Goal: Task Accomplishment & Management: Use online tool/utility

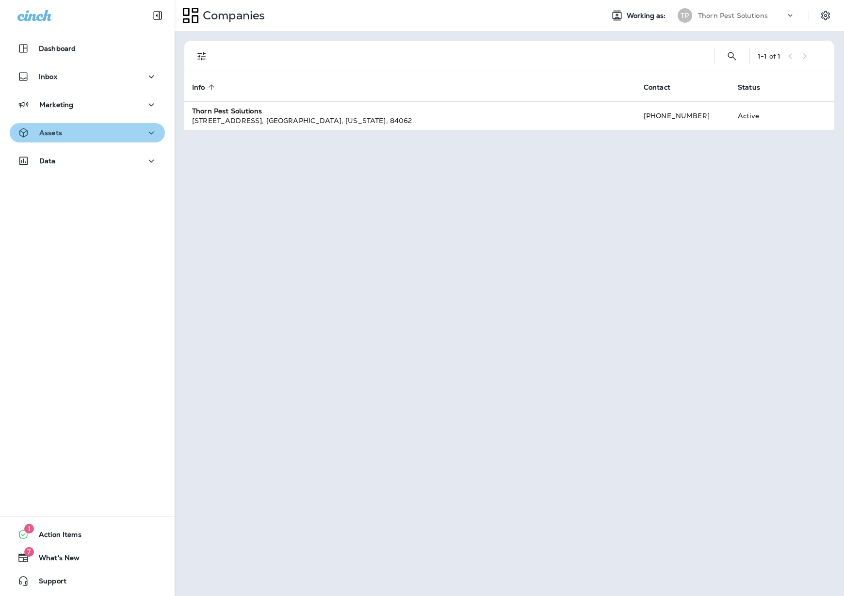
click at [145, 136] on icon "button" at bounding box center [151, 133] width 12 height 12
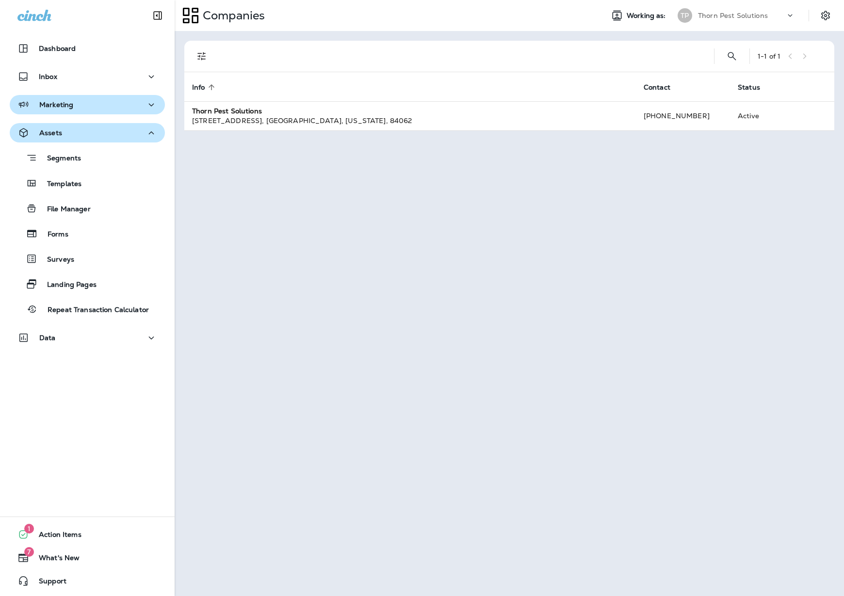
click at [145, 107] on icon "button" at bounding box center [151, 105] width 12 height 12
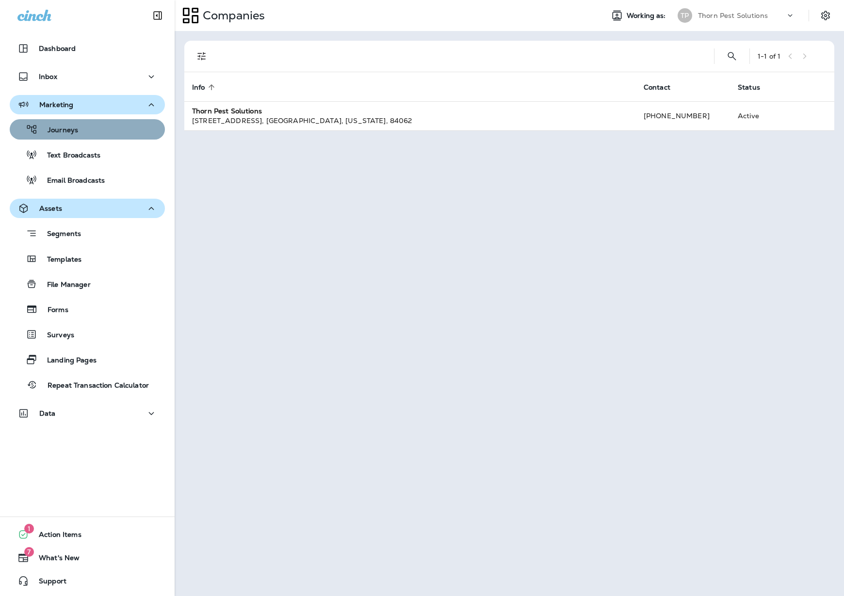
click at [88, 133] on div "Journeys" at bounding box center [87, 129] width 147 height 15
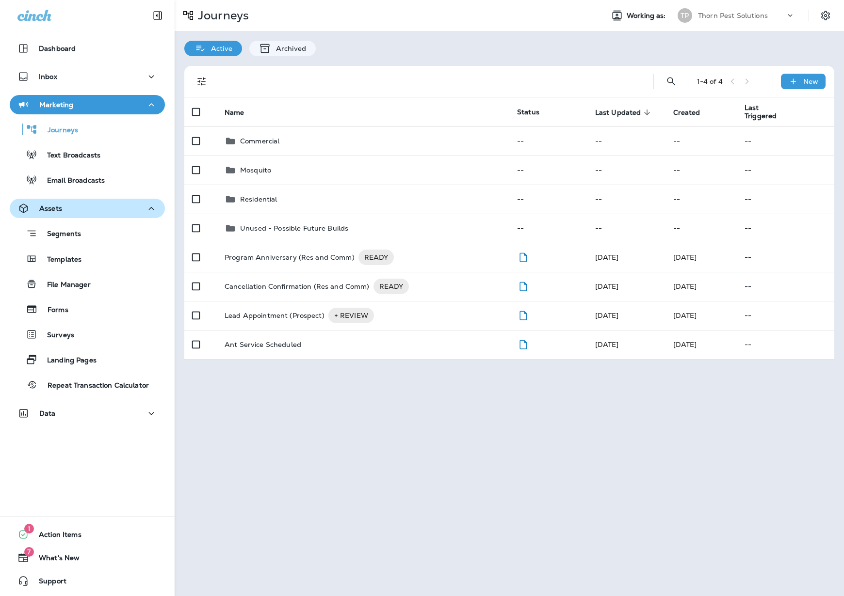
click at [406, 499] on div "Journeys Working as: TP Thorn Pest Solutions Active Archived 1 - 4 of 4 New Nam…" at bounding box center [509, 298] width 669 height 596
drag, startPoint x: 408, startPoint y: 472, endPoint x: 417, endPoint y: 462, distance: 14.1
click at [408, 472] on div "Journeys Working as: TP Thorn Pest Solutions Active Archived 1 - 4 of 4 New Nam…" at bounding box center [509, 298] width 669 height 596
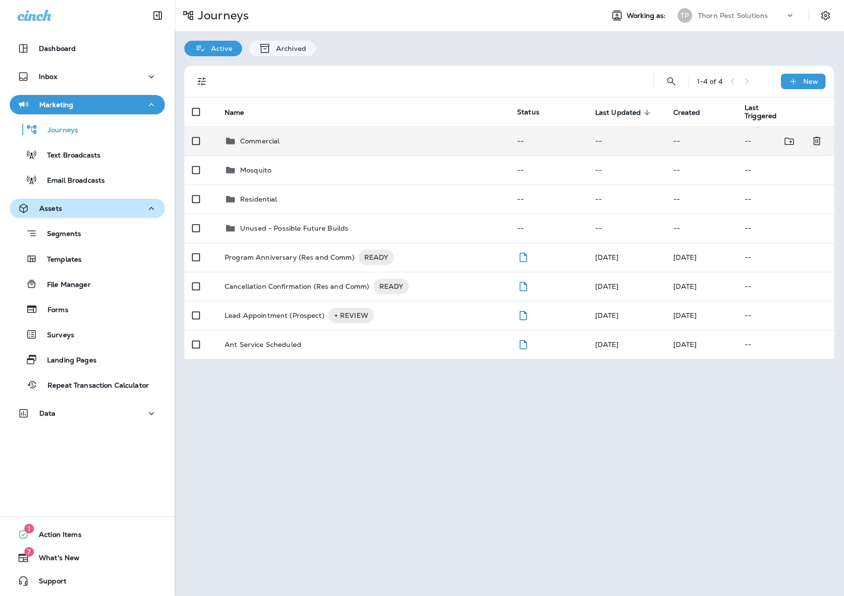
click at [332, 135] on div "Commercial" at bounding box center [363, 141] width 277 height 12
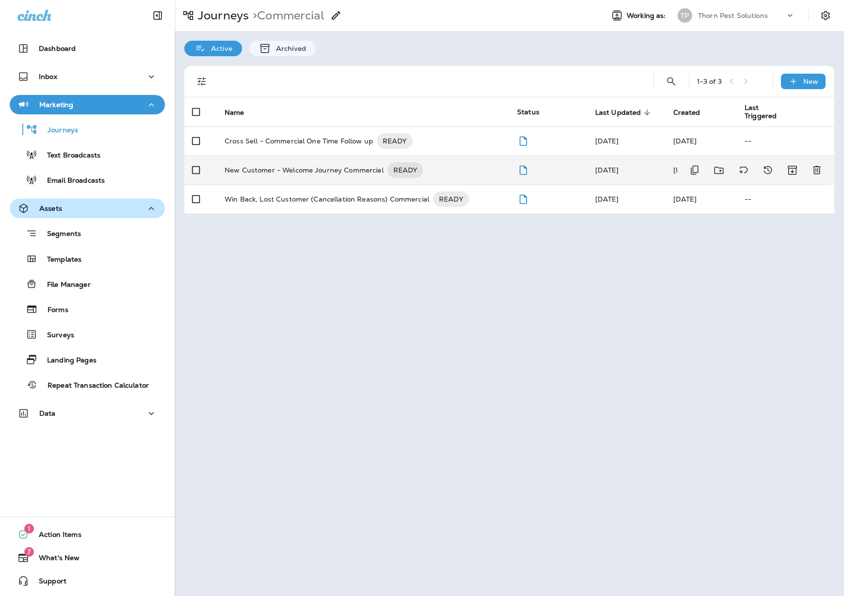
click at [270, 167] on p "New Customer - Welcome Journey Commercial" at bounding box center [304, 170] width 159 height 16
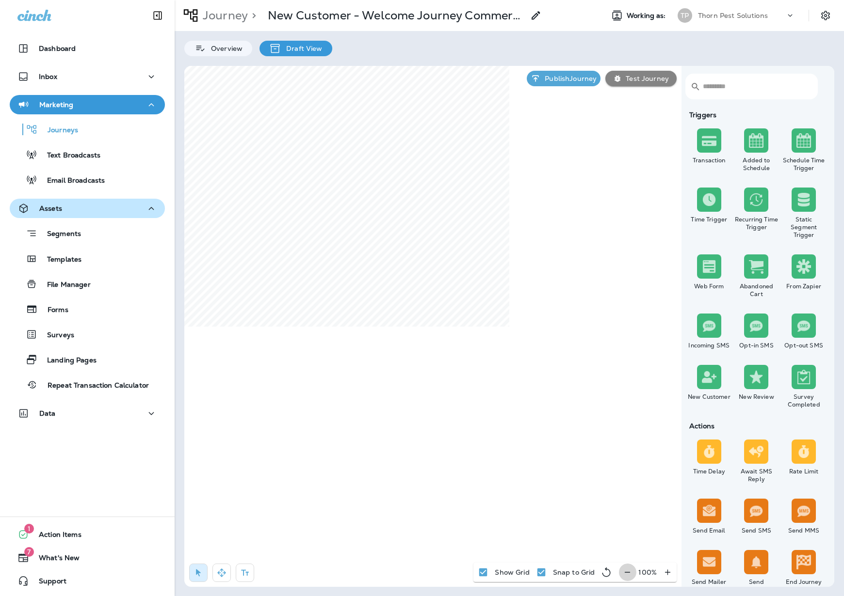
click at [628, 568] on icon "button" at bounding box center [627, 573] width 10 height 10
click at [628, 568] on icon "button" at bounding box center [631, 573] width 10 height 10
click at [628, 568] on icon "button" at bounding box center [632, 573] width 10 height 10
click at [220, 570] on button "button" at bounding box center [221, 573] width 18 height 18
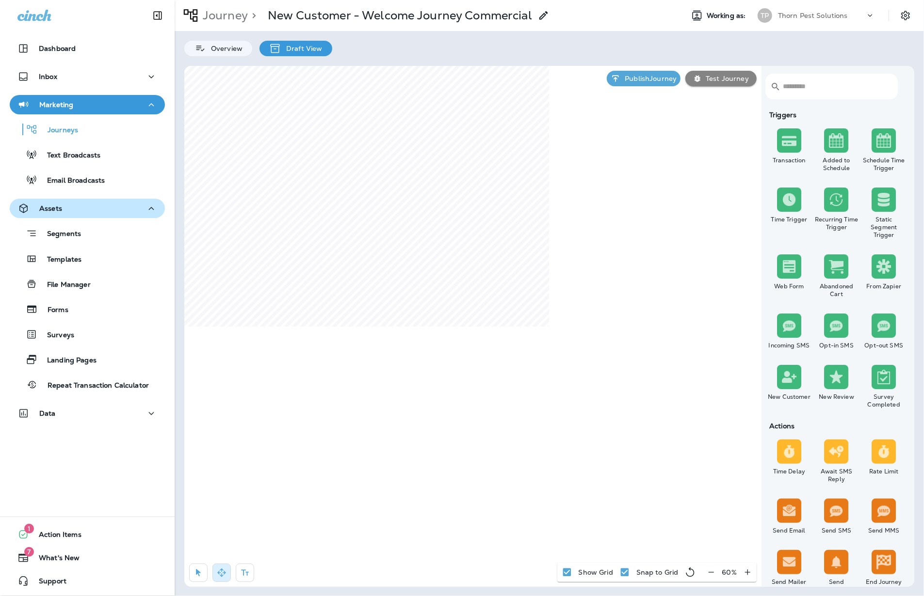
click at [745, 572] on icon "button" at bounding box center [747, 573] width 10 height 10
click at [76, 127] on p "Journeys" at bounding box center [58, 130] width 40 height 9
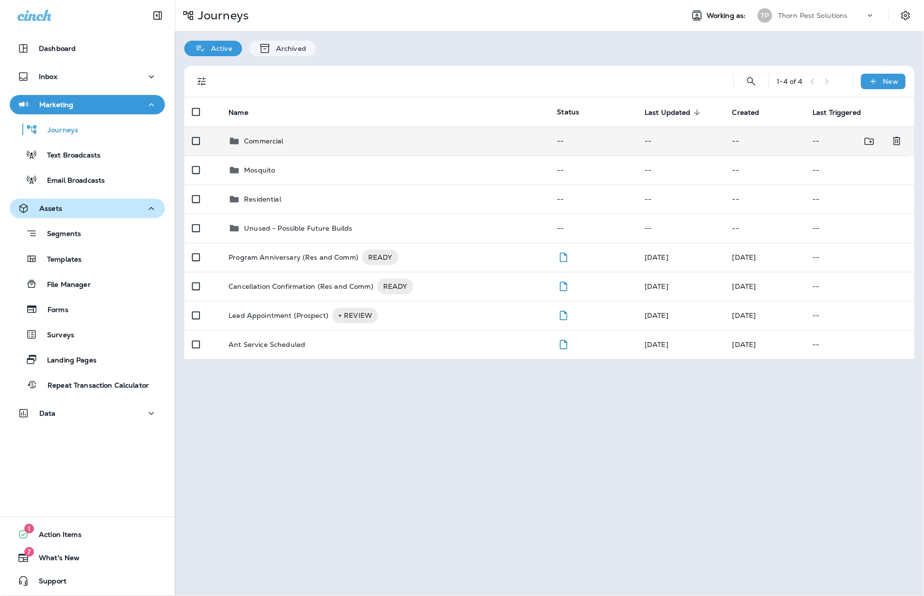
click at [313, 137] on div "Commercial" at bounding box center [384, 141] width 313 height 12
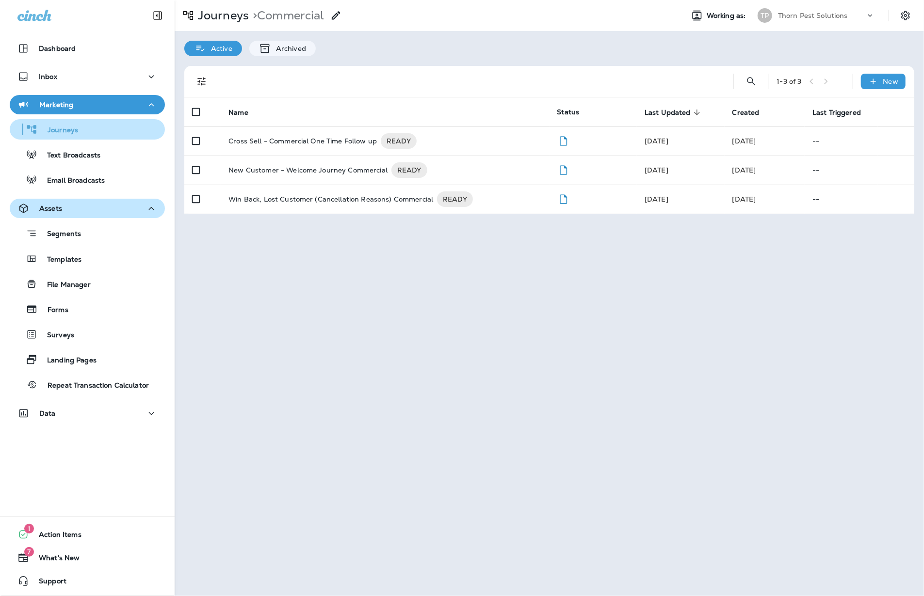
click at [70, 129] on p "Journeys" at bounding box center [58, 130] width 40 height 9
click at [236, 16] on p "Journeys" at bounding box center [221, 15] width 55 height 15
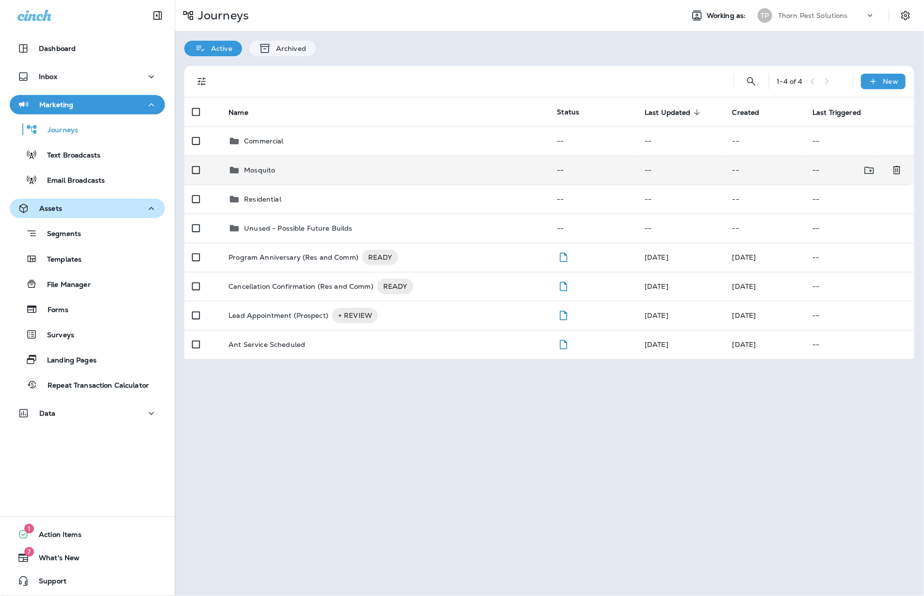
click at [284, 166] on div "Mosquito" at bounding box center [384, 170] width 313 height 12
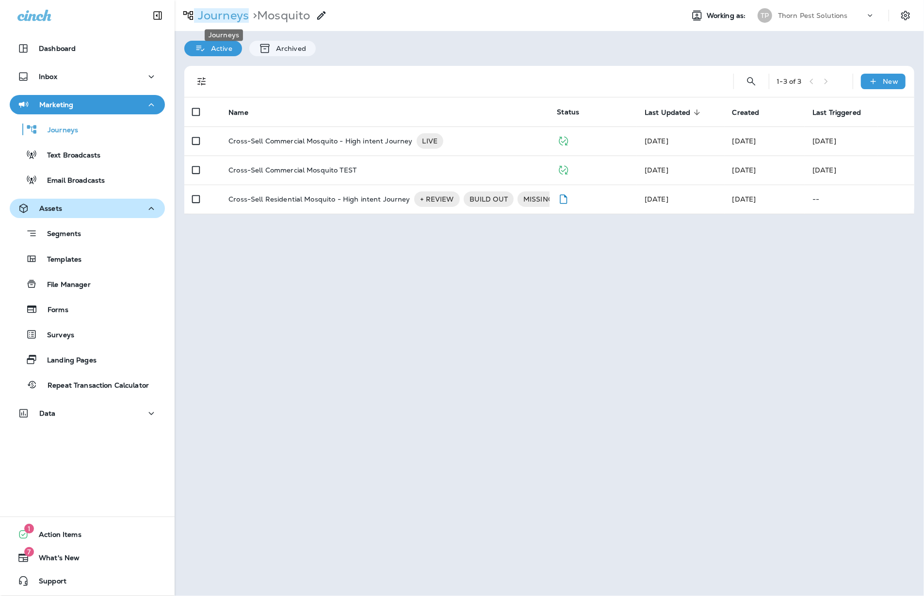
click at [216, 12] on p "Journeys" at bounding box center [221, 15] width 55 height 15
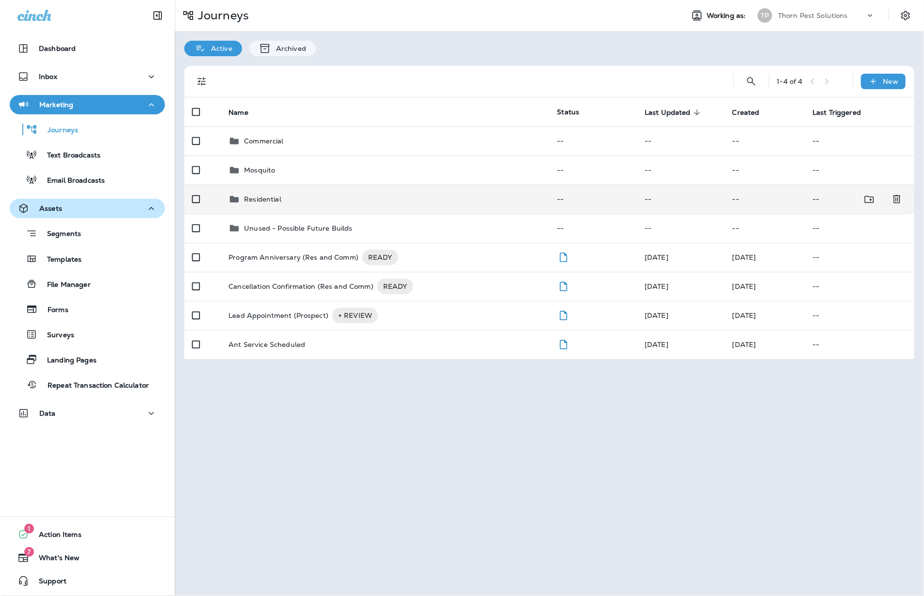
click at [270, 195] on p "Residential" at bounding box center [262, 199] width 37 height 8
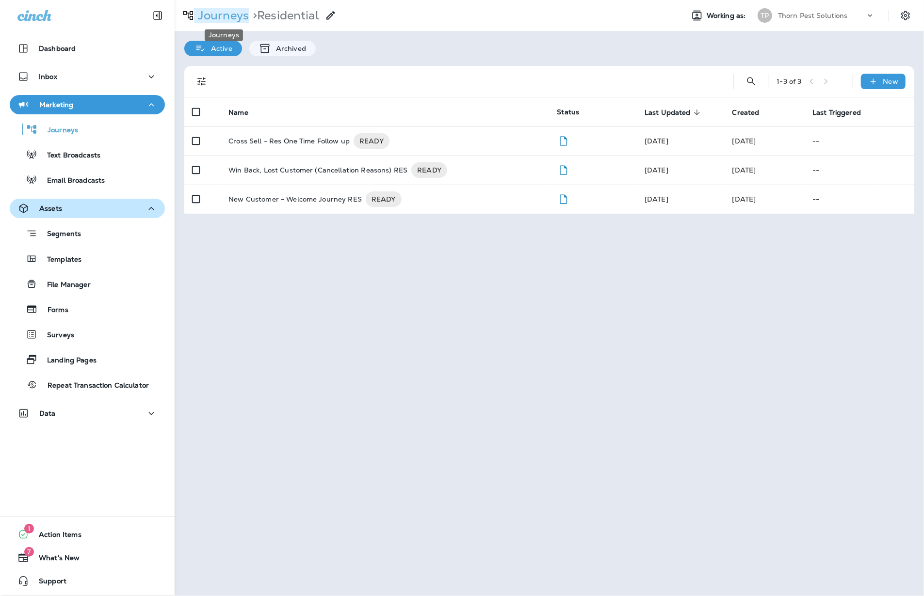
click at [227, 12] on p "Journeys" at bounding box center [221, 15] width 55 height 15
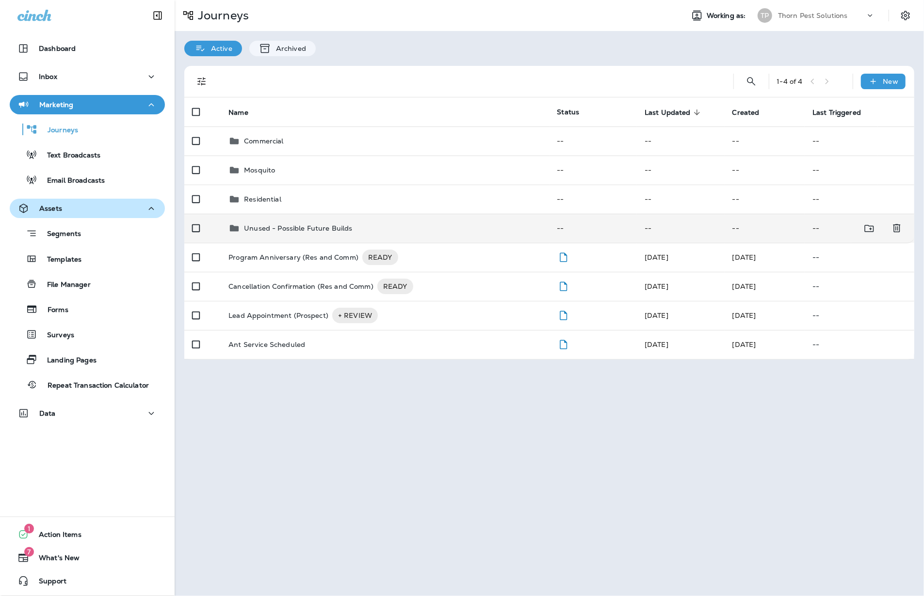
click at [325, 225] on p "Unused - Possible Future Builds" at bounding box center [298, 229] width 108 height 8
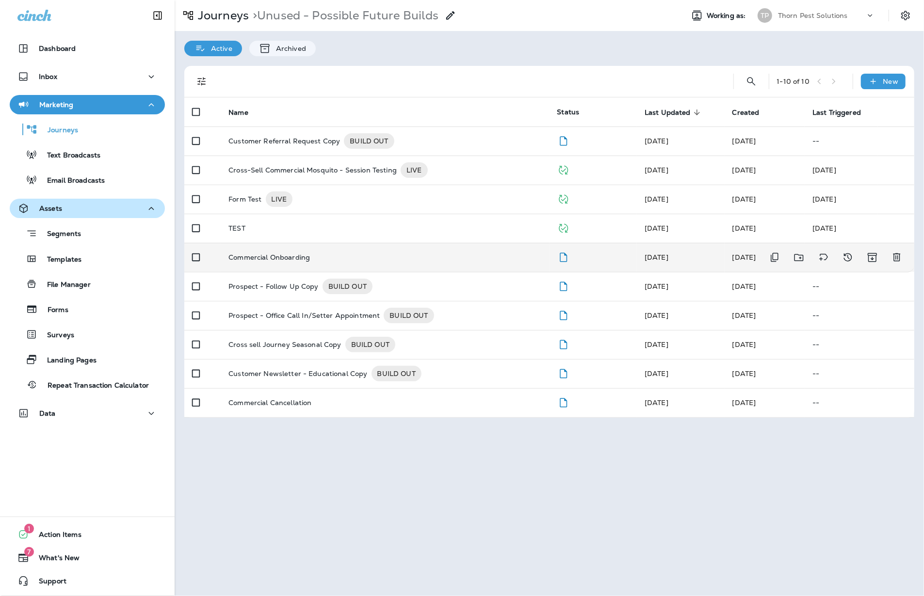
click at [305, 254] on p "Commercial Onboarding" at bounding box center [268, 258] width 81 height 8
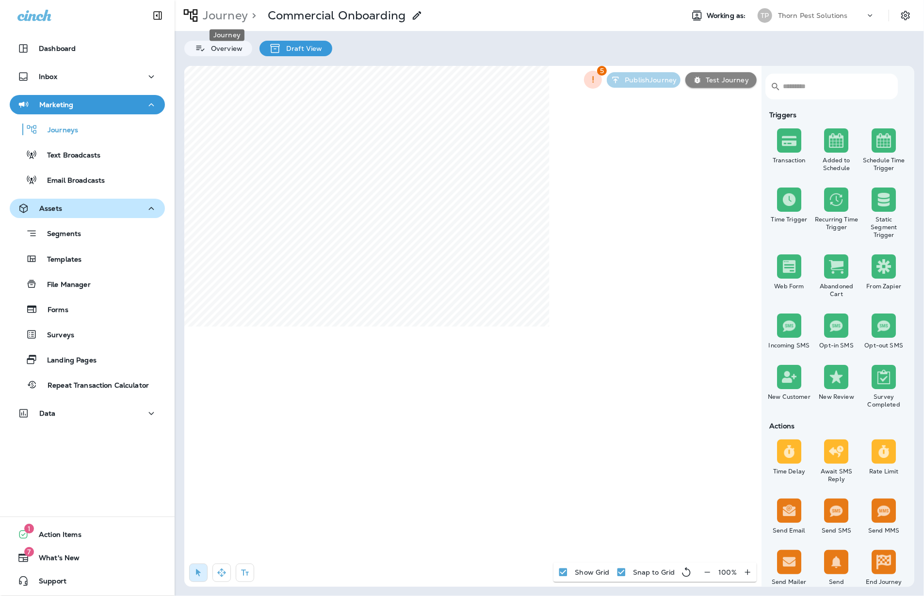
click at [231, 14] on p "Journey" at bounding box center [223, 15] width 49 height 15
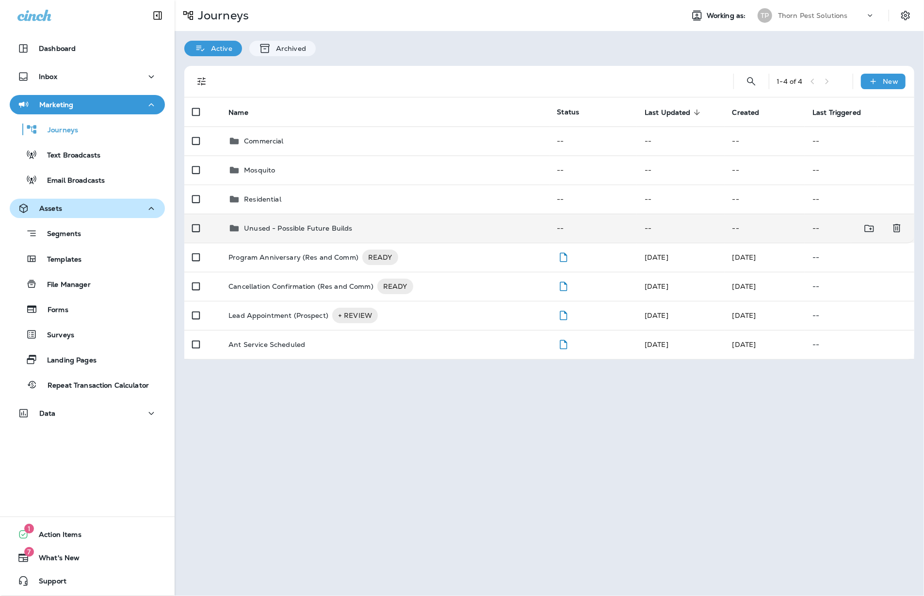
click at [282, 225] on p "Unused - Possible Future Builds" at bounding box center [298, 229] width 108 height 8
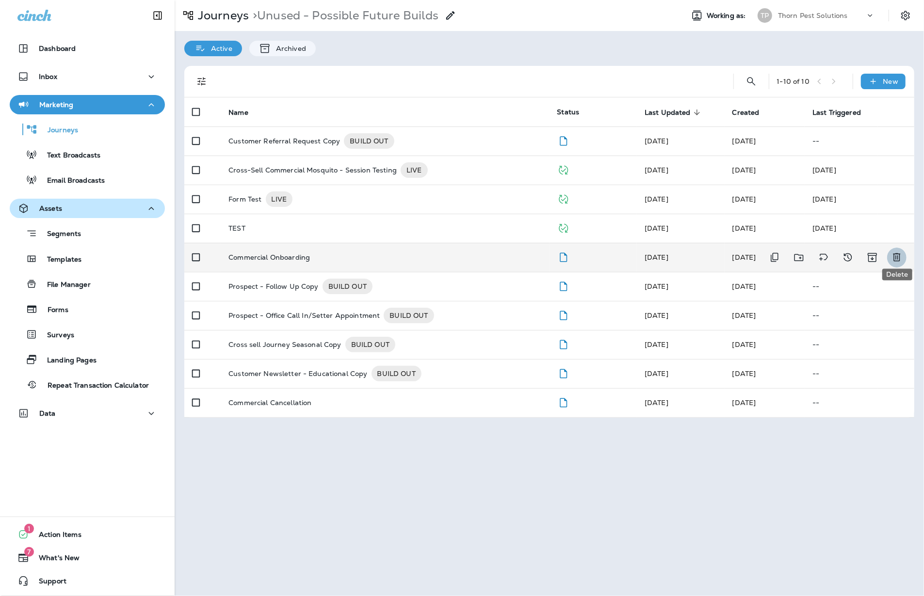
click at [843, 254] on icon "Delete" at bounding box center [896, 258] width 7 height 8
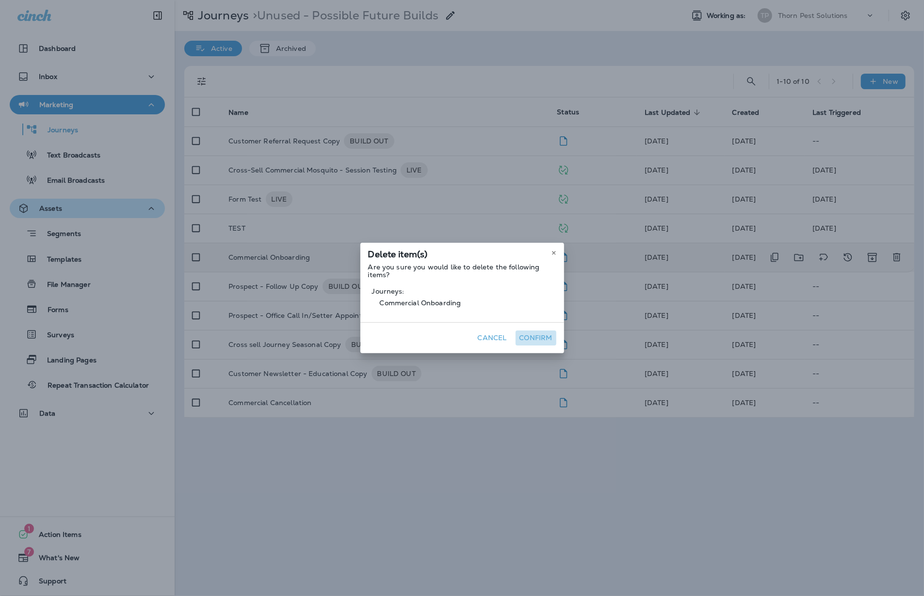
click at [551, 339] on button "Confirm" at bounding box center [535, 338] width 41 height 15
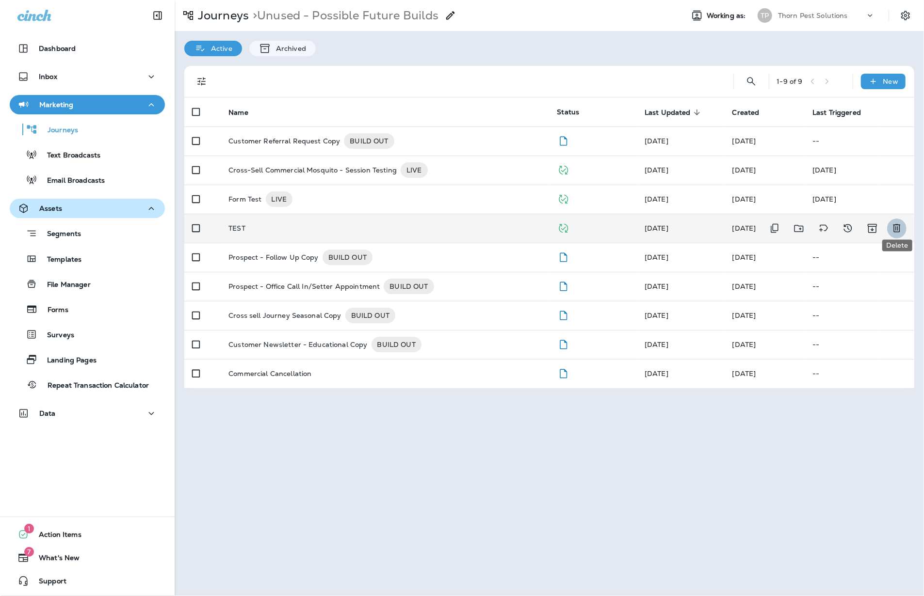
click at [843, 224] on icon "Delete" at bounding box center [897, 229] width 12 height 12
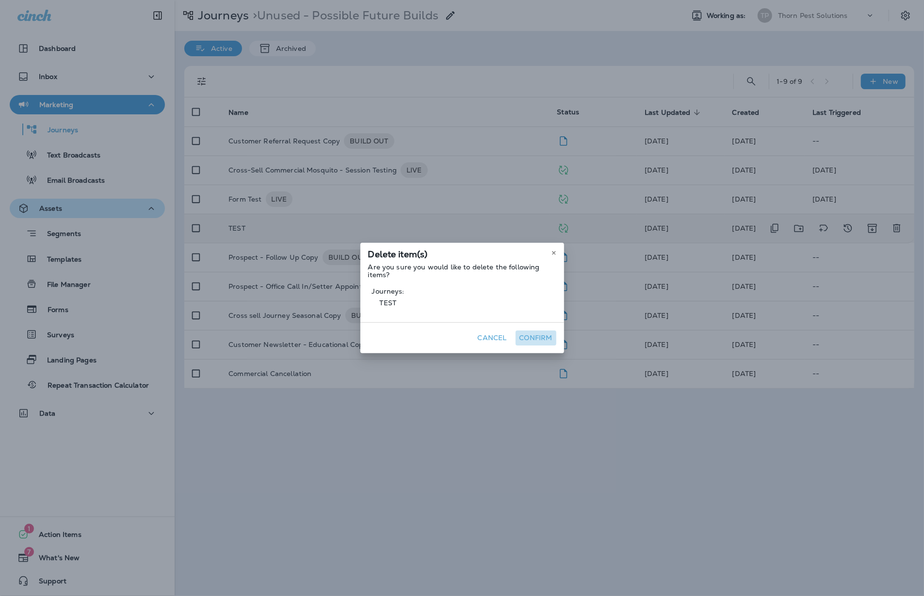
click at [556, 332] on button "Confirm" at bounding box center [535, 338] width 41 height 15
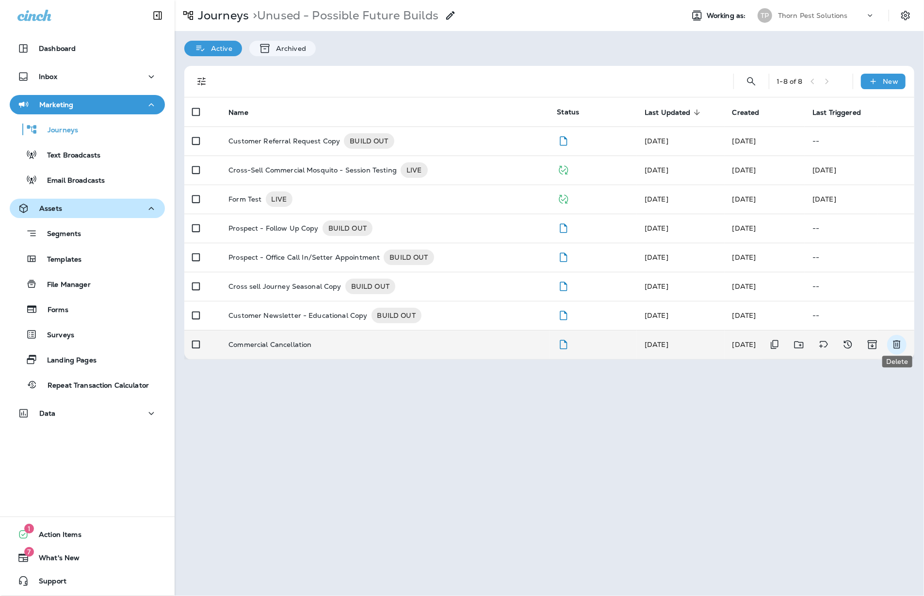
click at [843, 342] on icon "Delete" at bounding box center [897, 345] width 12 height 12
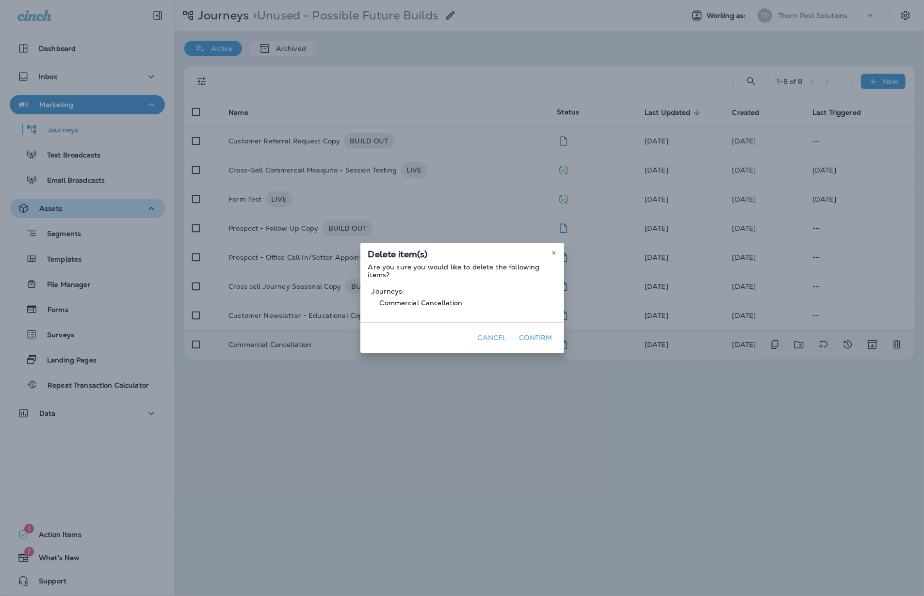
click at [556, 338] on button "Confirm" at bounding box center [535, 338] width 41 height 15
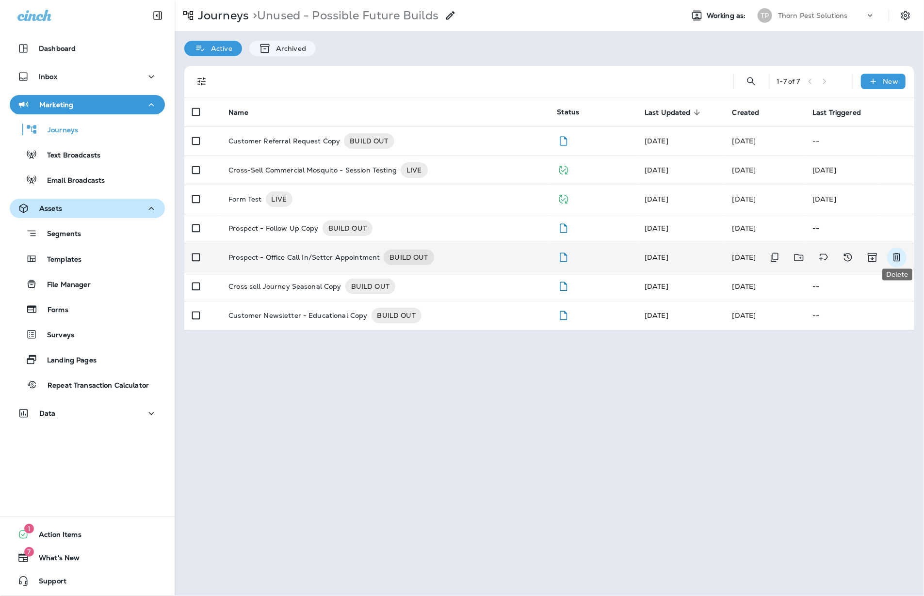
click at [843, 252] on icon "Delete" at bounding box center [897, 258] width 12 height 12
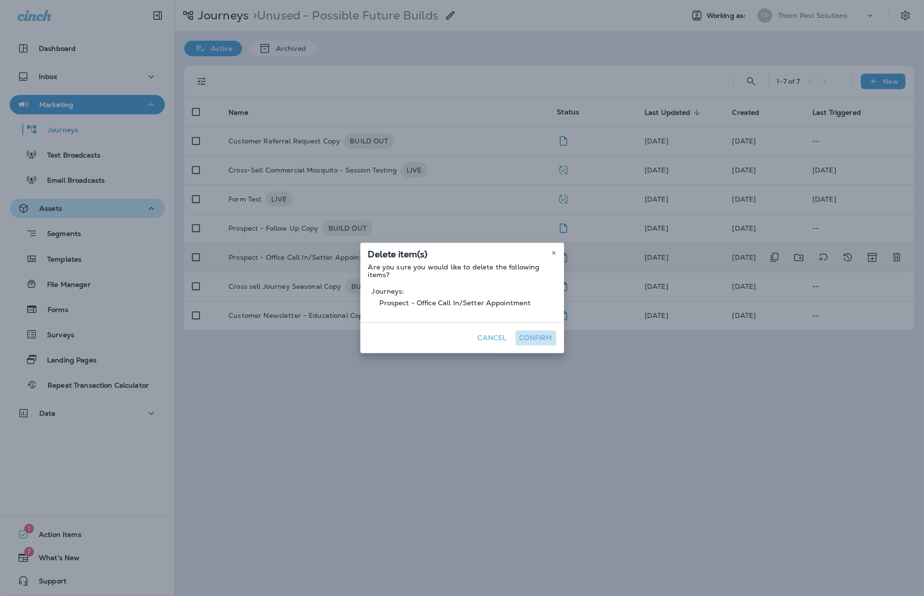
click at [547, 336] on button "Confirm" at bounding box center [535, 338] width 41 height 15
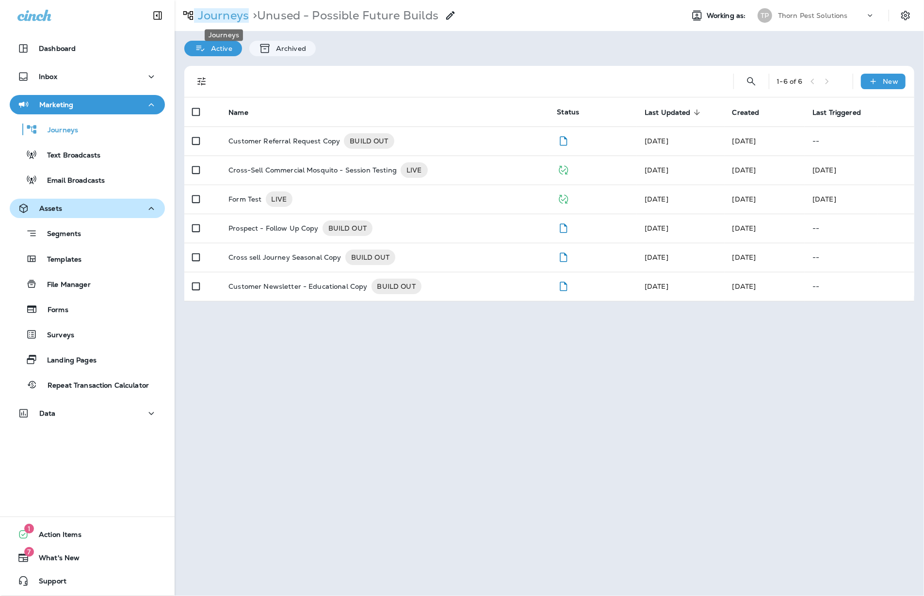
click at [228, 17] on p "Journeys" at bounding box center [221, 15] width 55 height 15
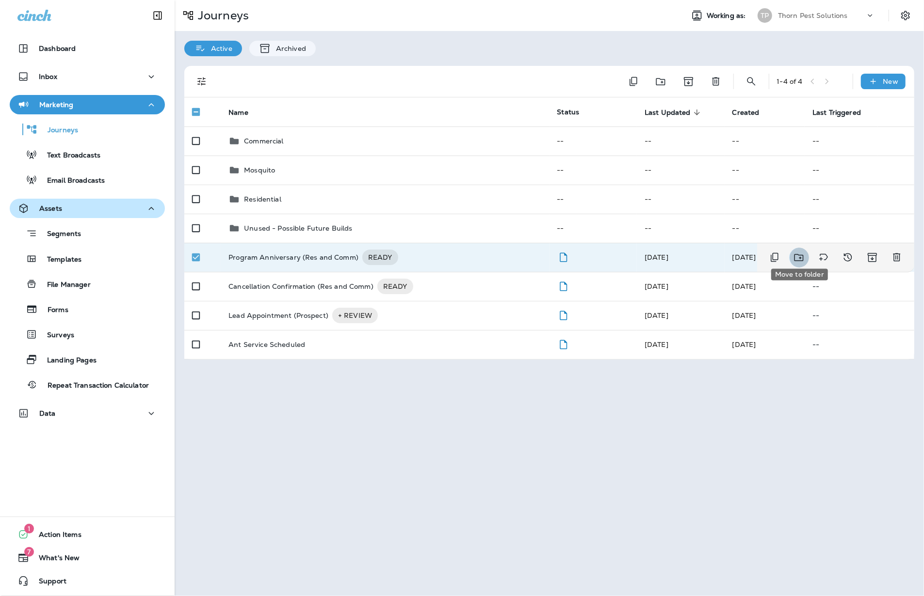
click at [803, 254] on icon "Move to folder" at bounding box center [798, 257] width 9 height 7
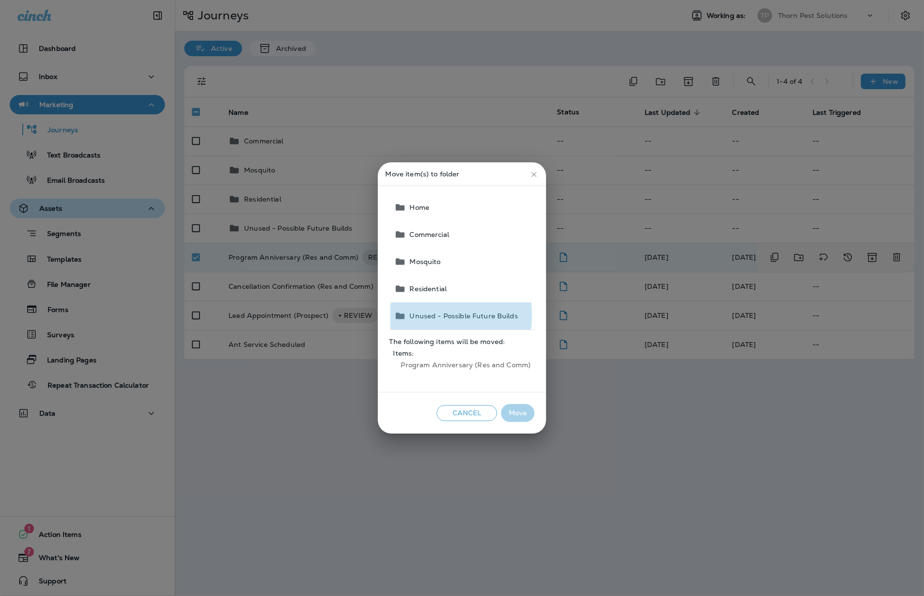
click at [437, 316] on span "Unused - Possible Future Builds" at bounding box center [462, 316] width 112 height 8
click at [516, 413] on button "Move" at bounding box center [517, 413] width 33 height 18
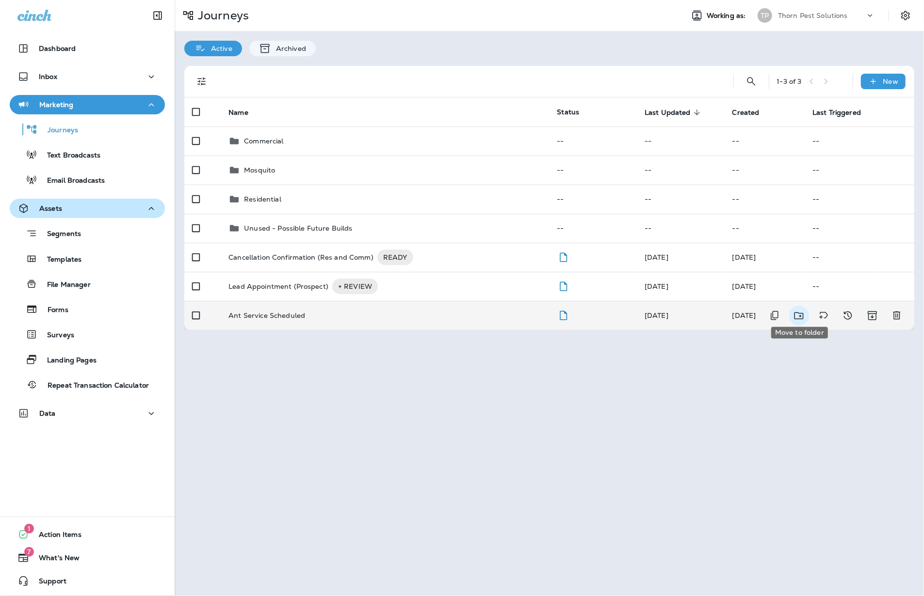
click at [800, 312] on icon "Move to folder" at bounding box center [798, 315] width 9 height 7
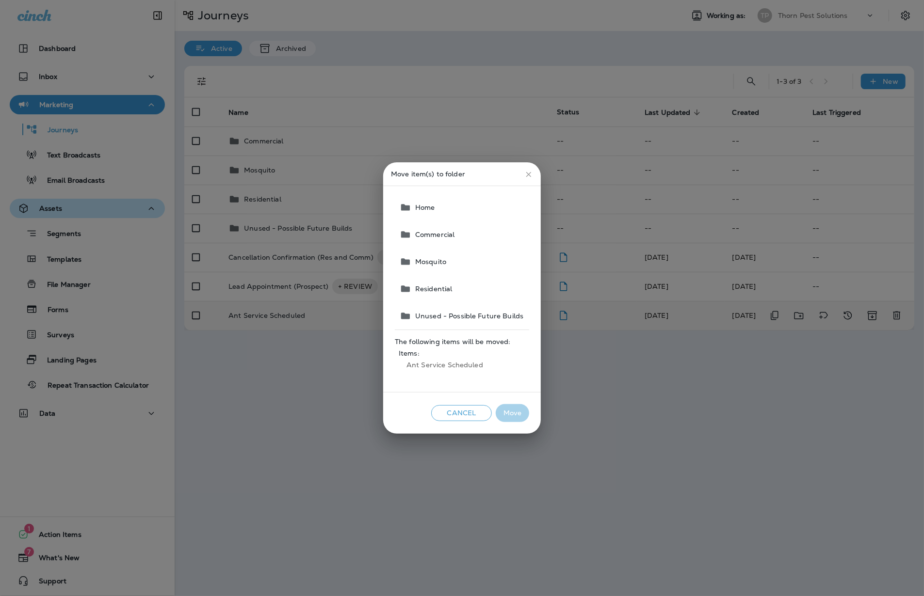
click at [439, 315] on span "Unused - Possible Future Builds" at bounding box center [467, 316] width 112 height 8
click at [511, 416] on button "Move" at bounding box center [512, 413] width 33 height 18
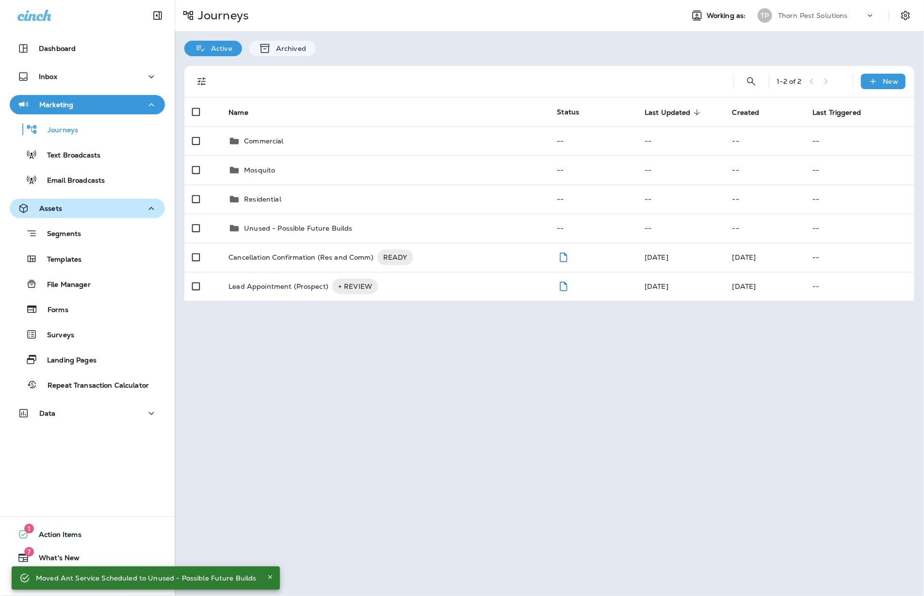
click at [412, 360] on div "Journeys Working as: TP Thorn Pest Solutions Active Archived 1 - 2 of 2 New Nam…" at bounding box center [549, 298] width 749 height 596
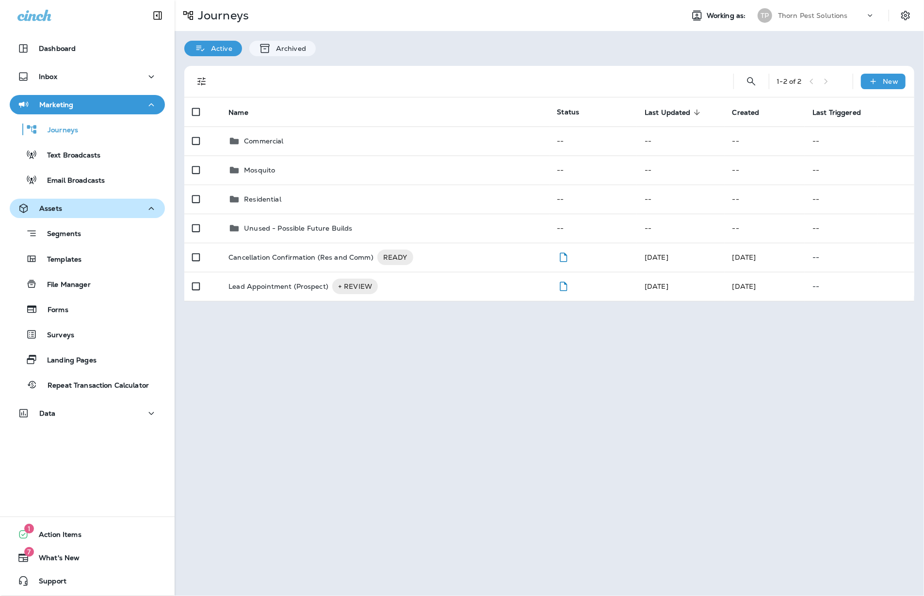
click at [336, 369] on div "Journeys Working as: TP Thorn Pest Solutions Active Archived 1 - 2 of 2 New Nam…" at bounding box center [549, 298] width 749 height 596
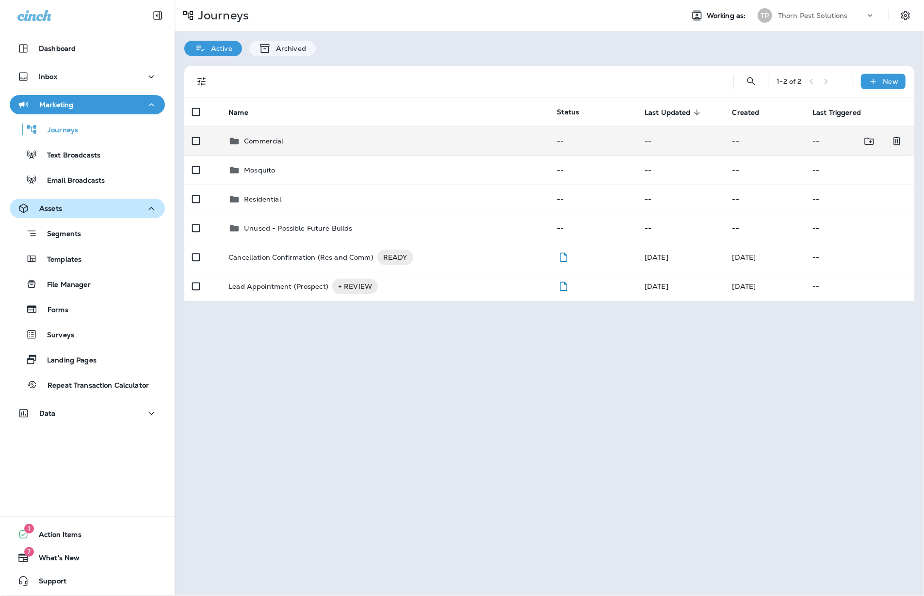
click at [275, 137] on p "Commercial" at bounding box center [263, 141] width 39 height 8
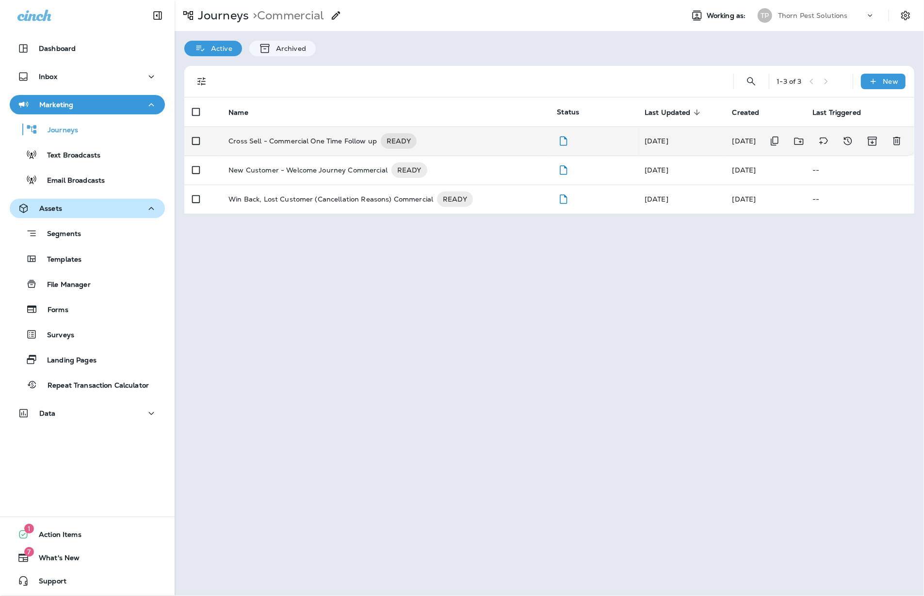
click at [353, 134] on p "Cross Sell - Commercial One Time Follow up" at bounding box center [302, 141] width 148 height 16
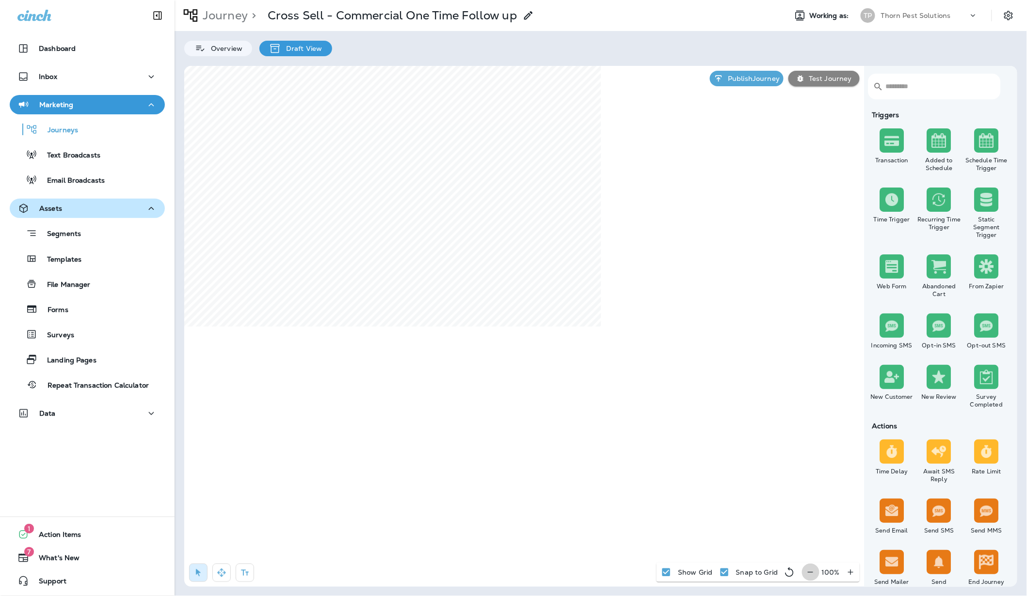
click at [814, 573] on icon "button" at bounding box center [810, 573] width 10 height 10
click at [814, 568] on icon "button" at bounding box center [814, 573] width 10 height 10
click at [221, 573] on icon "button" at bounding box center [221, 573] width 8 height 8
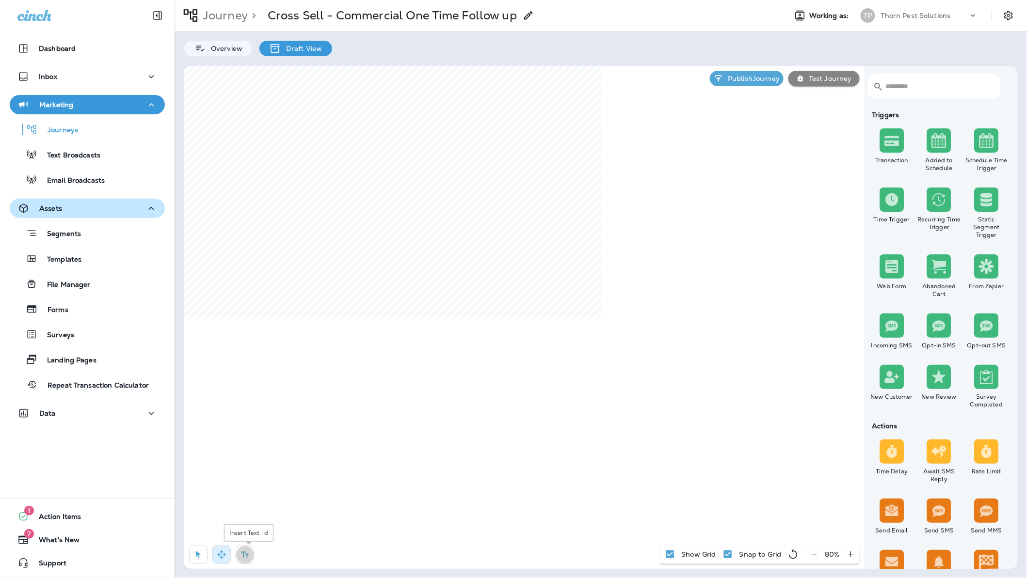
click at [254, 553] on button "button" at bounding box center [245, 555] width 18 height 18
click at [466, 183] on div "rdw-editor" at bounding box center [497, 179] width 158 height 7
click at [454, 179] on span "**********" at bounding box center [497, 183] width 158 height 14
click at [548, 190] on div "**********" at bounding box center [497, 183] width 158 height 14
click at [563, 230] on button "Apply" at bounding box center [567, 228] width 28 height 15
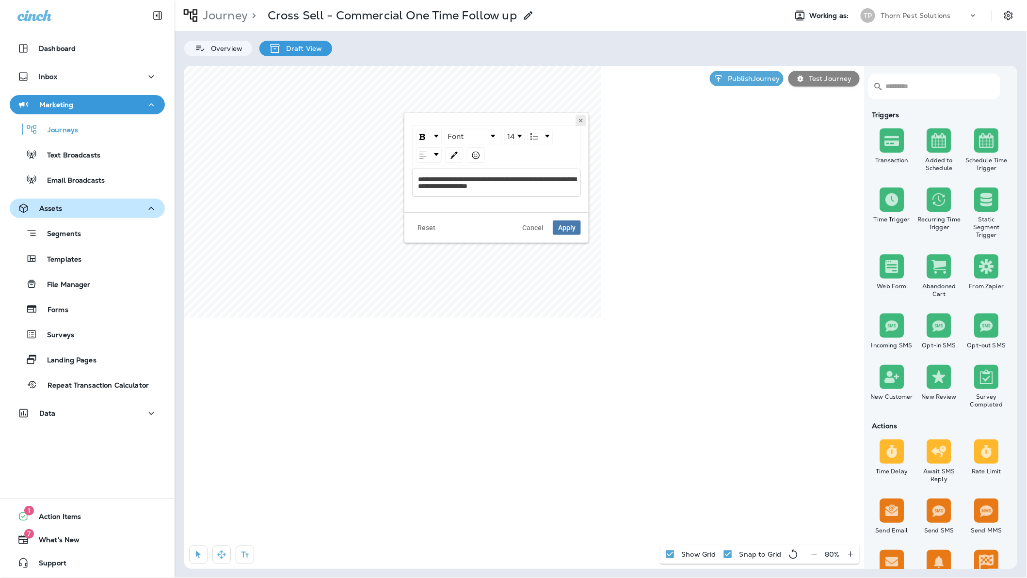
click at [580, 119] on icon at bounding box center [581, 121] width 6 height 6
click at [194, 555] on button "button" at bounding box center [198, 555] width 18 height 18
click at [224, 556] on icon "button" at bounding box center [221, 555] width 8 height 8
select select "*"
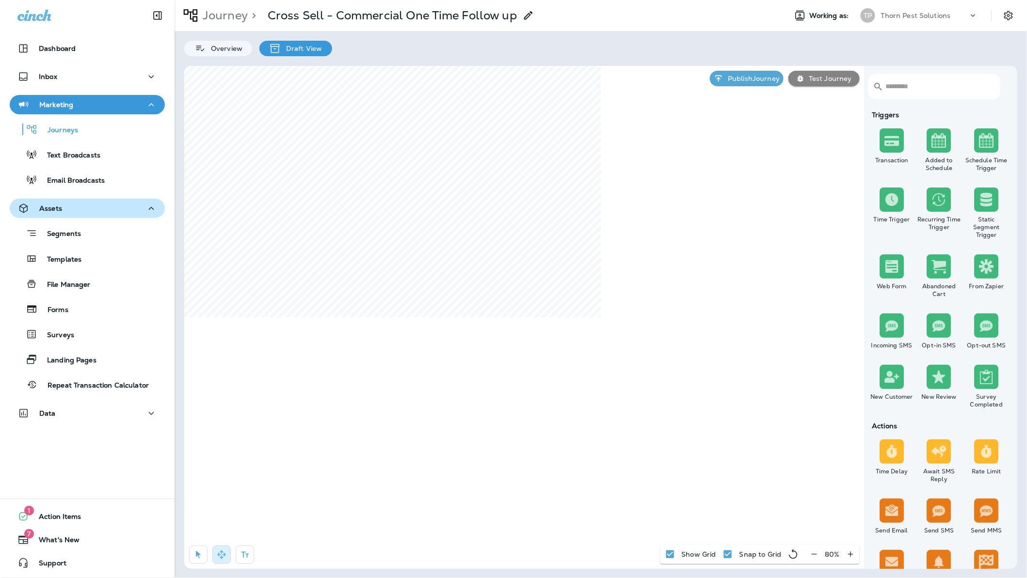
select select "**"
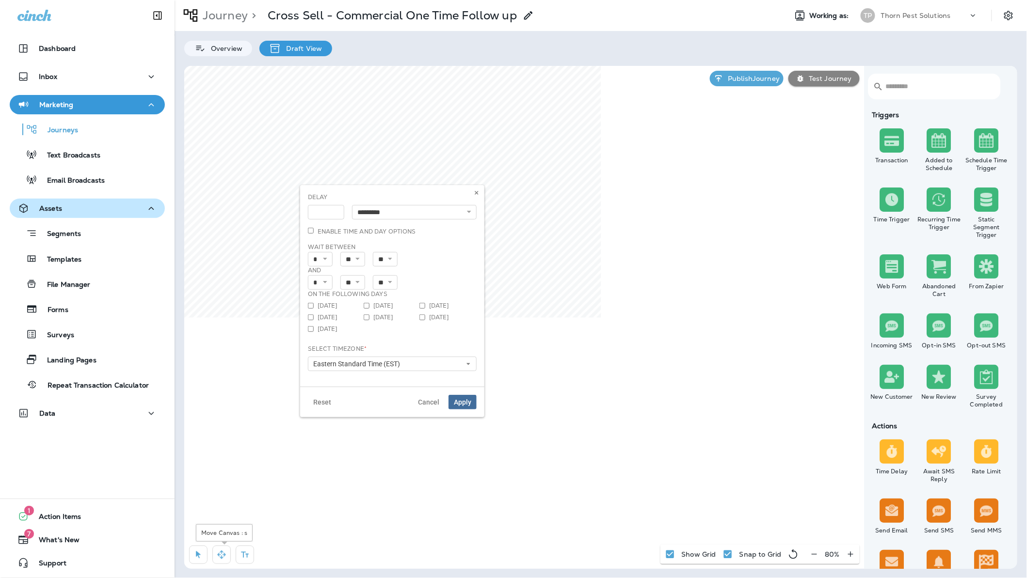
click at [190, 551] on button "button" at bounding box center [198, 555] width 18 height 18
click at [476, 195] on use at bounding box center [476, 193] width 3 height 4
click at [204, 551] on button "button" at bounding box center [198, 555] width 18 height 18
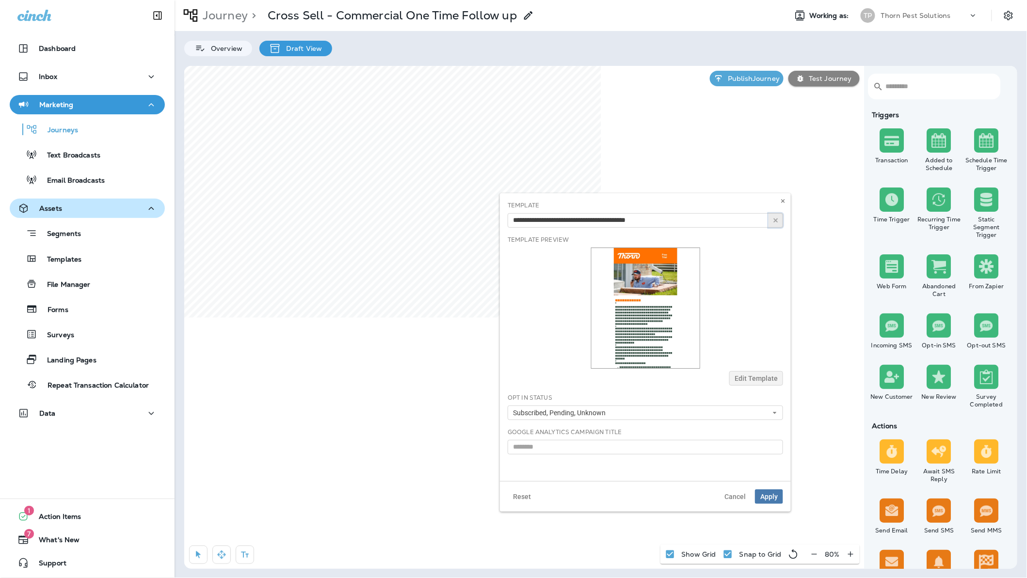
click at [769, 224] on button "button" at bounding box center [776, 220] width 15 height 15
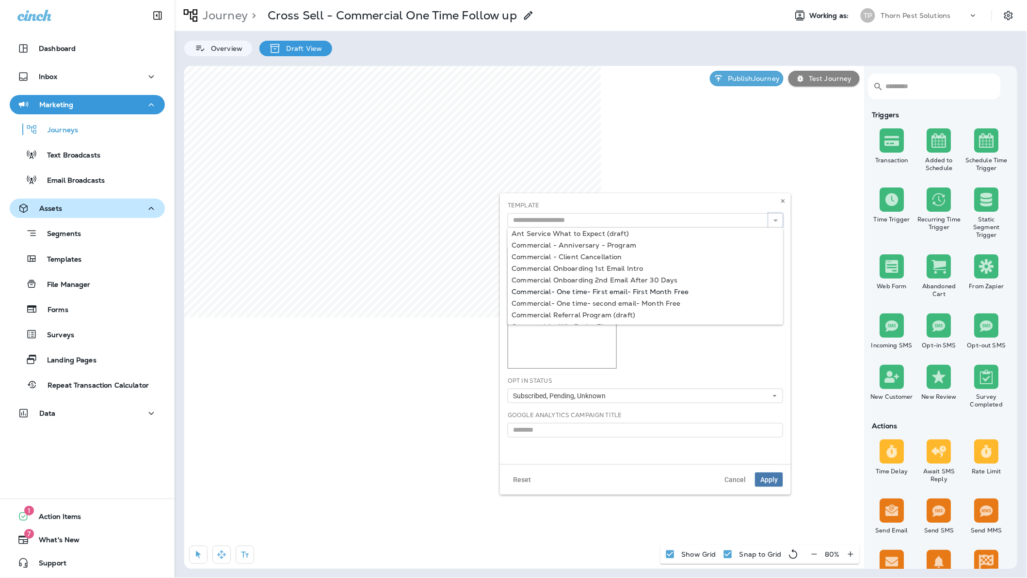
scroll to position [15, 0]
type input "**********"
click at [634, 299] on div "**********" at bounding box center [645, 328] width 291 height 271
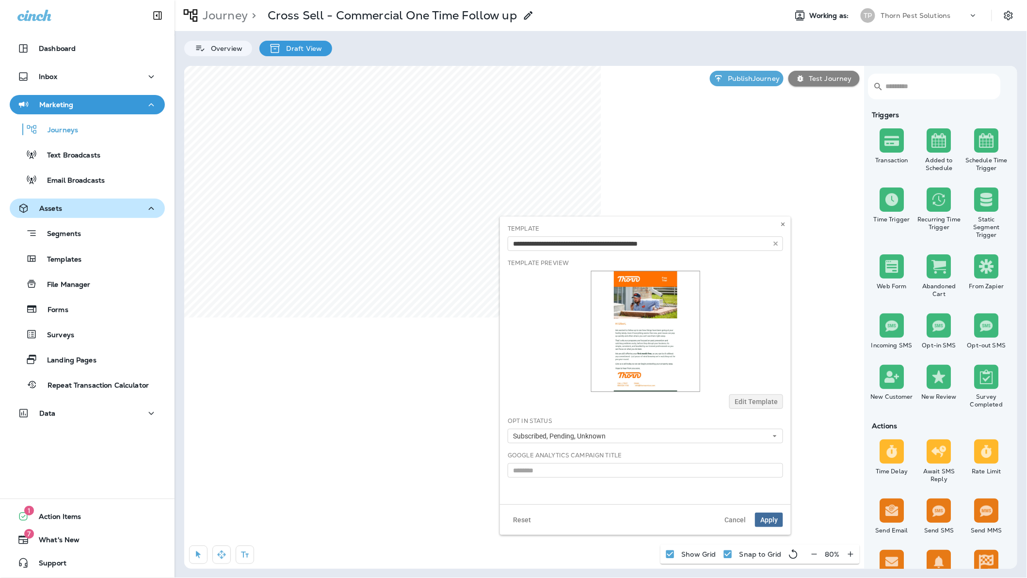
click at [764, 524] on span "Apply" at bounding box center [768, 520] width 17 height 7
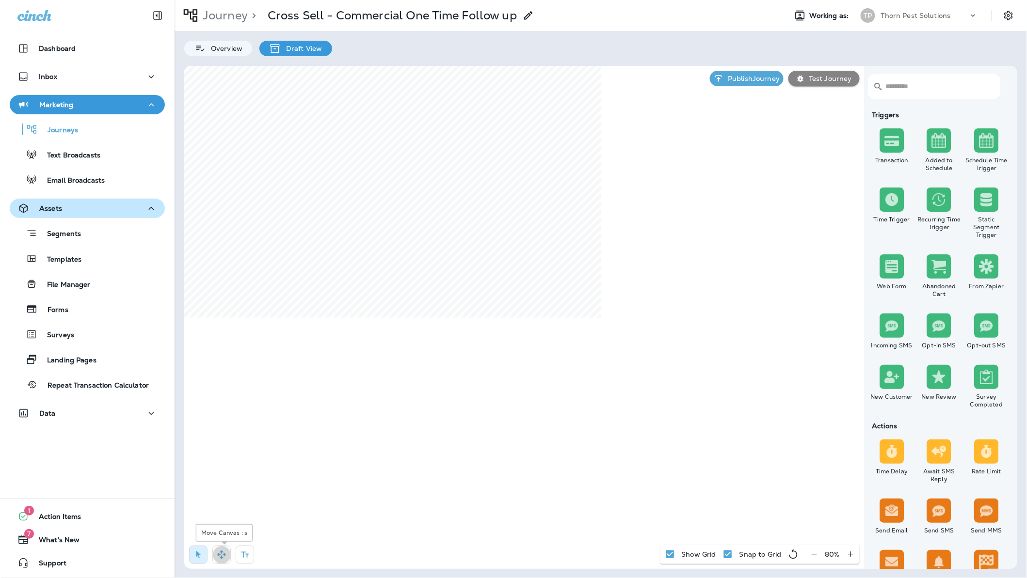
click at [225, 554] on icon "button" at bounding box center [221, 555] width 8 height 8
click at [194, 556] on button "button" at bounding box center [198, 555] width 18 height 18
click at [673, 264] on icon at bounding box center [676, 263] width 6 height 6
click at [670, 289] on button "button" at bounding box center [668, 282] width 15 height 15
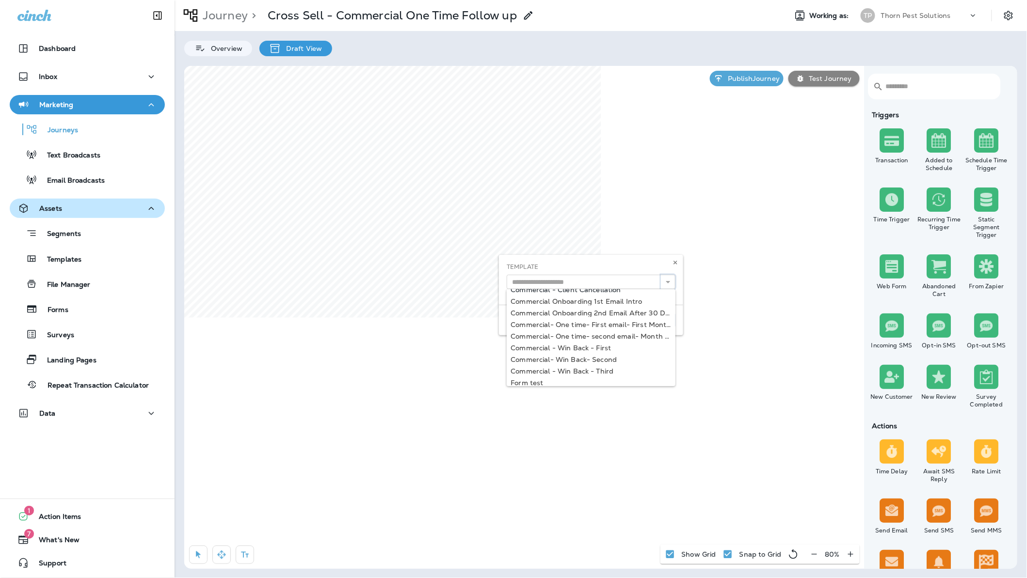
scroll to position [20, 0]
type input "**********"
click at [641, 331] on div "**********" at bounding box center [591, 295] width 184 height 80
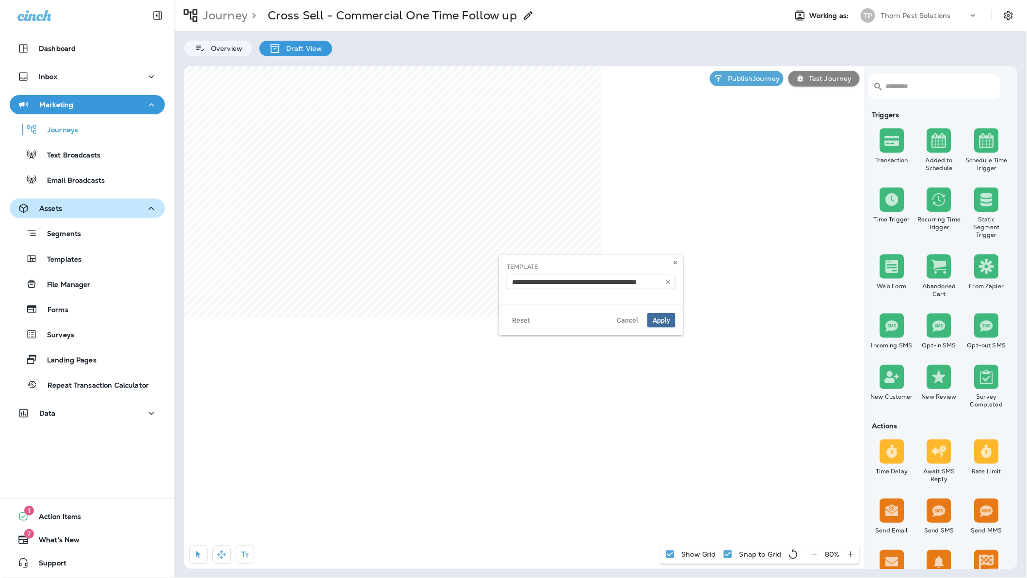
click at [656, 328] on button "Apply" at bounding box center [661, 320] width 28 height 15
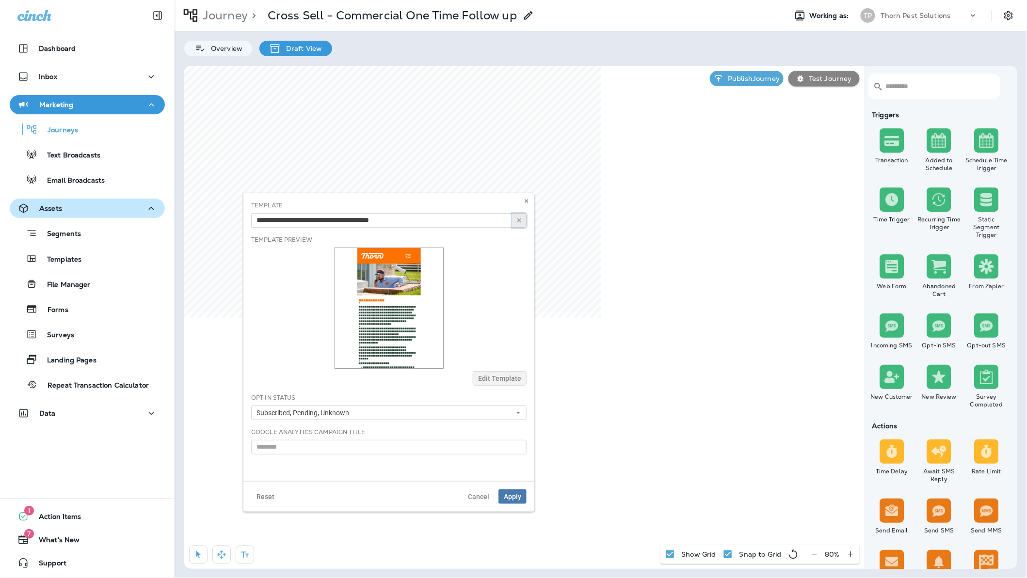
click at [512, 216] on button "button" at bounding box center [519, 220] width 15 height 15
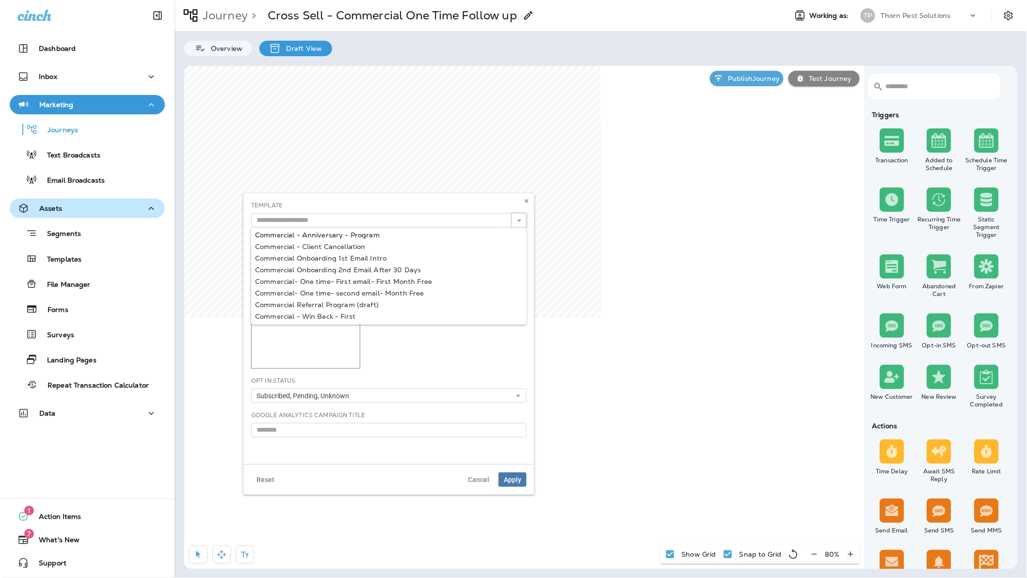
scroll to position [34, 0]
type input "**********"
click at [424, 281] on div "**********" at bounding box center [388, 328] width 291 height 271
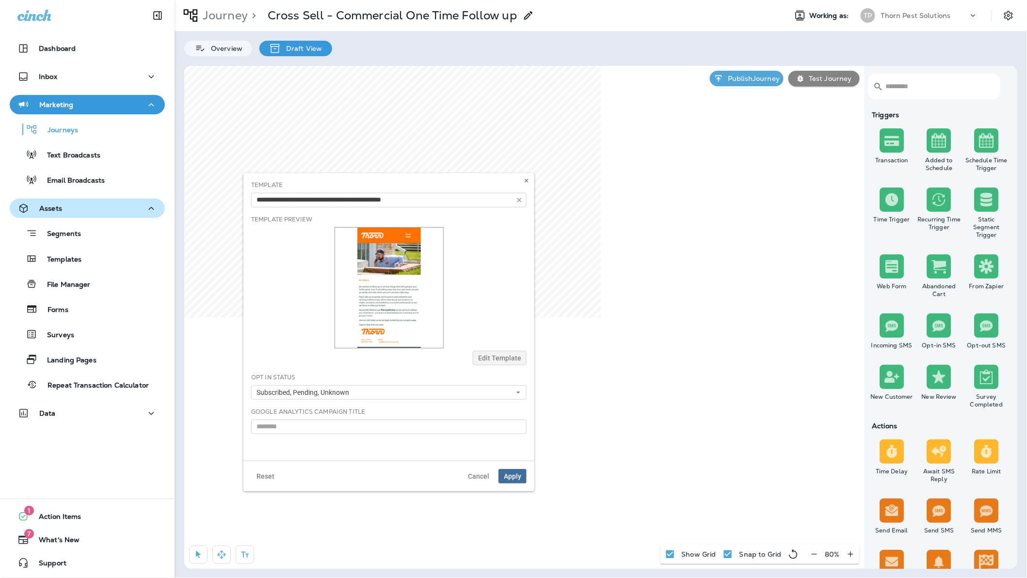
click at [511, 480] on span "Apply" at bounding box center [512, 476] width 17 height 7
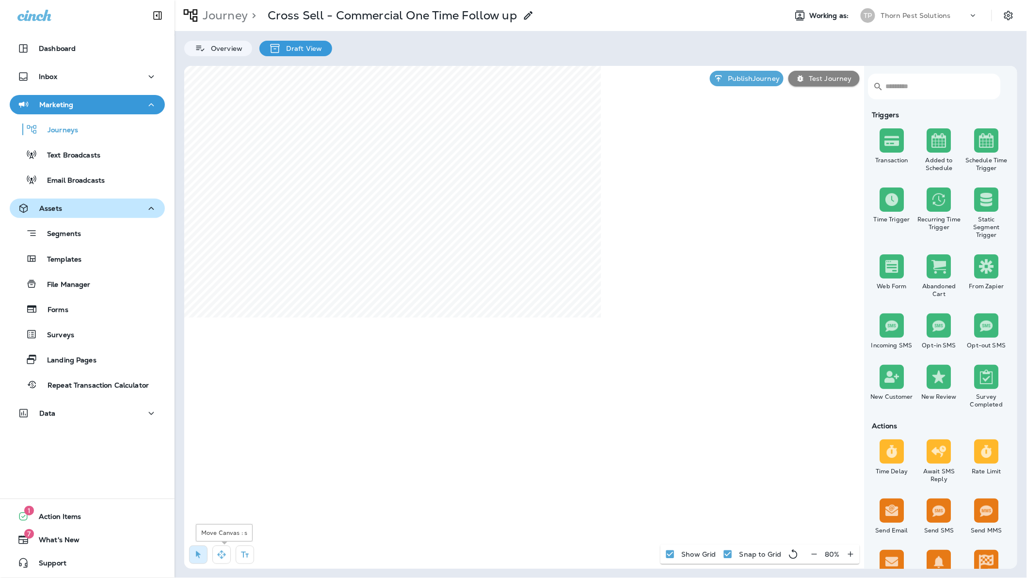
click at [222, 553] on icon "button" at bounding box center [222, 555] width 10 height 10
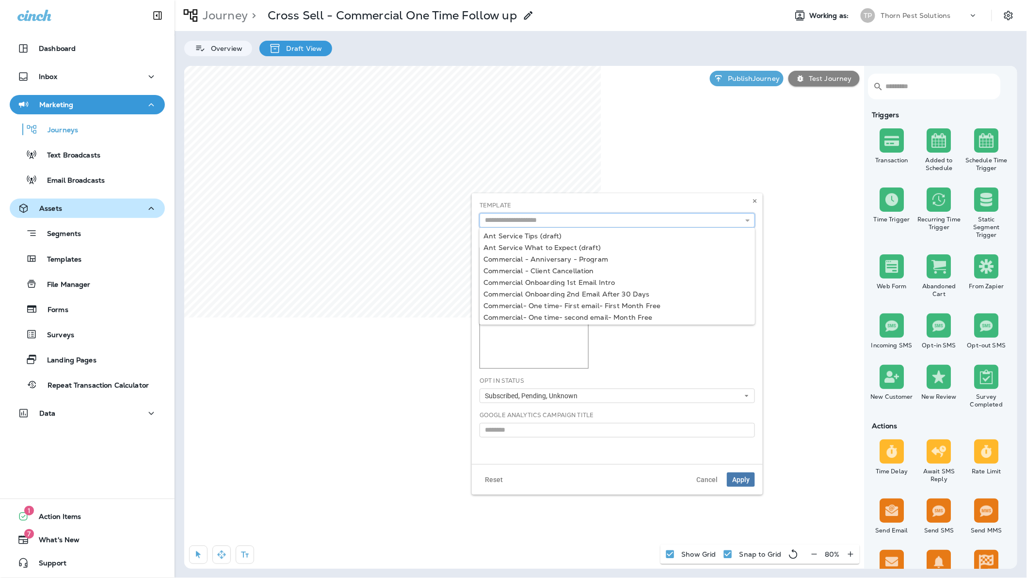
click at [695, 219] on input "text" at bounding box center [617, 220] width 275 height 15
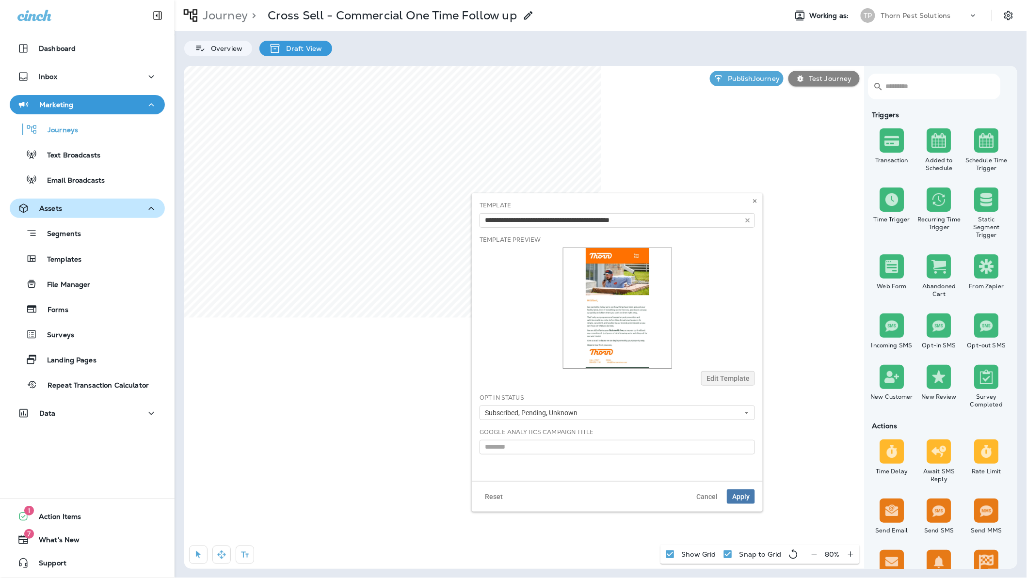
click at [725, 350] on div at bounding box center [617, 308] width 275 height 121
click at [749, 222] on icon "button" at bounding box center [747, 220] width 7 height 7
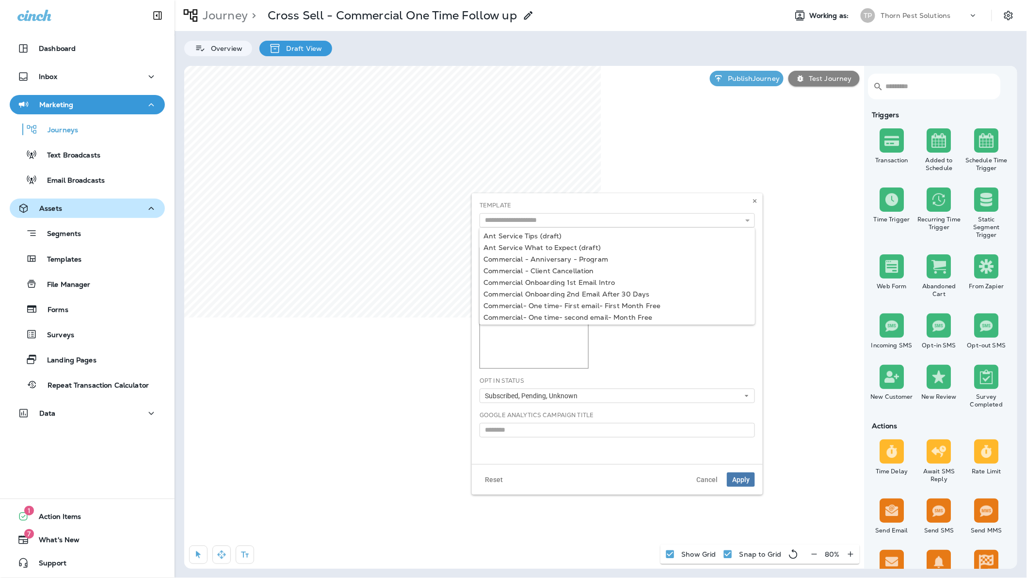
click at [723, 198] on div "Template Ant Service Tips (draft) Ant Service What to Expect (draft) Commercial…" at bounding box center [617, 328] width 291 height 271
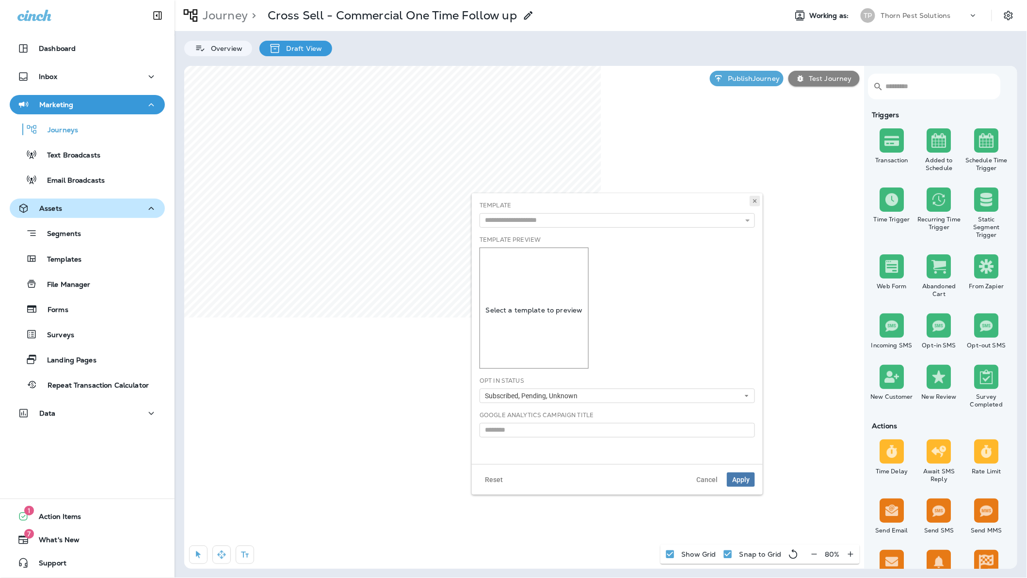
click at [754, 202] on use at bounding box center [754, 201] width 3 height 4
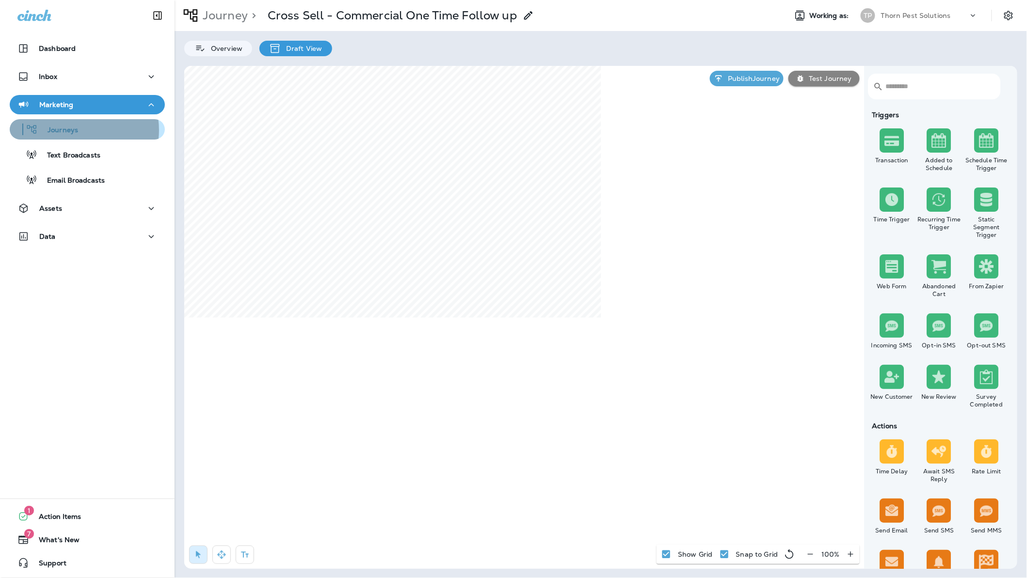
click at [74, 130] on p "Journeys" at bounding box center [58, 130] width 40 height 9
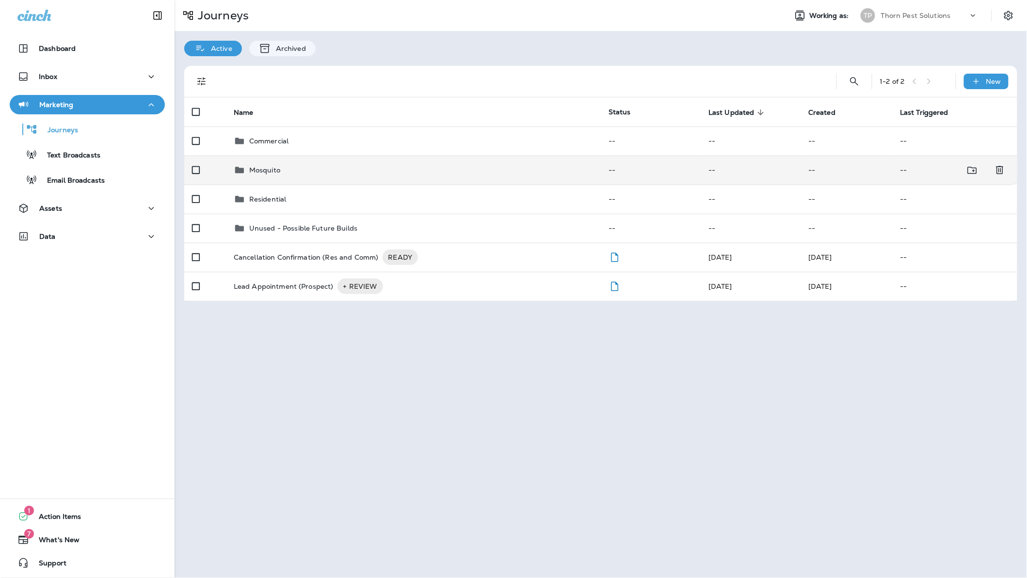
click div "Mosquito"
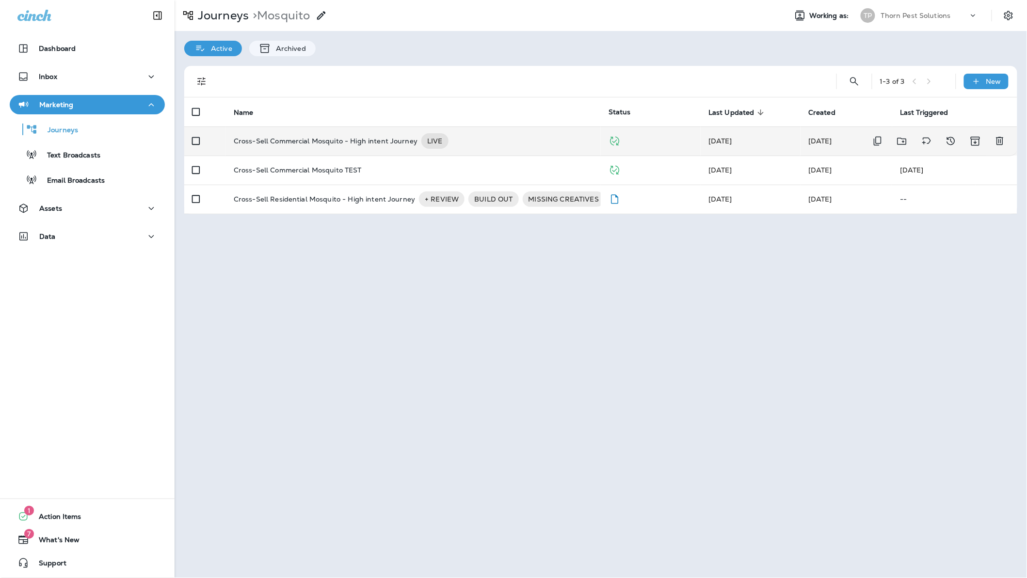
click p "Cross-Sell Commercial Mosquito - High intent Journey"
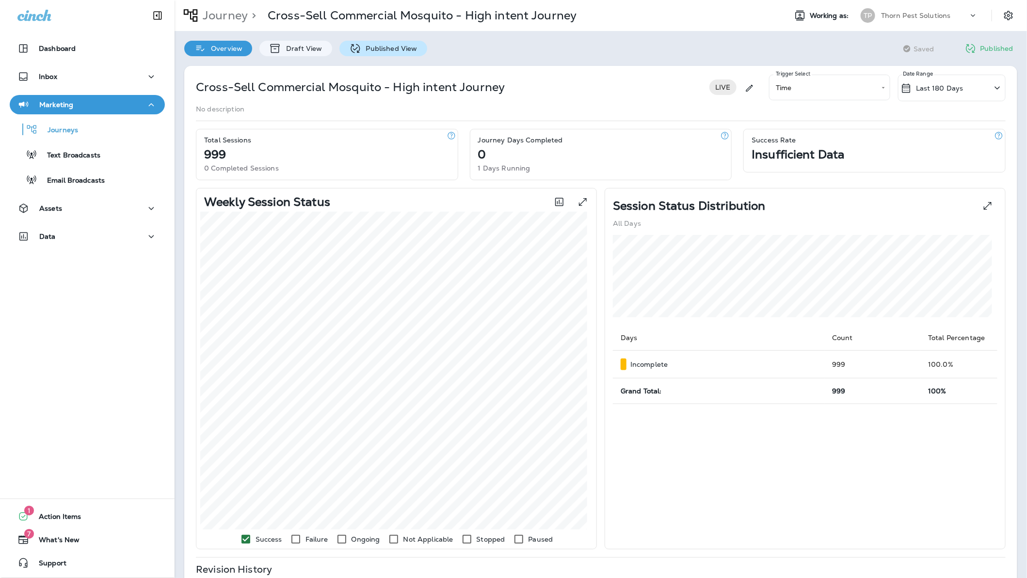
click p "Published View"
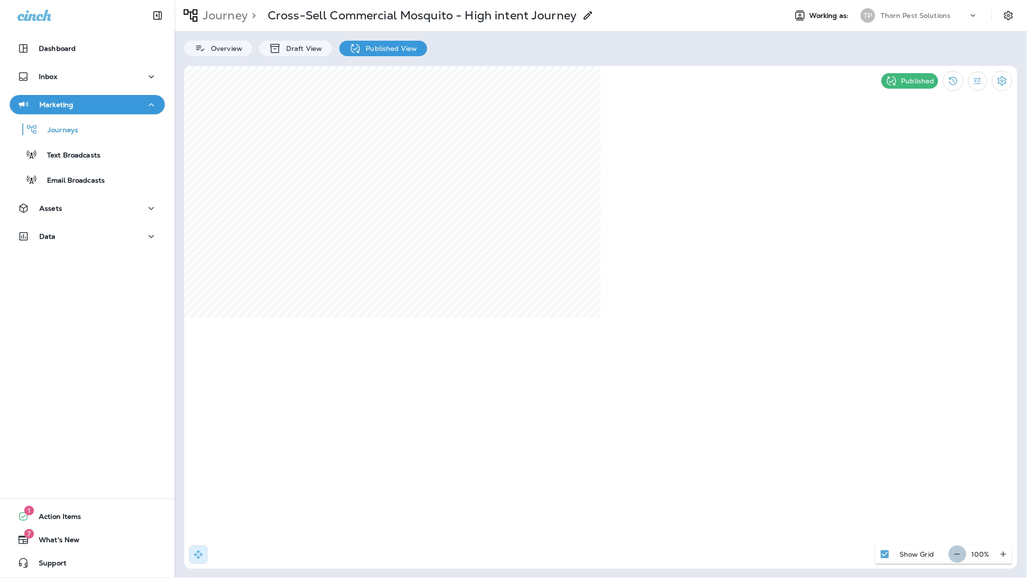
click icon "button"
click p "Journey"
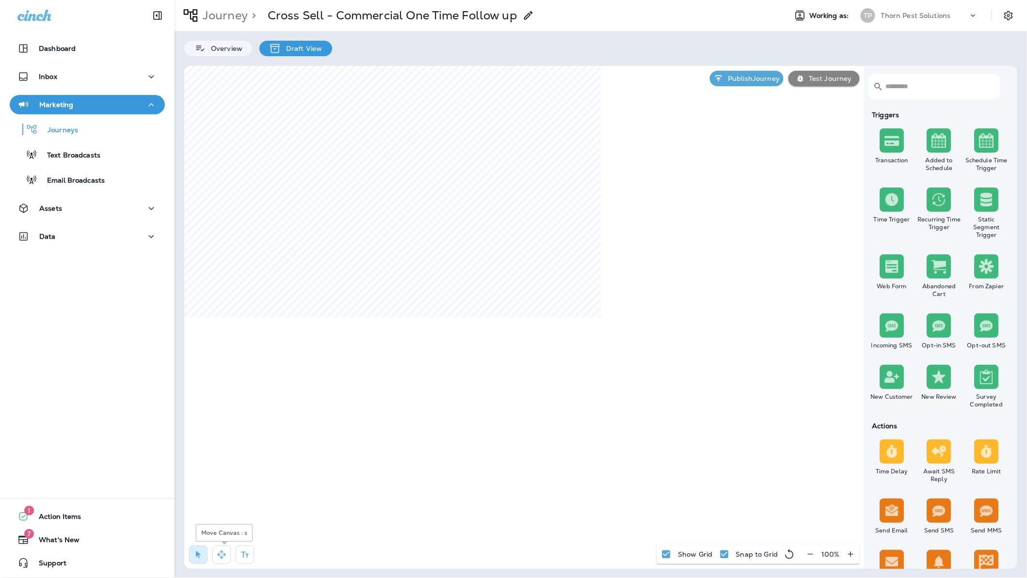
click at [224, 558] on icon "button" at bounding box center [221, 555] width 8 height 8
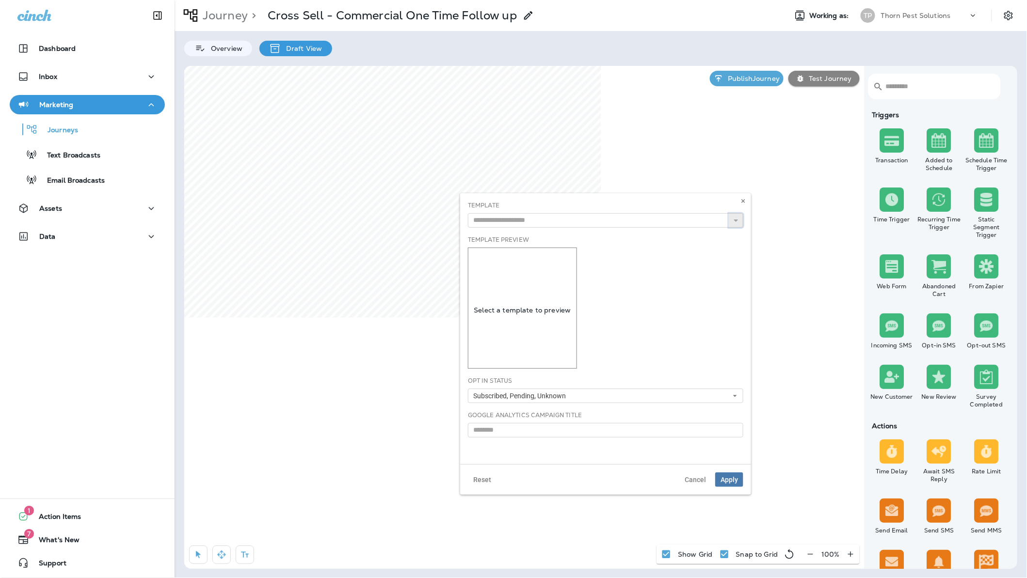
click at [733, 223] on icon "button" at bounding box center [736, 220] width 7 height 7
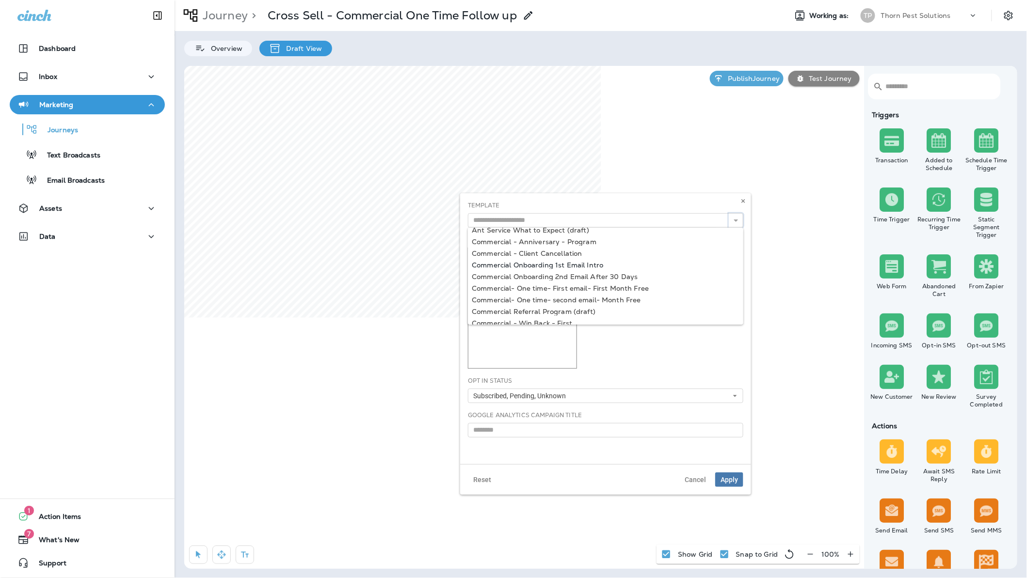
scroll to position [18, 0]
type input "**********"
click at [625, 311] on div "**********" at bounding box center [605, 328] width 291 height 271
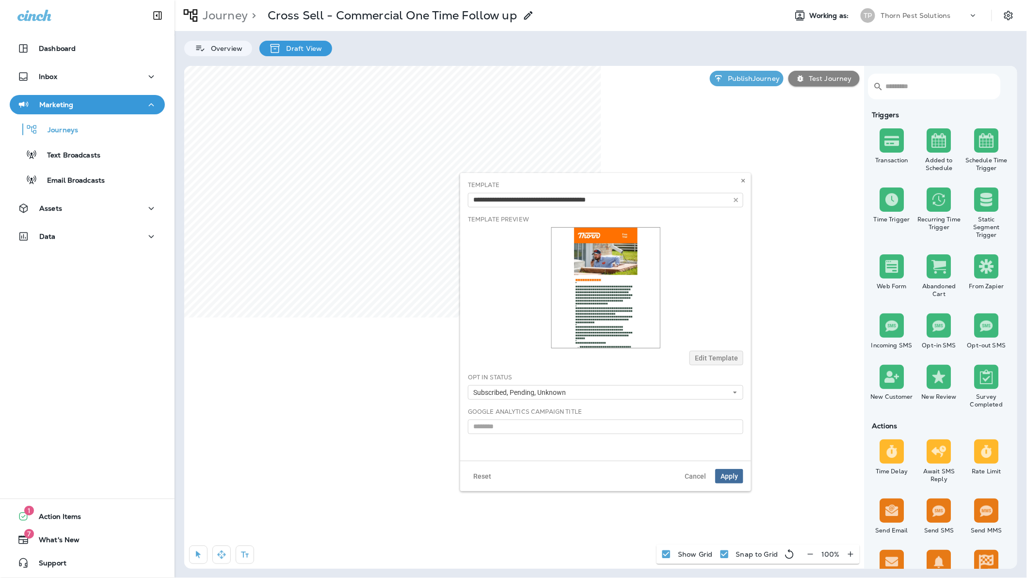
click at [734, 480] on span "Apply" at bounding box center [729, 476] width 17 height 7
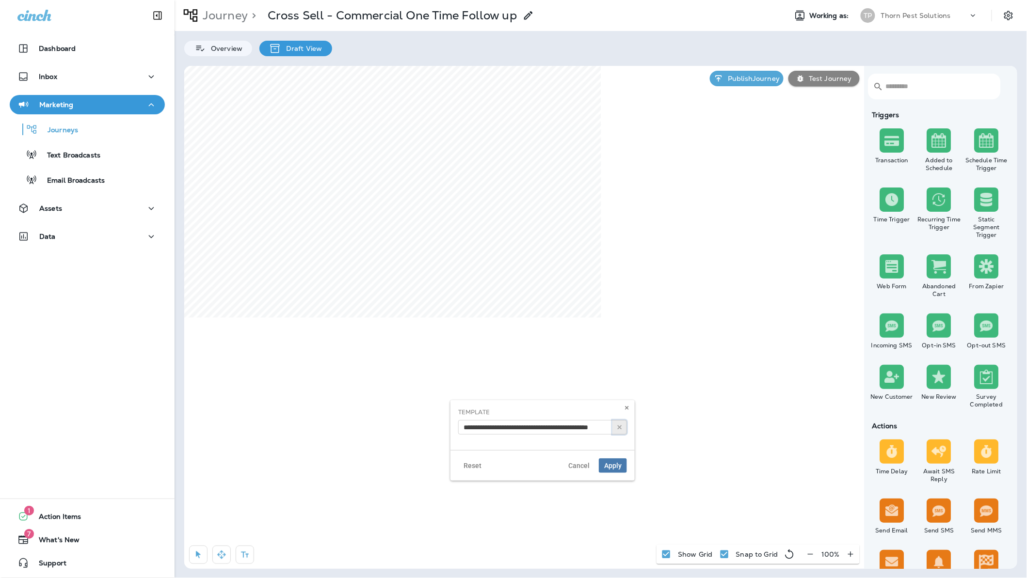
click at [612, 427] on button "button" at bounding box center [619, 427] width 15 height 15
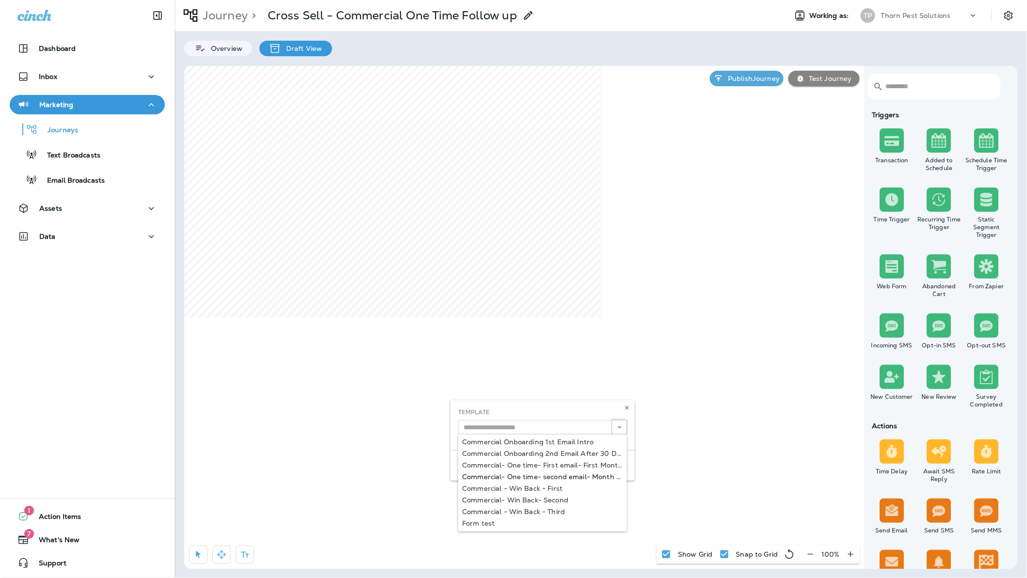
scroll to position [33, 0]
type input "**********"
click at [588, 478] on div "**********" at bounding box center [542, 441] width 184 height 80
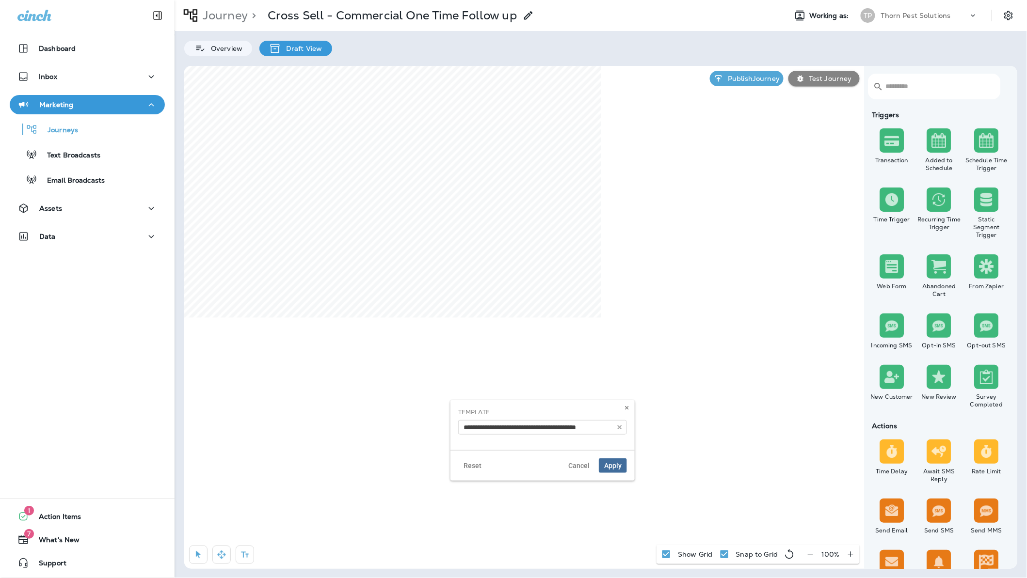
click at [610, 469] on span "Apply" at bounding box center [612, 466] width 17 height 7
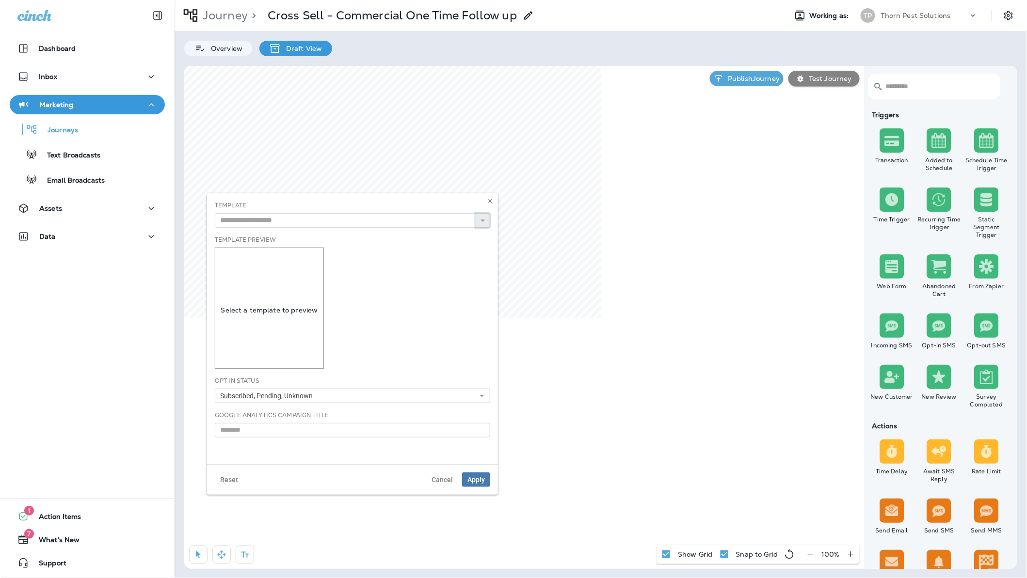
click at [480, 224] on icon "button" at bounding box center [483, 220] width 7 height 7
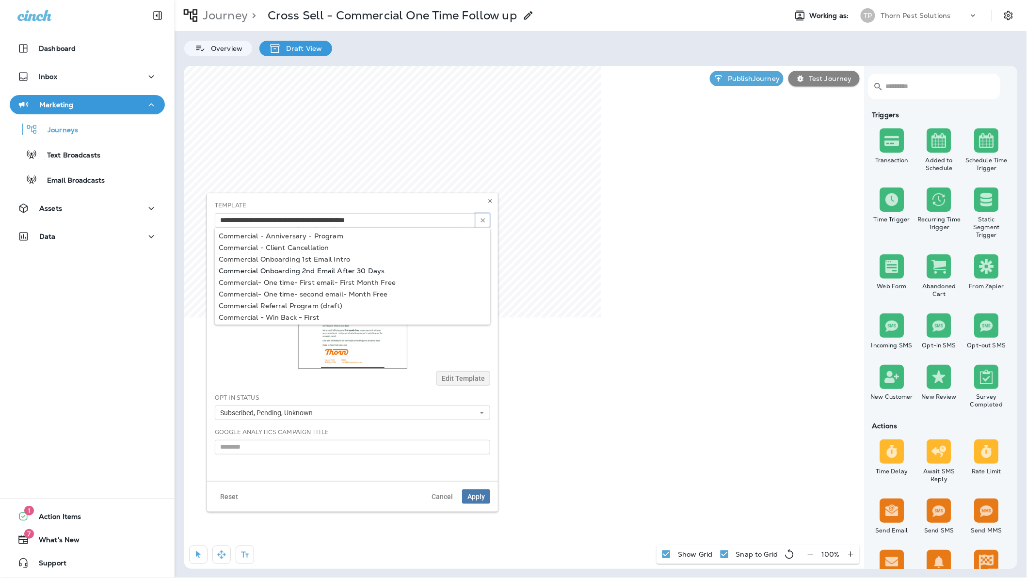
scroll to position [24, 0]
type input "**********"
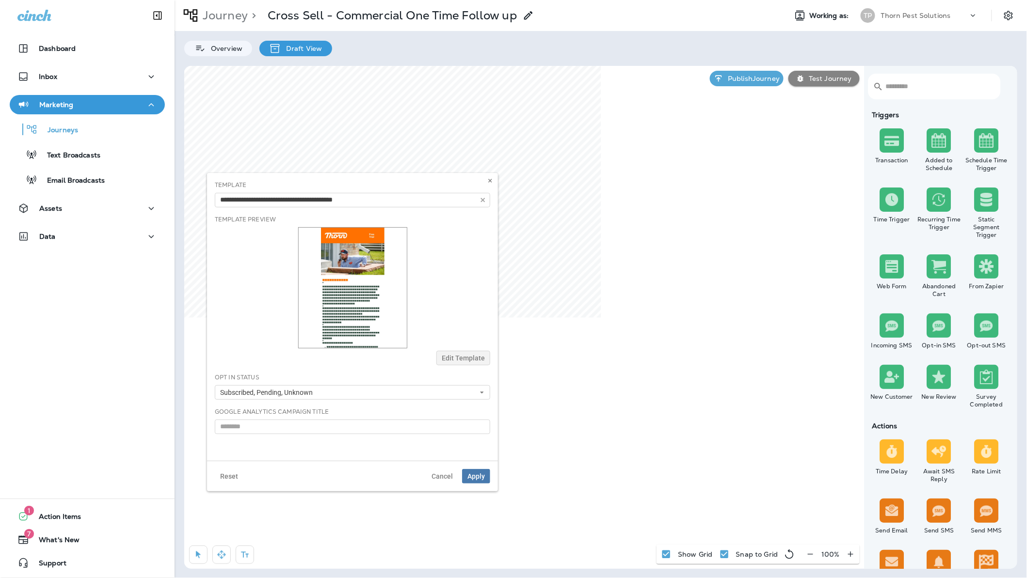
click at [379, 307] on div "**********" at bounding box center [352, 317] width 291 height 288
click at [481, 480] on span "Apply" at bounding box center [475, 476] width 17 height 7
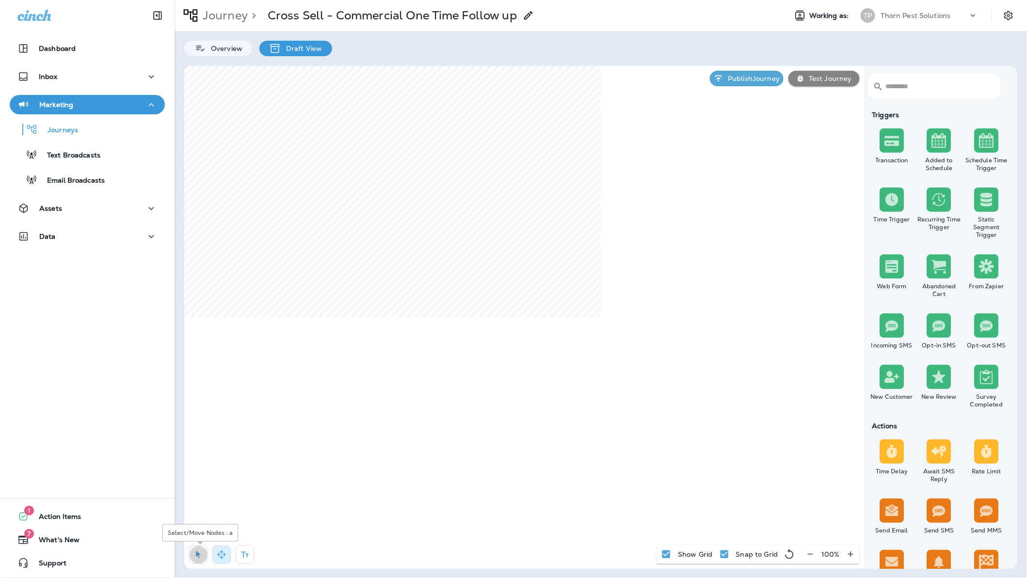
click at [200, 555] on icon "button" at bounding box center [198, 555] width 5 height 7
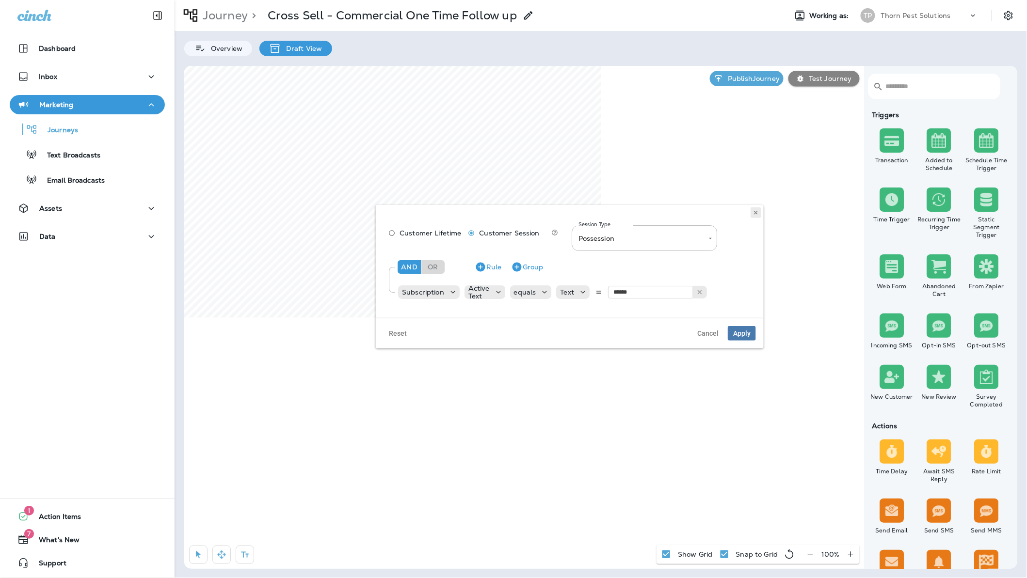
click at [754, 215] on use at bounding box center [755, 213] width 3 height 4
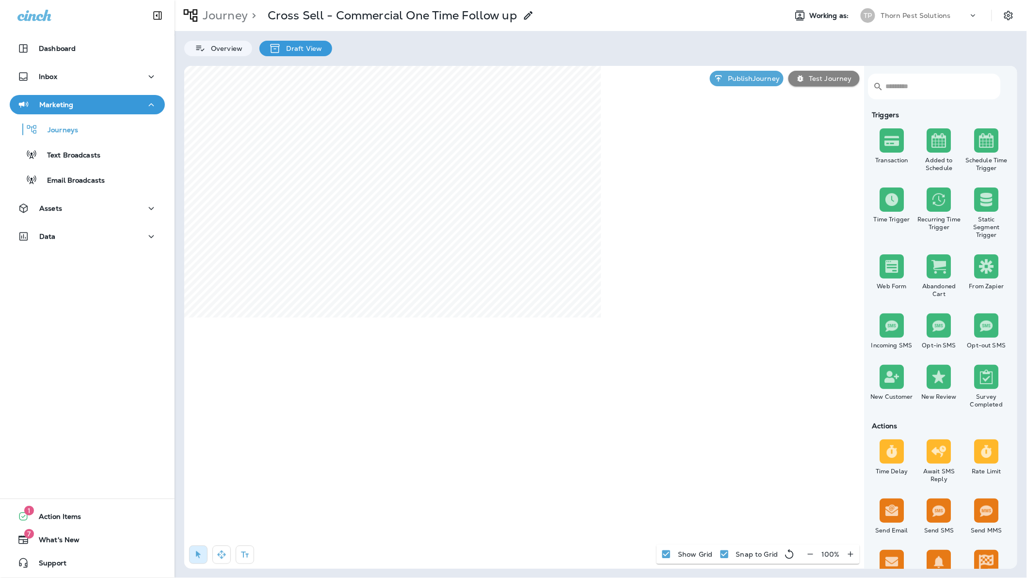
click at [809, 553] on icon "button" at bounding box center [810, 555] width 10 height 10
click at [809, 553] on icon "button" at bounding box center [814, 555] width 10 height 10
click at [220, 559] on icon "button" at bounding box center [222, 555] width 10 height 10
click at [211, 45] on p "Overview" at bounding box center [224, 49] width 36 height 8
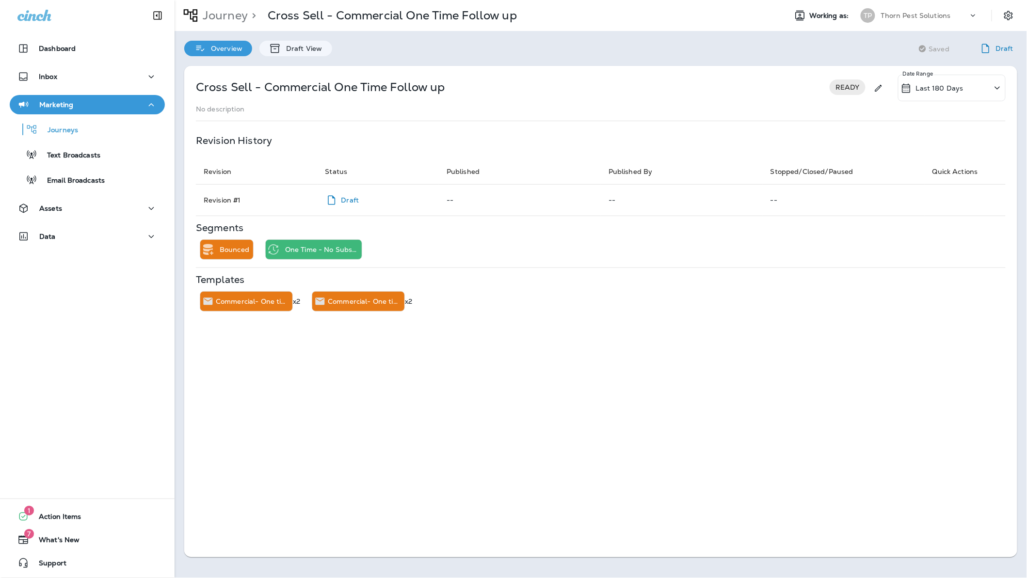
click at [308, 39] on div "Overview Draft View" at bounding box center [258, 43] width 167 height 25
click at [308, 49] on p "Draft View" at bounding box center [301, 49] width 41 height 8
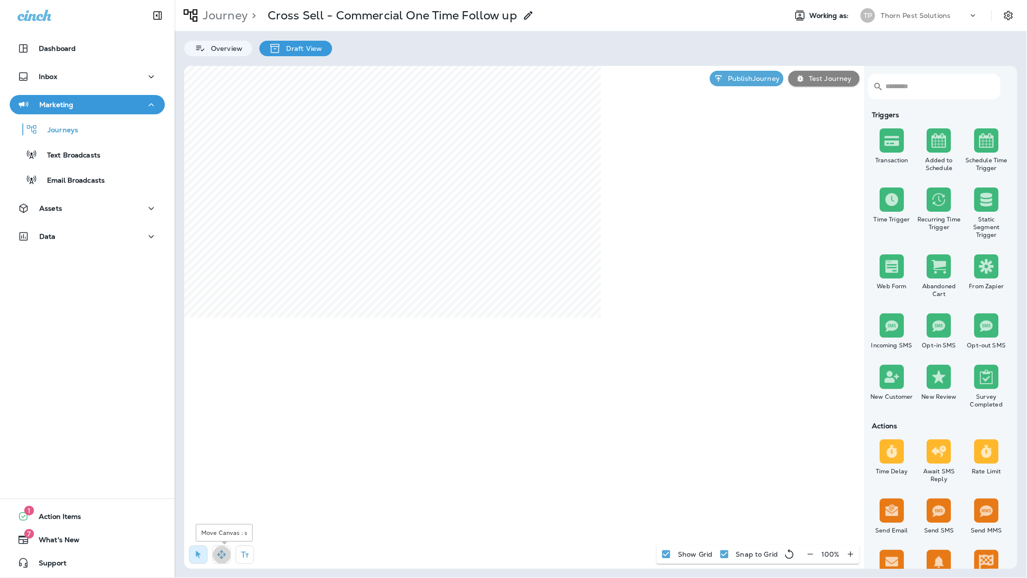
click at [222, 557] on icon "button" at bounding box center [222, 555] width 10 height 10
click at [209, 12] on p "Journey" at bounding box center [223, 15] width 49 height 15
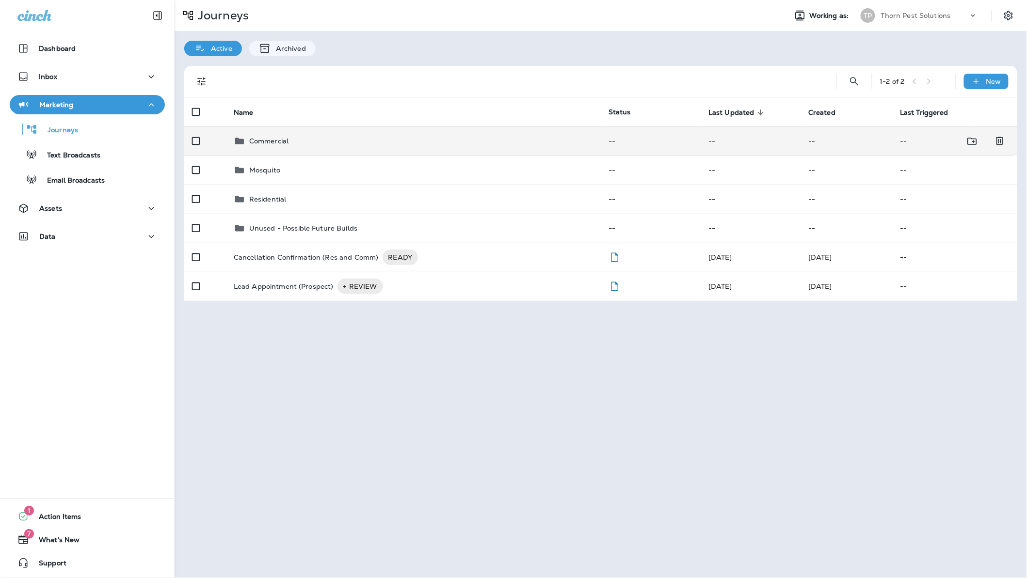
click at [281, 138] on p "Commercial" at bounding box center [268, 141] width 39 height 8
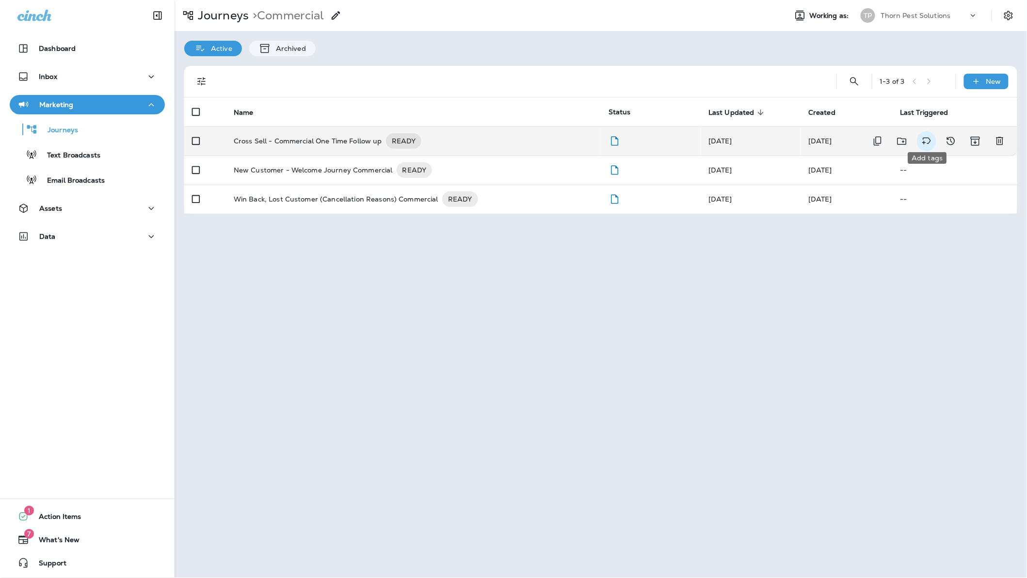
click at [933, 136] on button "Add tags" at bounding box center [926, 141] width 19 height 20
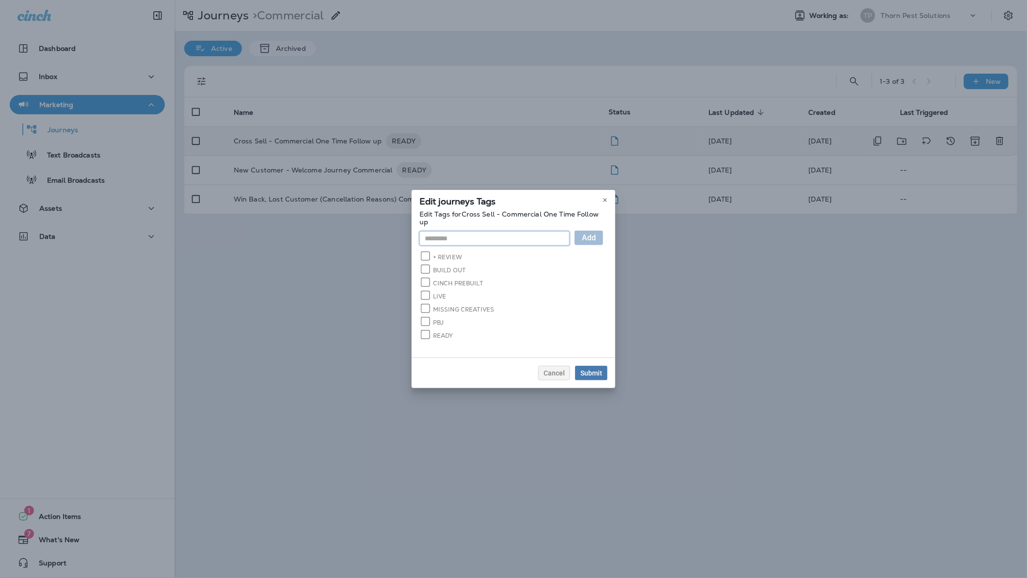
click at [464, 238] on input "text" at bounding box center [494, 238] width 150 height 15
type input "*"
type input "**********"
click at [596, 239] on span "Add" at bounding box center [589, 238] width 14 height 8
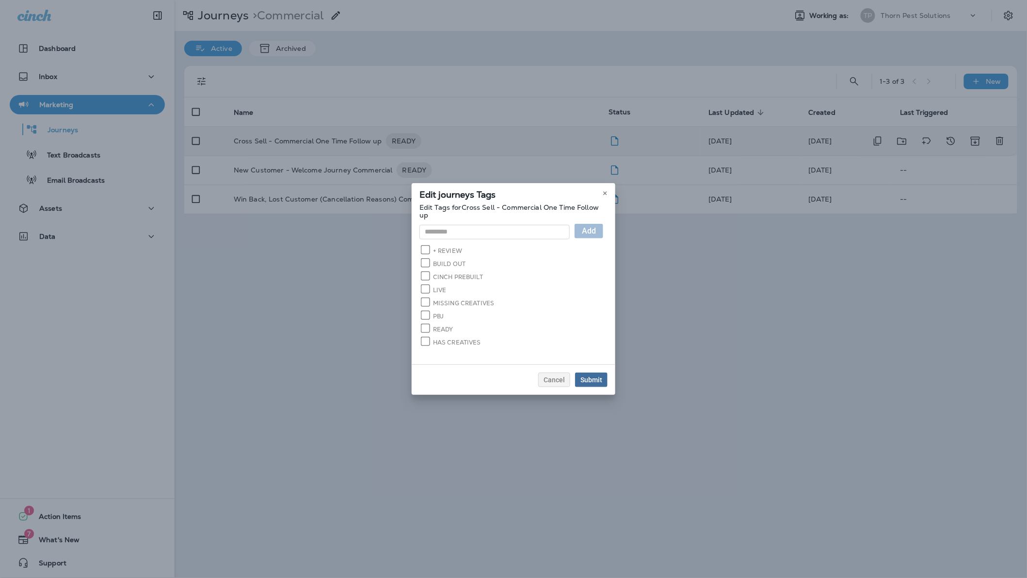
click at [608, 379] on button "Submit" at bounding box center [591, 380] width 32 height 15
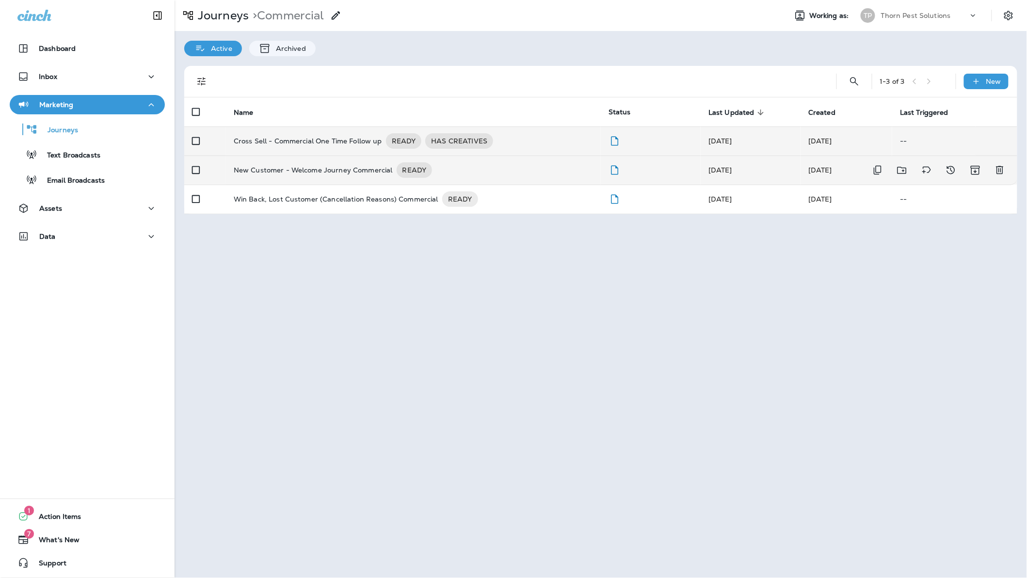
click at [510, 165] on div "New Customer - Welcome Journey Commercial READY" at bounding box center [413, 170] width 359 height 16
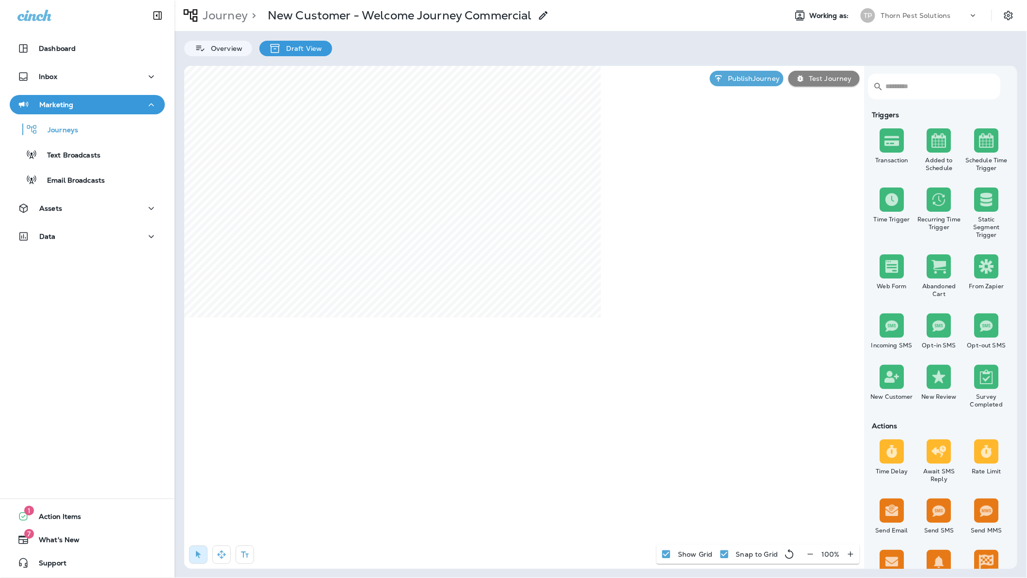
click at [816, 550] on button "button" at bounding box center [811, 554] width 18 height 17
click at [225, 555] on icon "button" at bounding box center [222, 555] width 10 height 10
click at [247, 550] on icon "button" at bounding box center [245, 555] width 10 height 10
click at [637, 185] on div "rdw-editor" at bounding box center [598, 183] width 158 height 7
click at [660, 228] on span "Apply" at bounding box center [667, 225] width 17 height 7
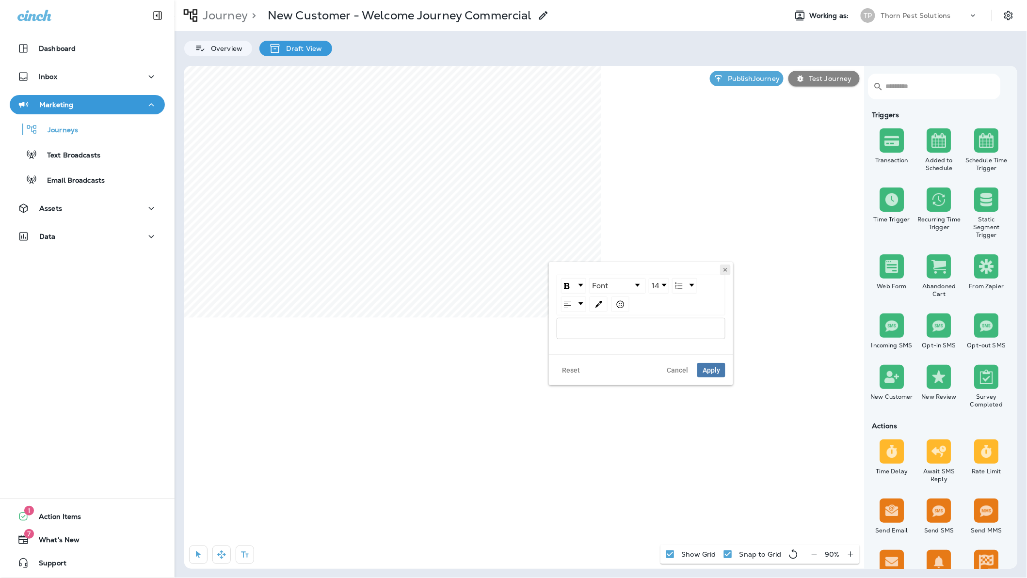
click at [724, 272] on use at bounding box center [724, 270] width 3 height 4
click at [221, 554] on icon "button" at bounding box center [221, 555] width 8 height 8
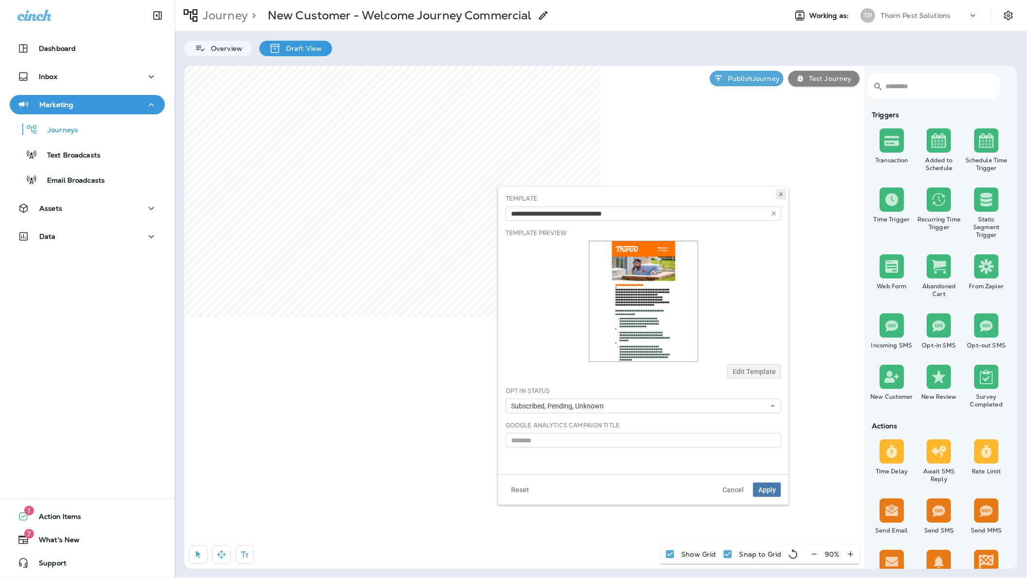
click at [782, 194] on use at bounding box center [780, 194] width 3 height 4
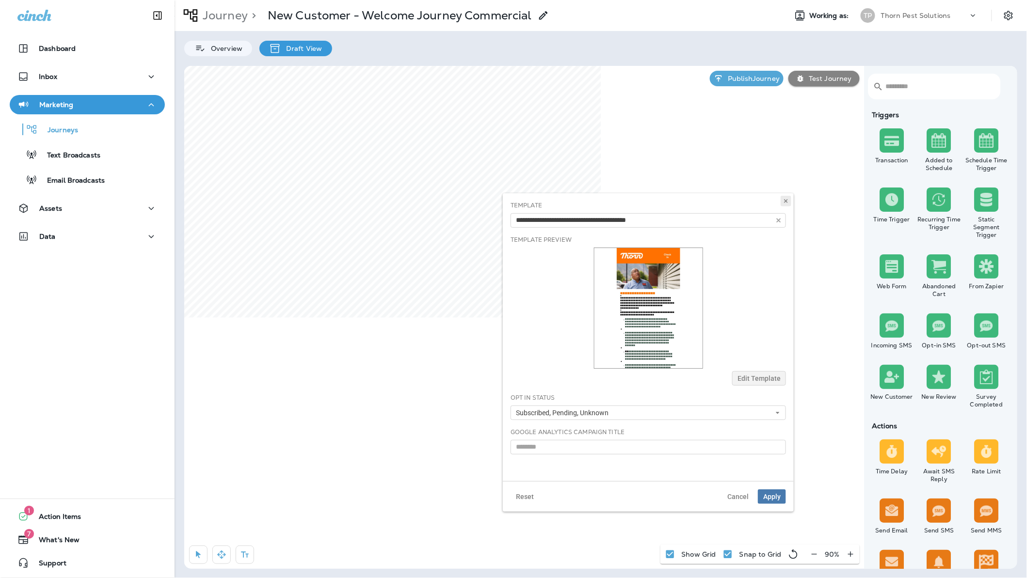
click at [781, 201] on button at bounding box center [786, 201] width 11 height 11
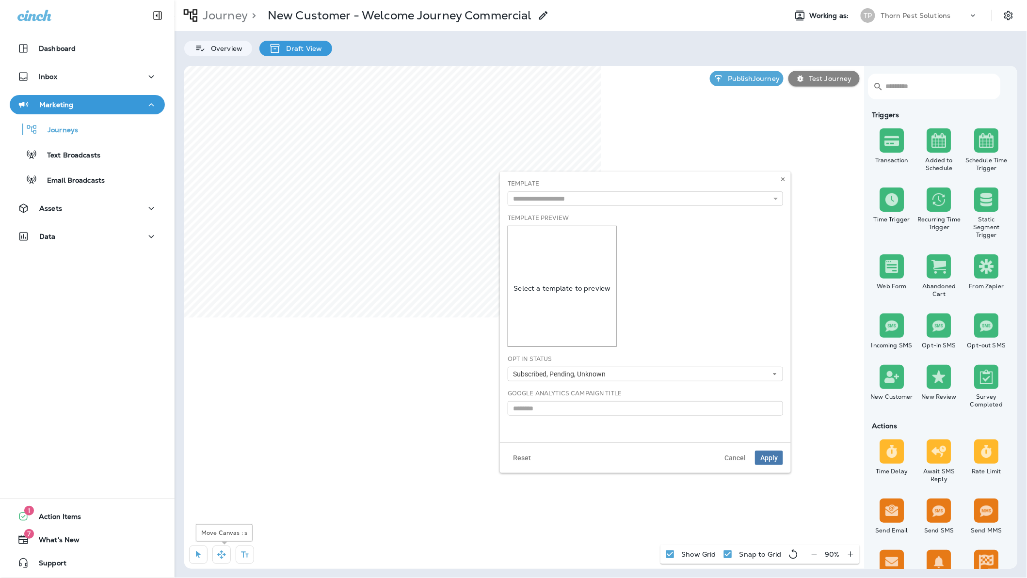
click at [199, 554] on icon "button" at bounding box center [198, 555] width 5 height 7
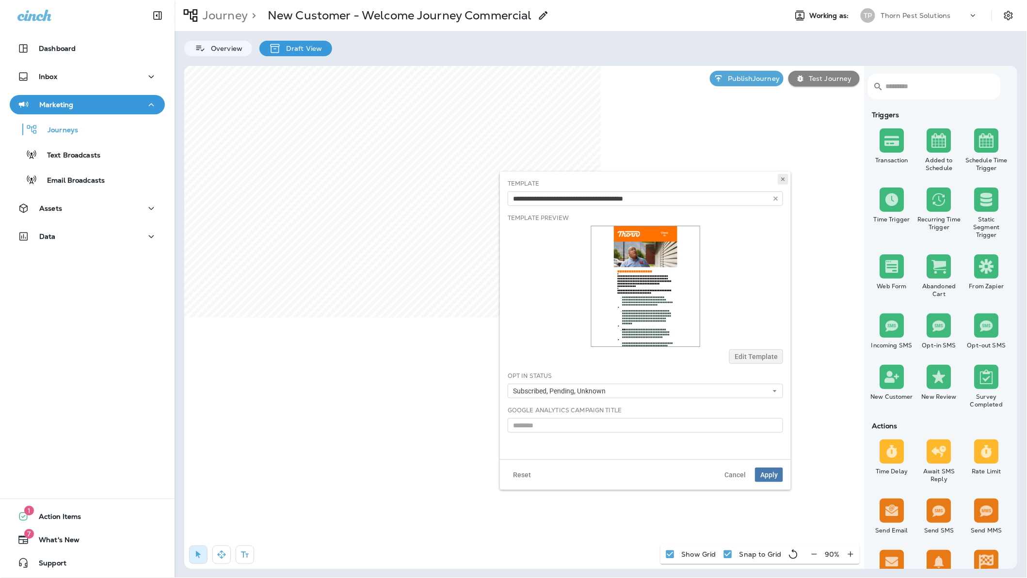
click at [784, 182] on icon at bounding box center [783, 179] width 6 height 6
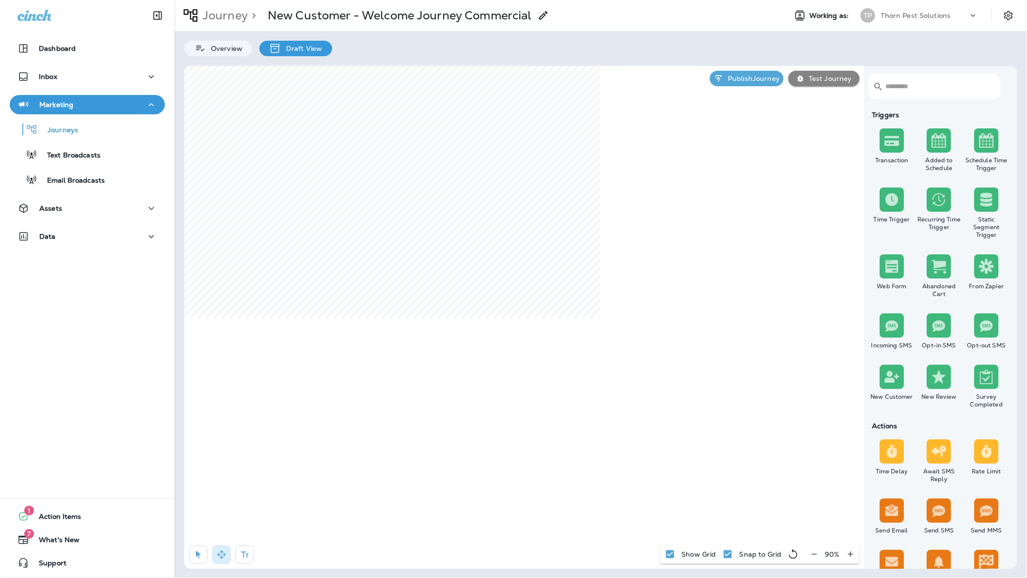
select select "*****"
click at [710, 379] on button at bounding box center [715, 380] width 11 height 11
select select "*****"
drag, startPoint x: 194, startPoint y: 550, endPoint x: 231, endPoint y: 535, distance: 40.1
click at [194, 550] on button "button" at bounding box center [198, 555] width 18 height 18
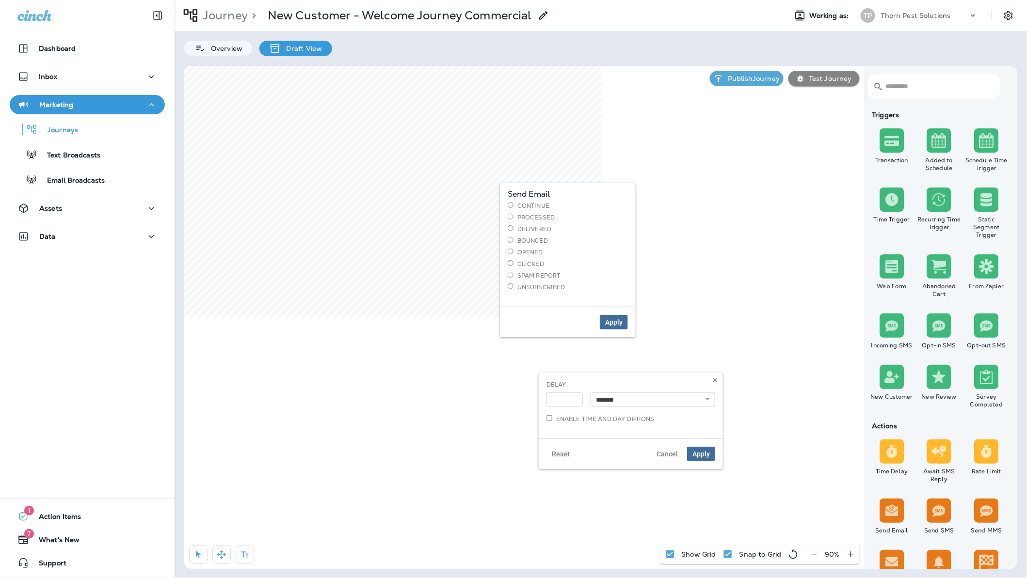
click at [611, 326] on span "Apply" at bounding box center [613, 322] width 17 height 7
click at [226, 550] on icon "button" at bounding box center [222, 555] width 10 height 10
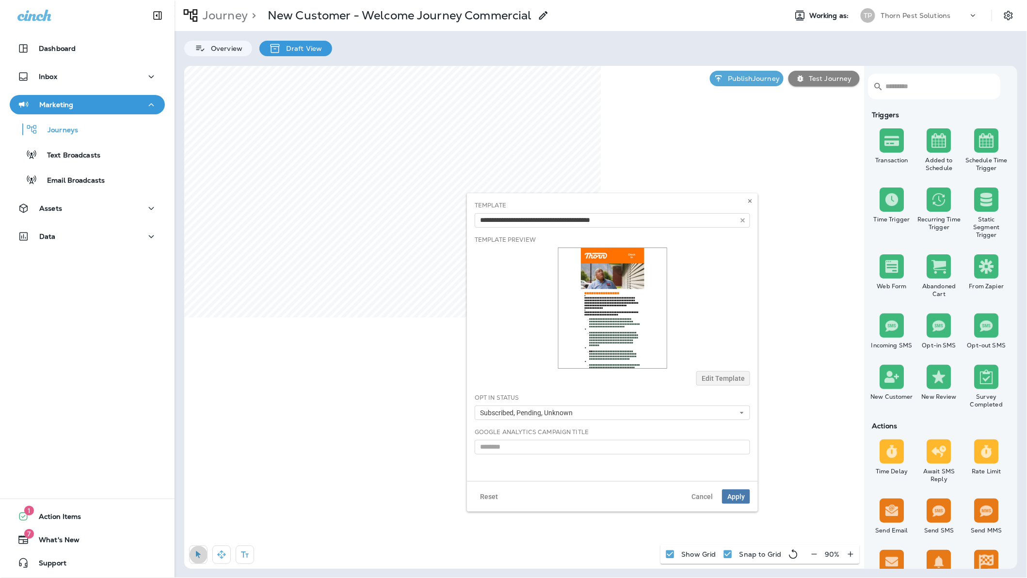
drag, startPoint x: 195, startPoint y: 551, endPoint x: 195, endPoint y: 559, distance: 7.3
click at [195, 551] on icon "button" at bounding box center [198, 555] width 10 height 10
click at [748, 202] on use at bounding box center [749, 201] width 3 height 4
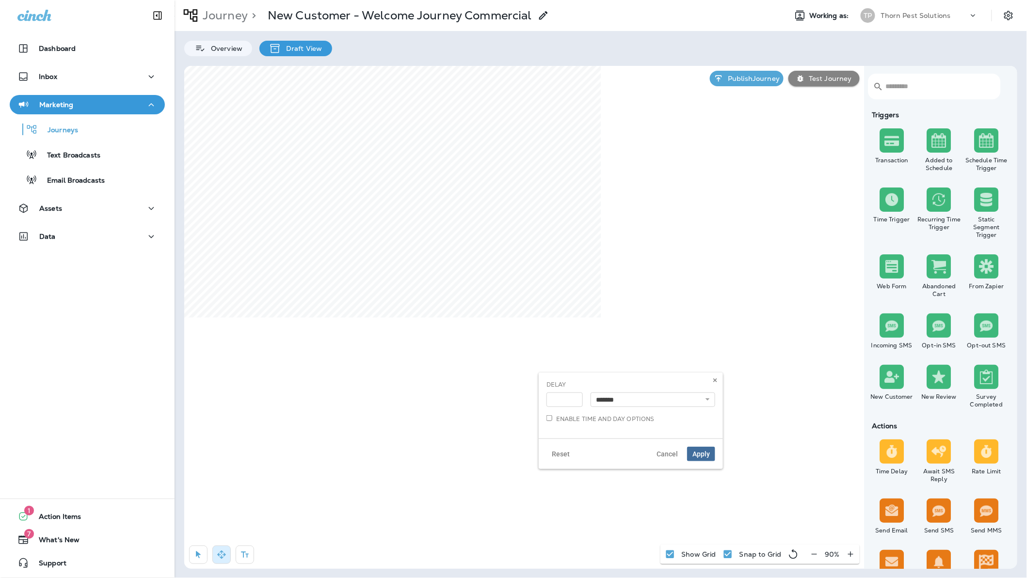
click at [200, 557] on icon "button" at bounding box center [198, 555] width 5 height 7
click at [201, 553] on icon "button" at bounding box center [198, 555] width 10 height 10
click at [518, 329] on label "Delivered" at bounding box center [535, 327] width 120 height 8
click at [578, 424] on span "Apply" at bounding box center [580, 420] width 17 height 7
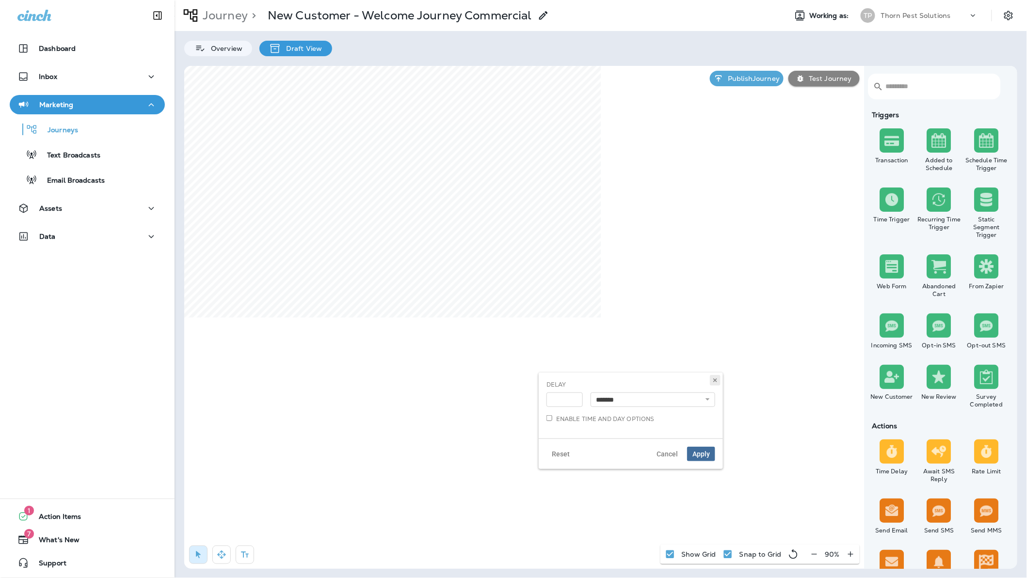
click at [712, 378] on icon at bounding box center [715, 381] width 6 height 6
click at [226, 49] on p "Overview" at bounding box center [224, 49] width 36 height 8
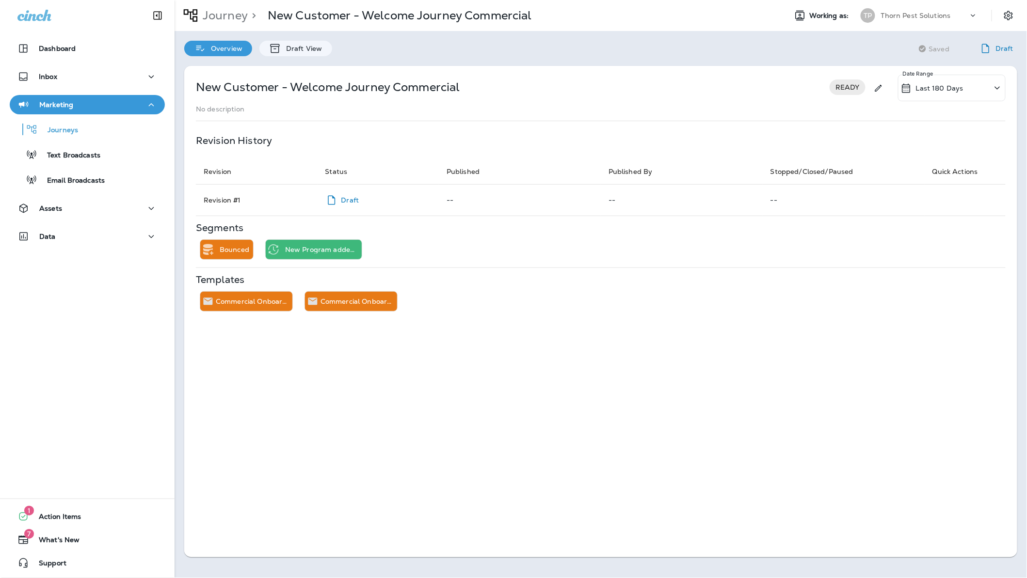
click at [464, 53] on div "Overview Draft View Saving Saved Draft" at bounding box center [601, 43] width 852 height 25
click at [225, 14] on p "Journey" at bounding box center [223, 15] width 49 height 15
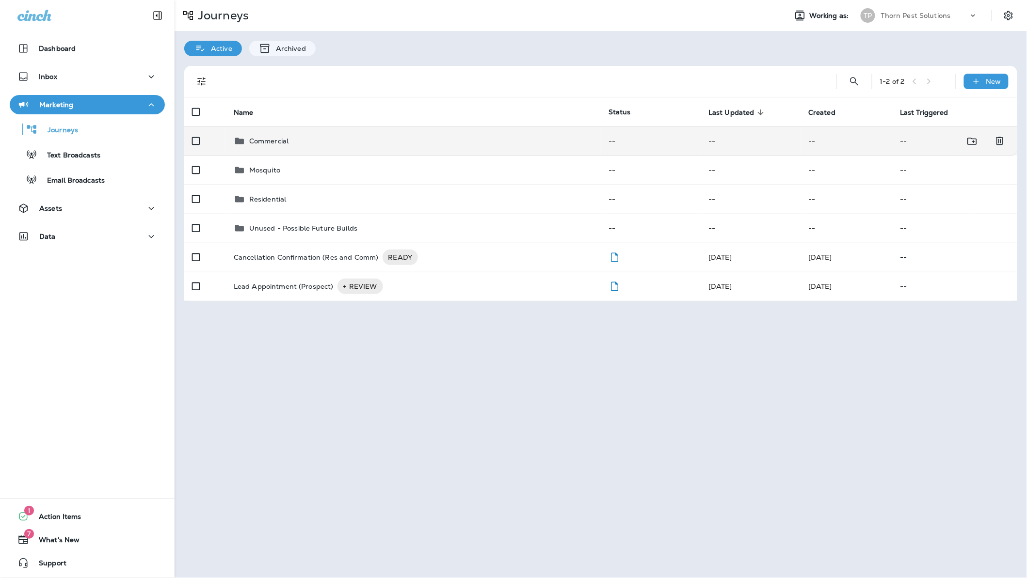
click at [276, 137] on p "Commercial" at bounding box center [268, 141] width 39 height 8
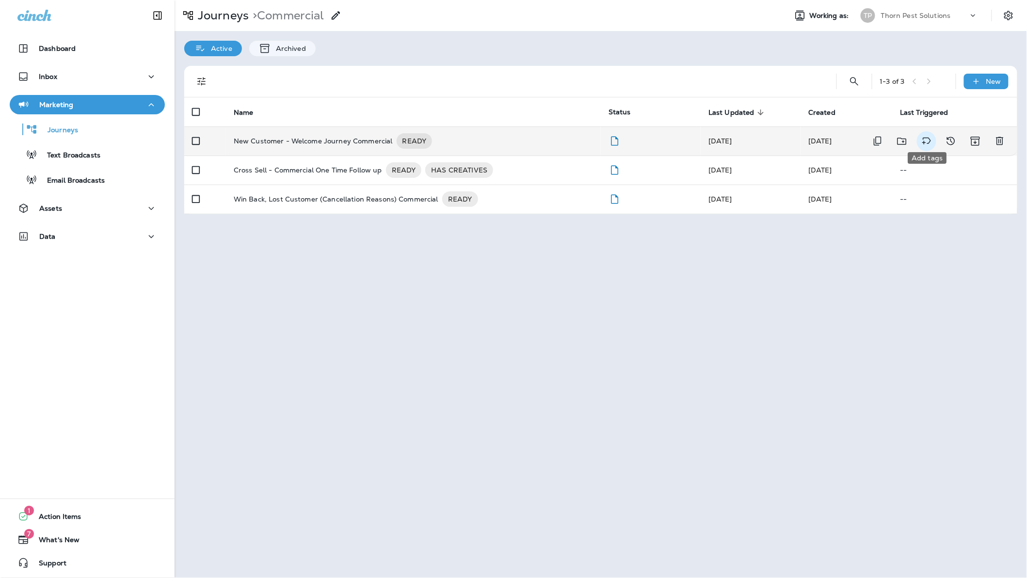
click at [930, 135] on icon "Add tags" at bounding box center [927, 141] width 12 height 12
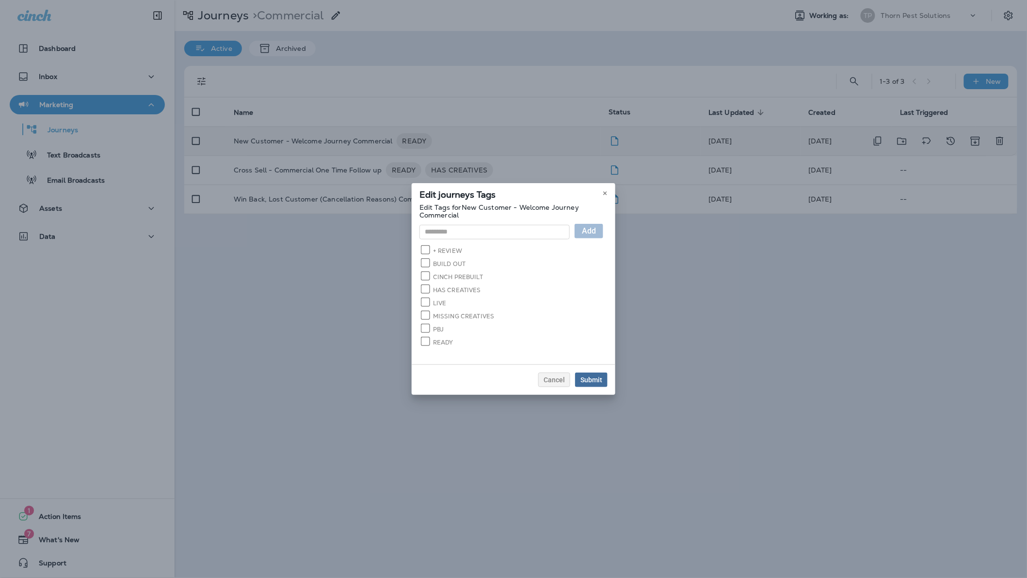
click at [602, 377] on div "Submit" at bounding box center [591, 380] width 22 height 7
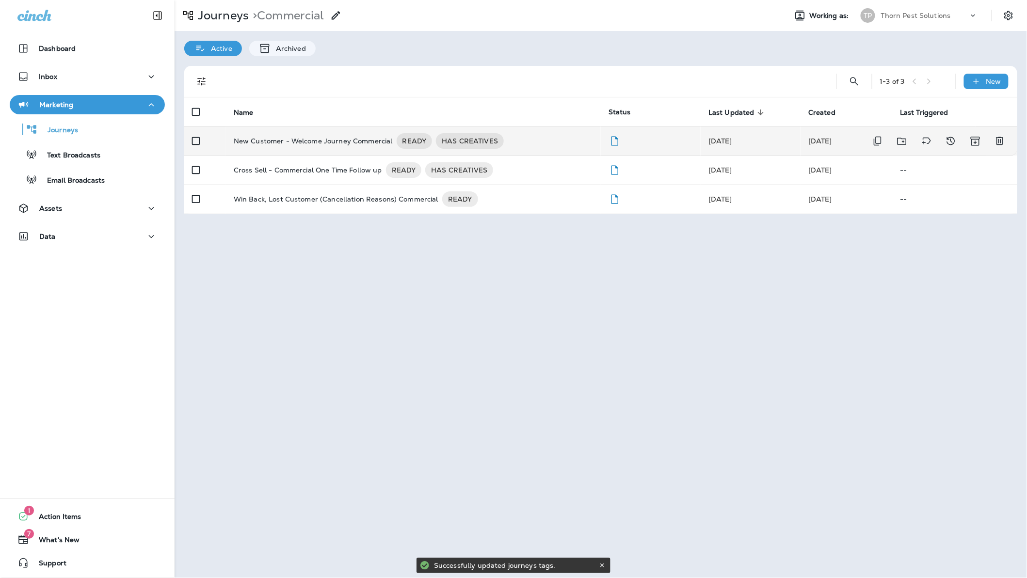
click at [592, 332] on div "Journeys > Commercial Working as: TP Thorn Pest Solutions Active Archived 1 - 3…" at bounding box center [601, 289] width 852 height 578
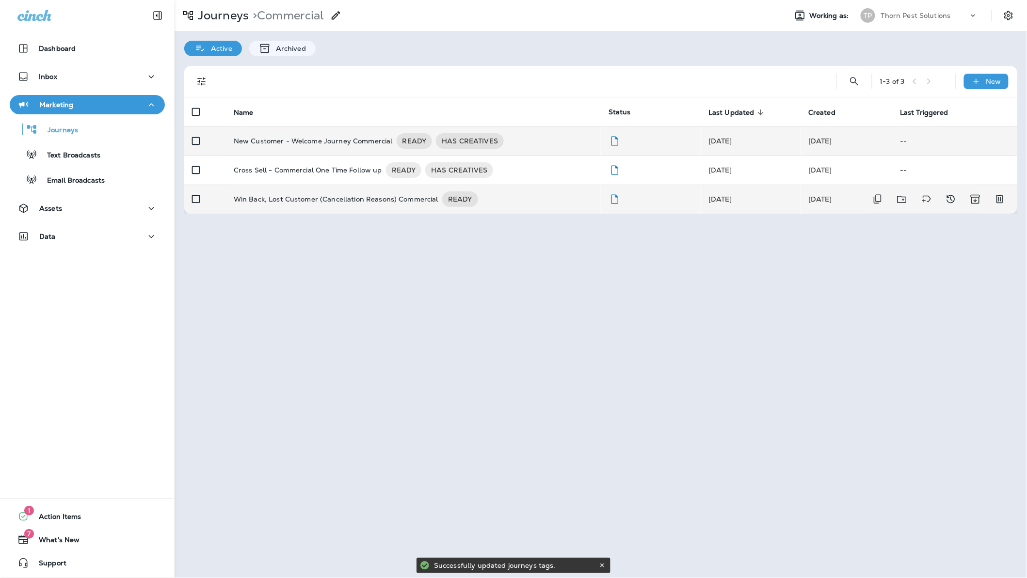
click at [318, 195] on p "Win Back, Lost Customer (Cancellation Reasons) Commercial" at bounding box center [336, 200] width 205 height 16
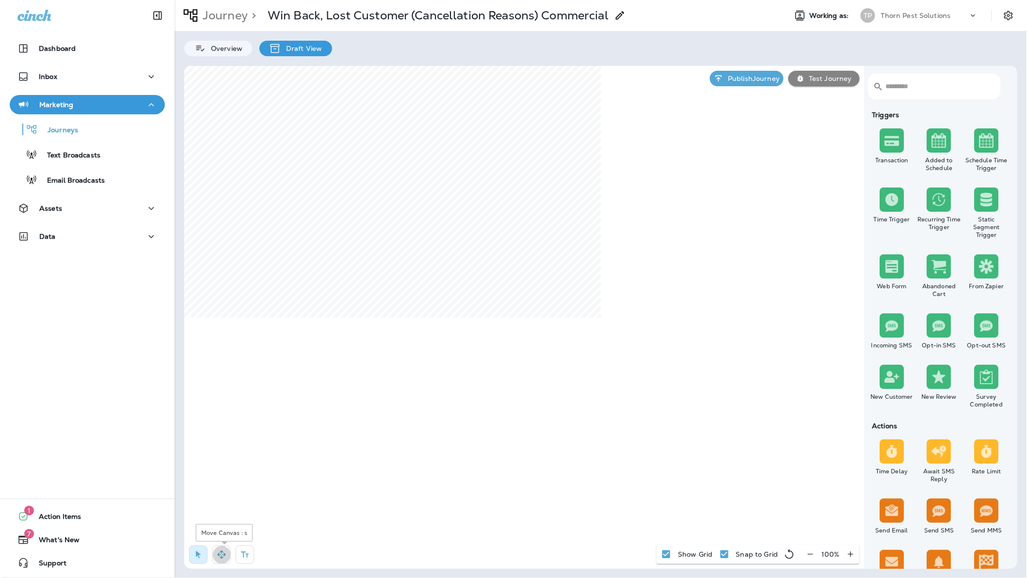
click at [224, 557] on icon "button" at bounding box center [221, 555] width 8 height 8
type input "**********"
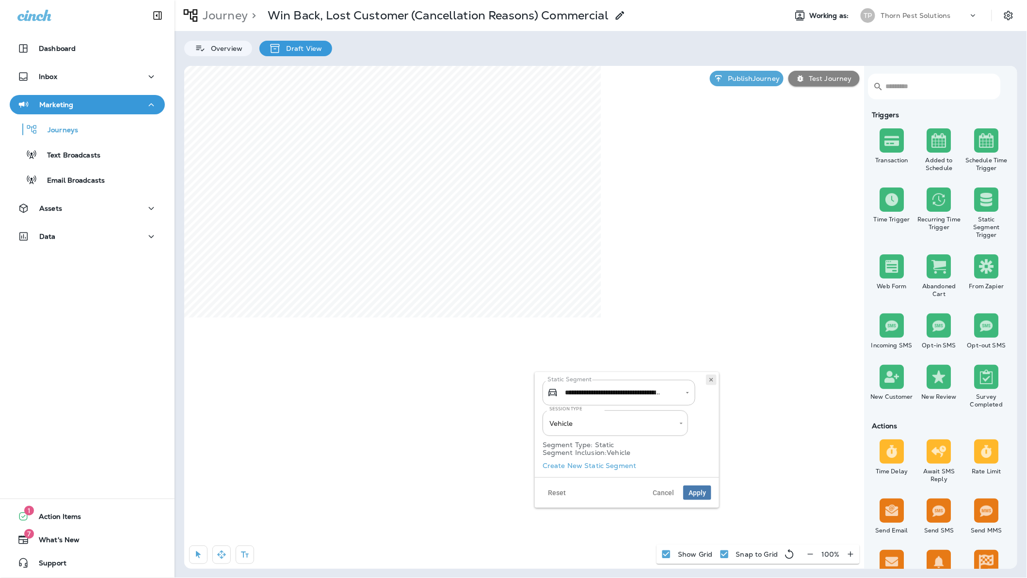
click at [712, 381] on icon at bounding box center [711, 380] width 6 height 6
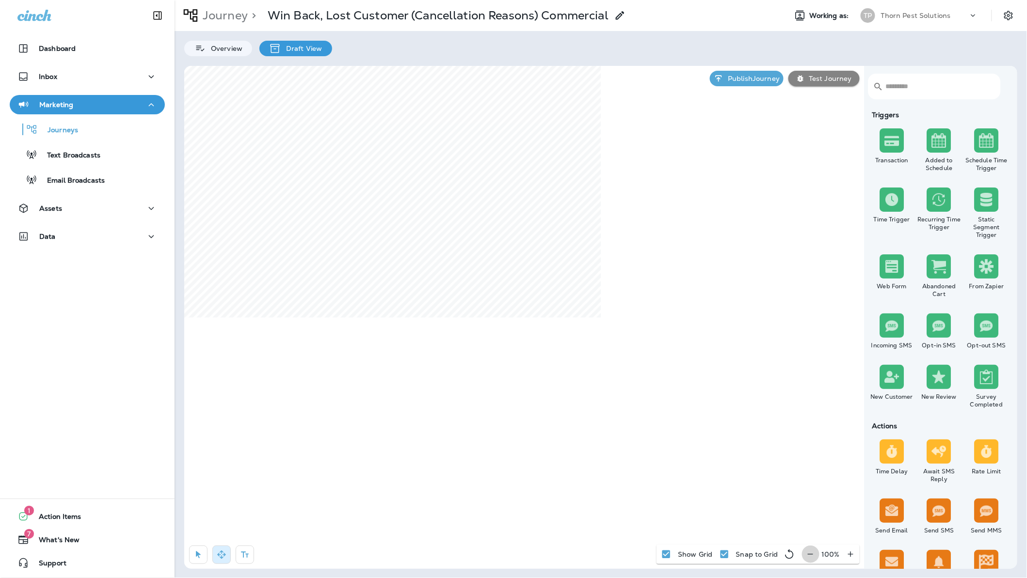
click at [810, 550] on icon "button" at bounding box center [810, 555] width 10 height 10
click at [810, 550] on icon "button" at bounding box center [814, 555] width 10 height 10
click at [771, 556] on div "​ ​ Triggers Transaction Added to Schedule Schedule Time Trigger Time Trigger R…" at bounding box center [600, 317] width 833 height 503
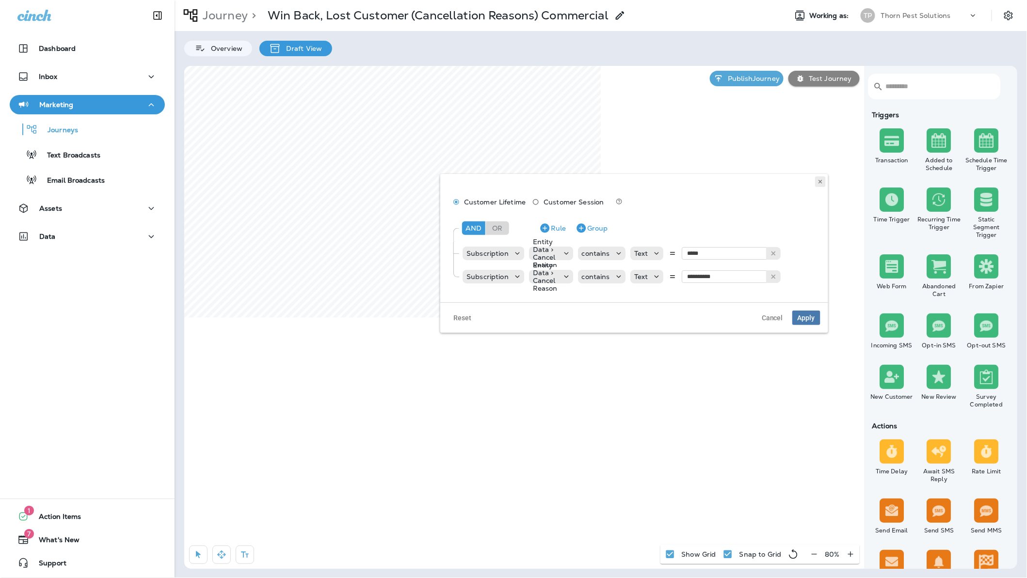
click at [818, 183] on icon at bounding box center [821, 182] width 6 height 6
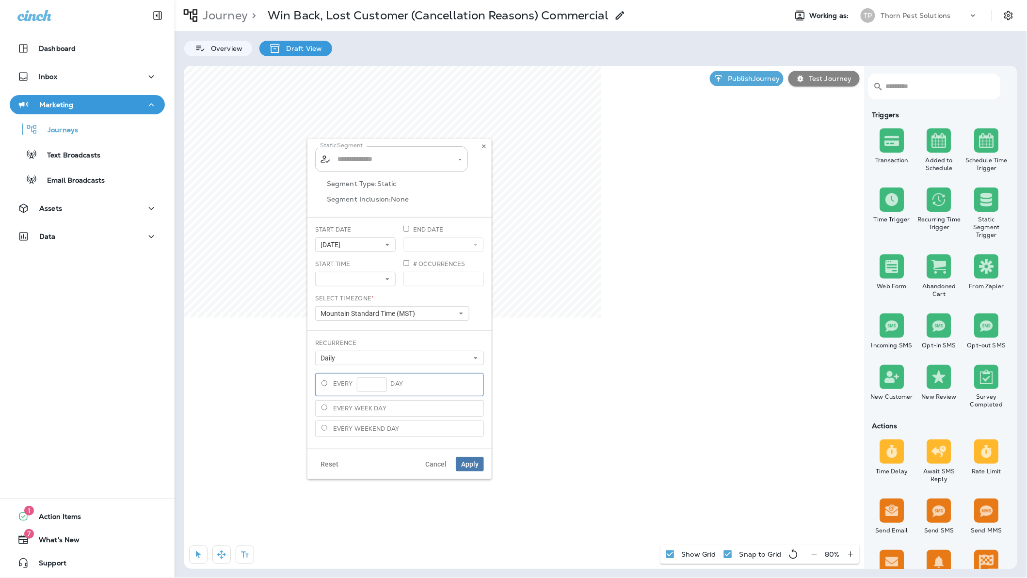
type input "**********"
click at [483, 144] on button at bounding box center [484, 146] width 11 height 11
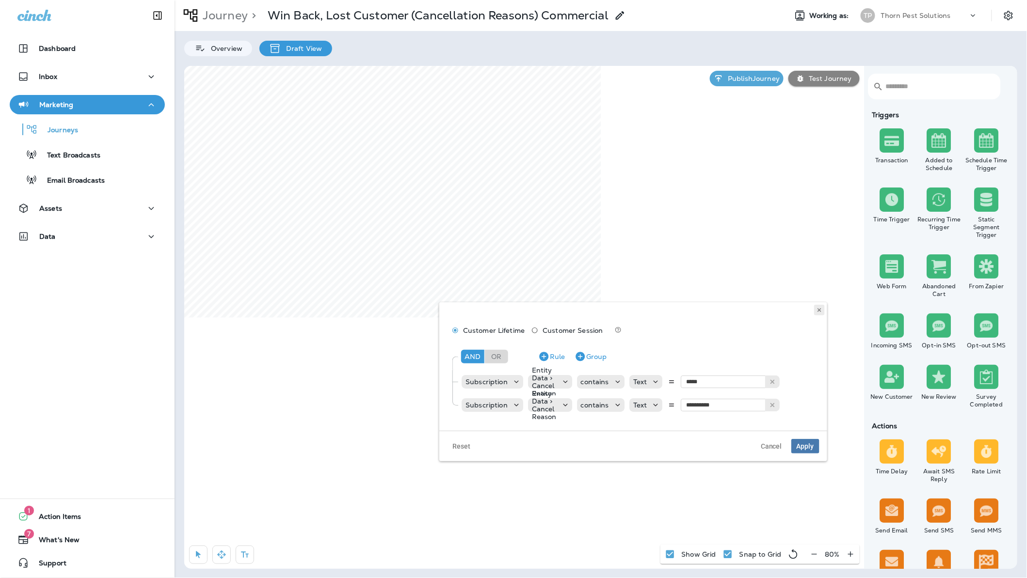
click at [819, 311] on use at bounding box center [819, 310] width 3 height 4
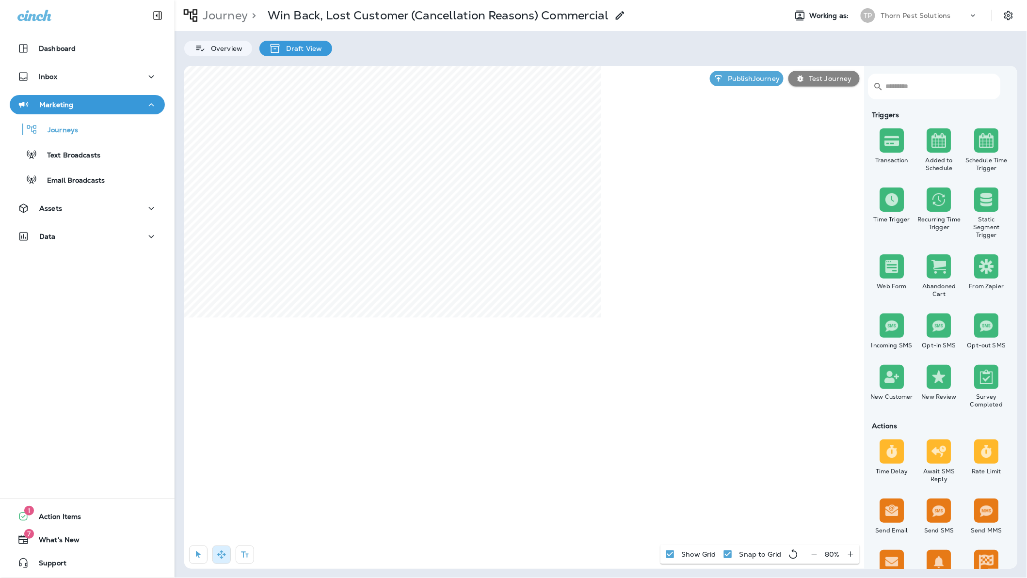
click at [243, 548] on button "button" at bounding box center [245, 555] width 18 height 18
click at [555, 332] on div "rdw-wrapper" at bounding box center [517, 334] width 169 height 21
click at [553, 338] on div "rdw-editor" at bounding box center [517, 335] width 158 height 7
click at [586, 380] on span "Apply" at bounding box center [586, 376] width 17 height 7
click at [205, 555] on button "button" at bounding box center [198, 555] width 18 height 18
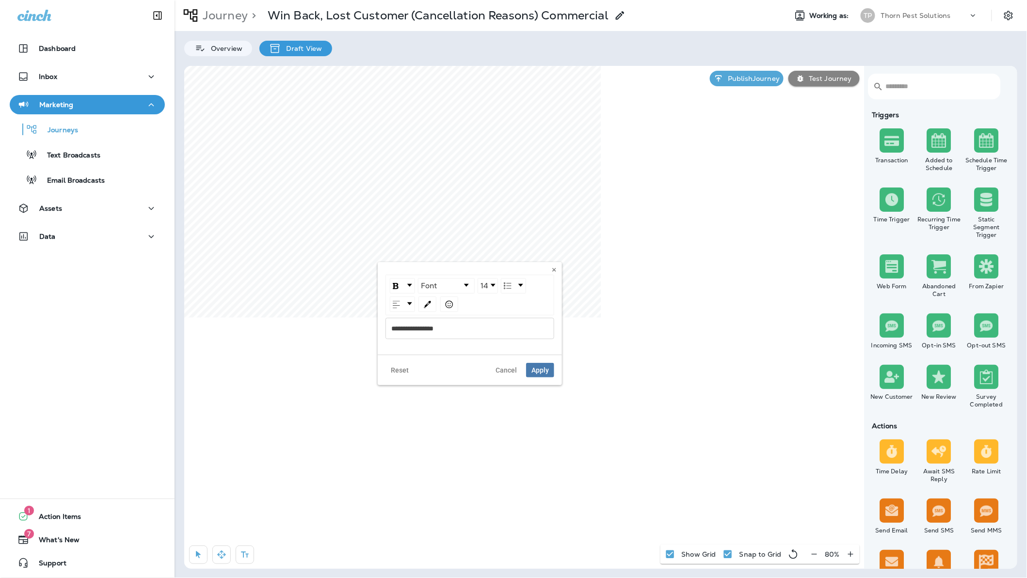
click at [396, 332] on span "**********" at bounding box center [412, 328] width 42 height 7
click at [535, 374] on span "Apply" at bounding box center [539, 370] width 17 height 7
click at [224, 555] on icon "button" at bounding box center [221, 555] width 8 height 8
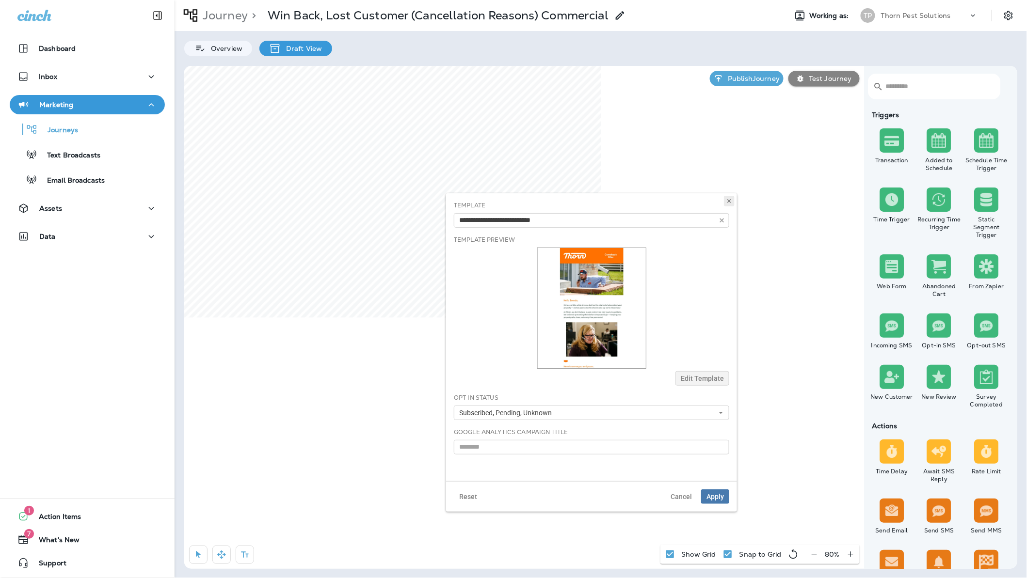
click at [728, 203] on use at bounding box center [728, 201] width 3 height 4
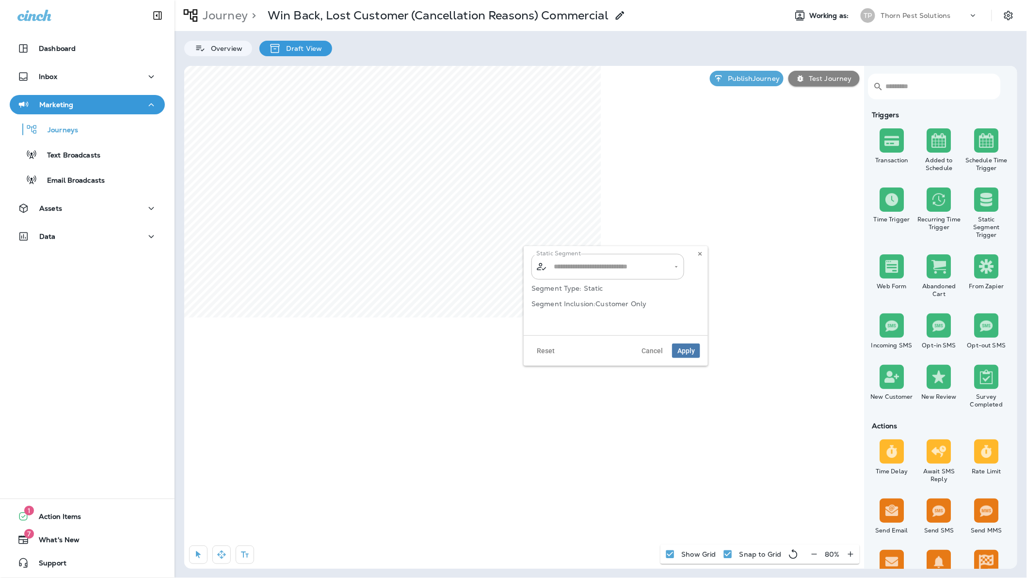
type input "**********"
click at [679, 270] on icon "Open" at bounding box center [676, 267] width 7 height 7
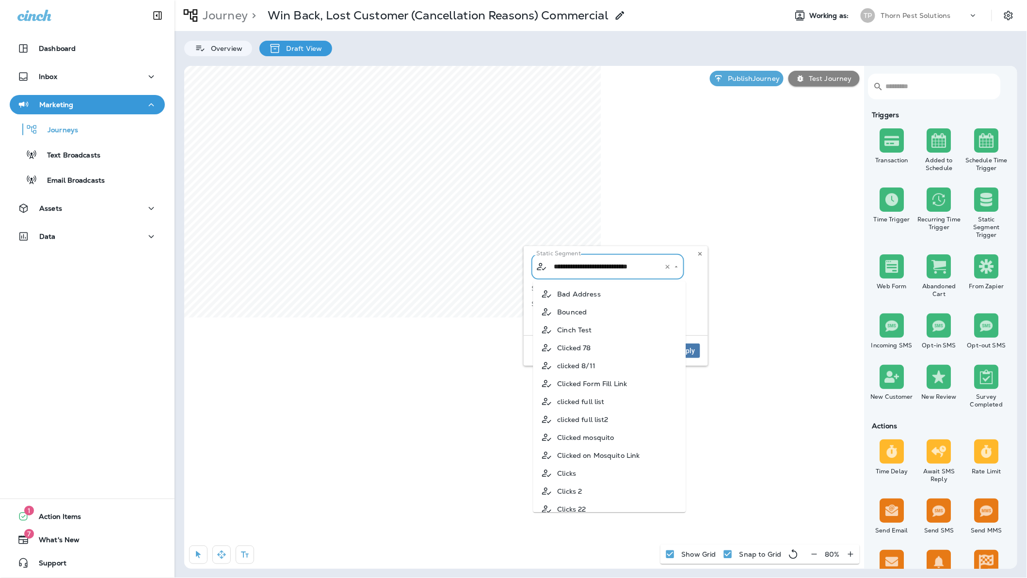
scroll to position [195, 0]
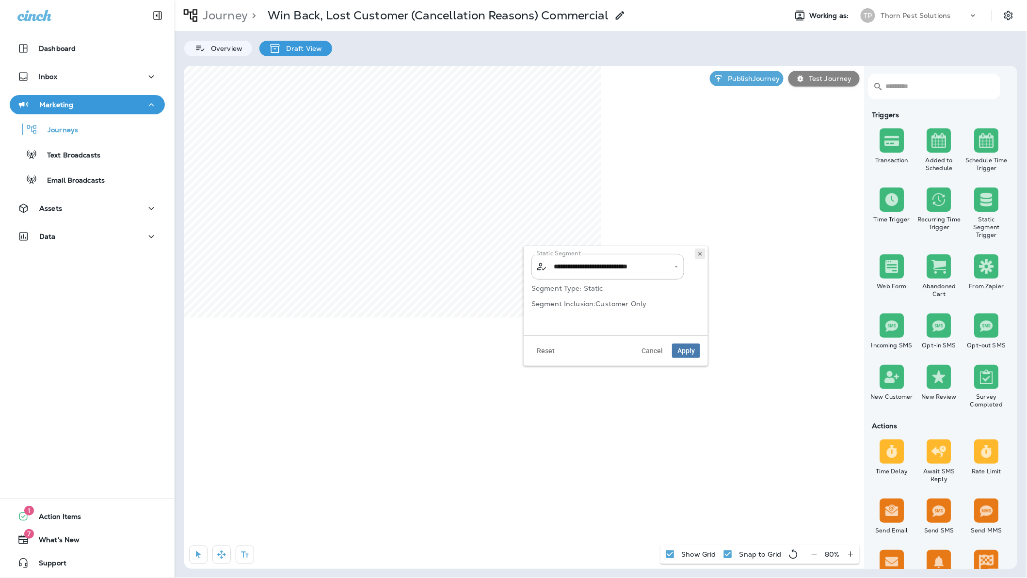
click at [697, 256] on icon at bounding box center [700, 254] width 6 height 6
type input "**********"
click at [699, 252] on icon at bounding box center [700, 254] width 6 height 6
type input "**********"
click at [701, 255] on icon at bounding box center [700, 254] width 6 height 6
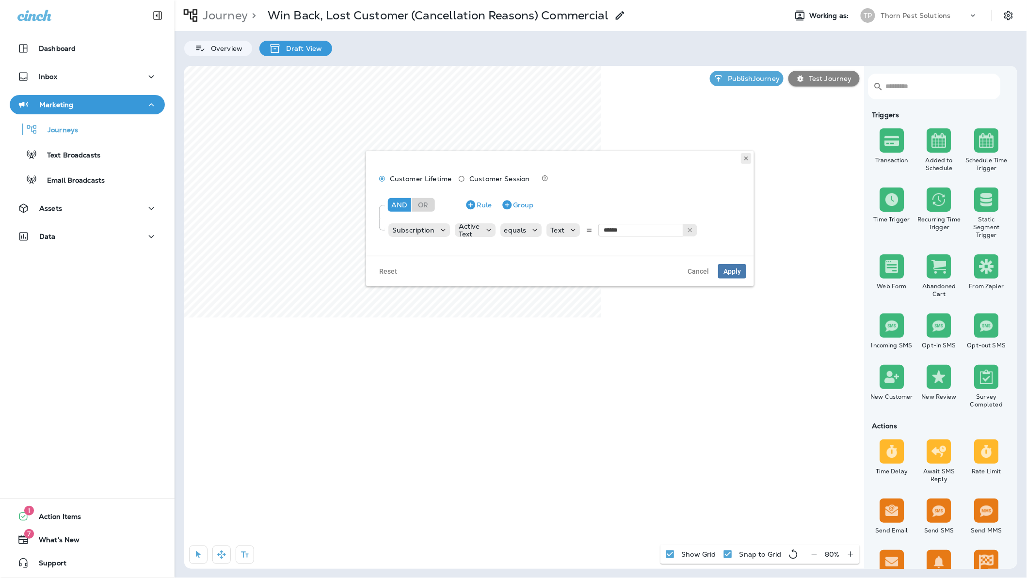
click at [744, 161] on icon at bounding box center [746, 159] width 6 height 6
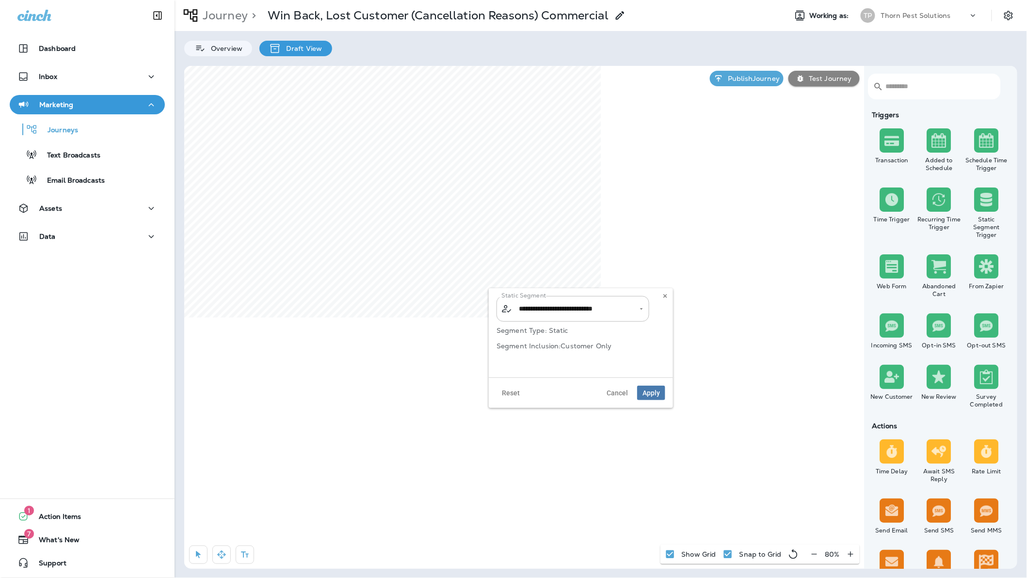
type input "**********"
click at [666, 299] on icon at bounding box center [665, 296] width 6 height 6
select select "**********"
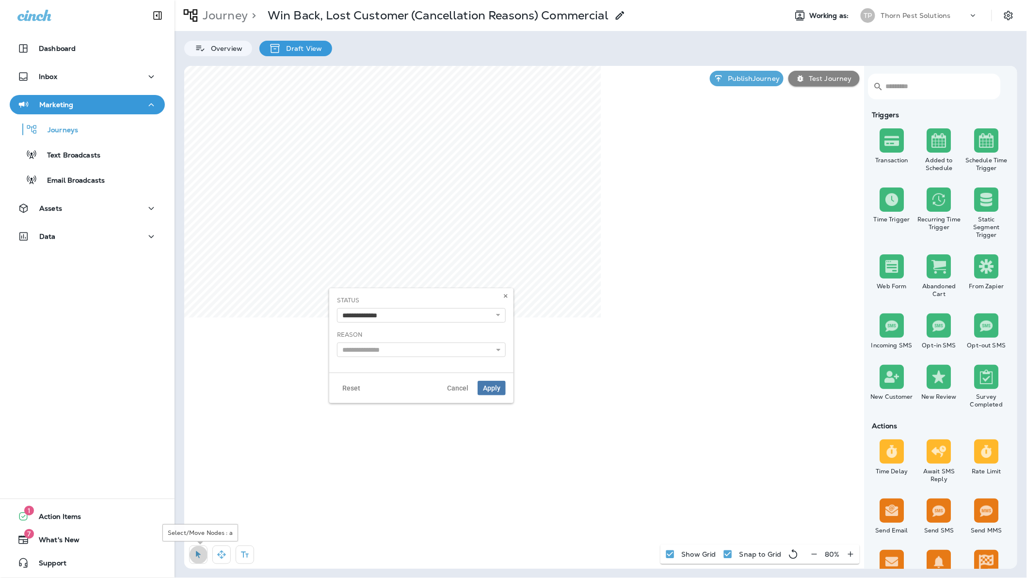
click at [194, 552] on icon "button" at bounding box center [198, 555] width 10 height 10
select select "**********"
click at [505, 297] on use at bounding box center [505, 296] width 3 height 4
click at [503, 299] on icon at bounding box center [506, 296] width 6 height 6
click at [197, 550] on icon "button" at bounding box center [198, 555] width 10 height 10
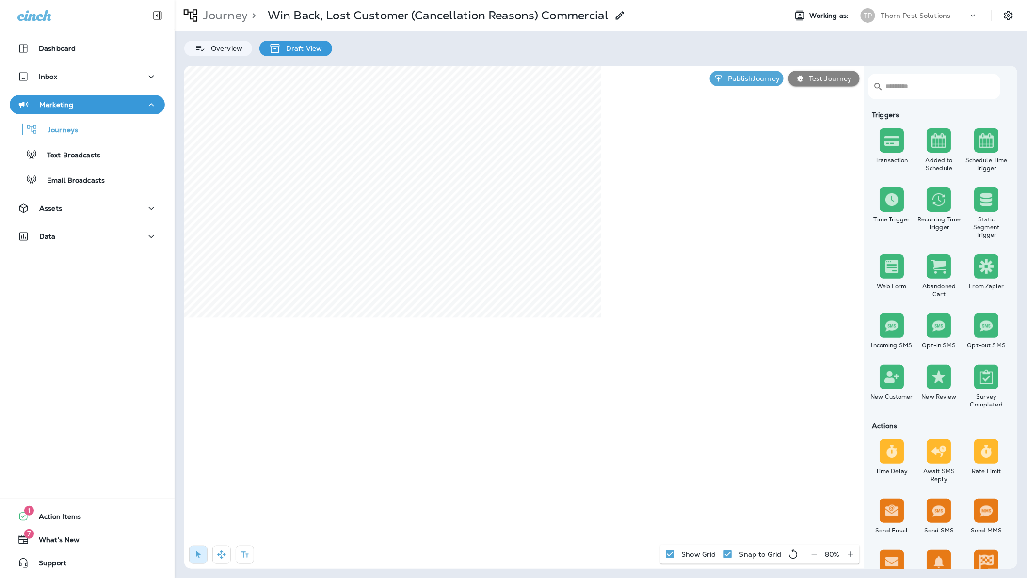
select select "**********"
click at [504, 297] on icon at bounding box center [506, 296] width 6 height 6
select select "**********"
click at [504, 297] on use at bounding box center [505, 296] width 3 height 4
drag, startPoint x: 220, startPoint y: 557, endPoint x: 233, endPoint y: 546, distance: 17.2
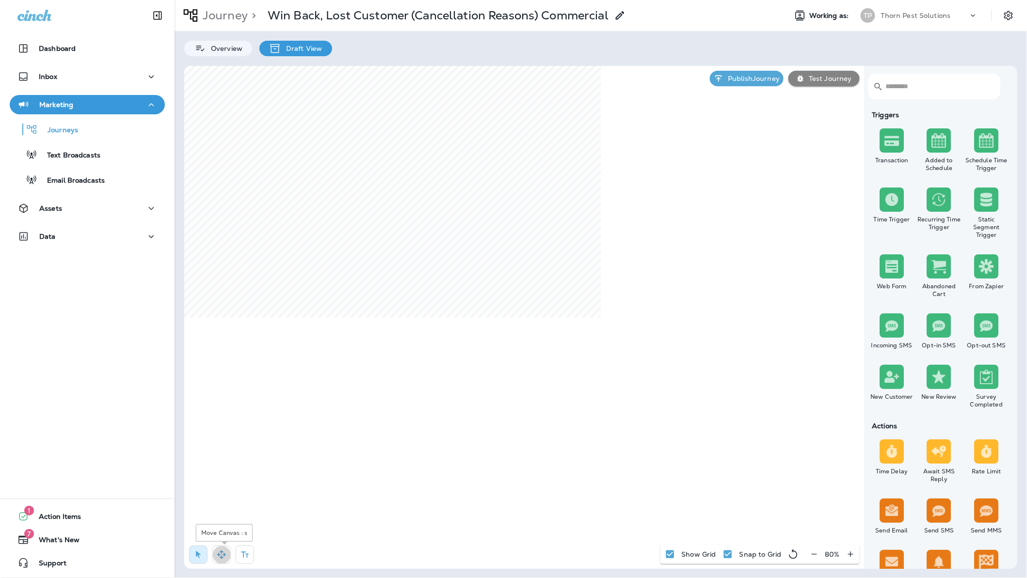
click at [221, 557] on icon "button" at bounding box center [222, 555] width 10 height 10
select select "**********"
click at [497, 352] on use at bounding box center [499, 350] width 4 height 2
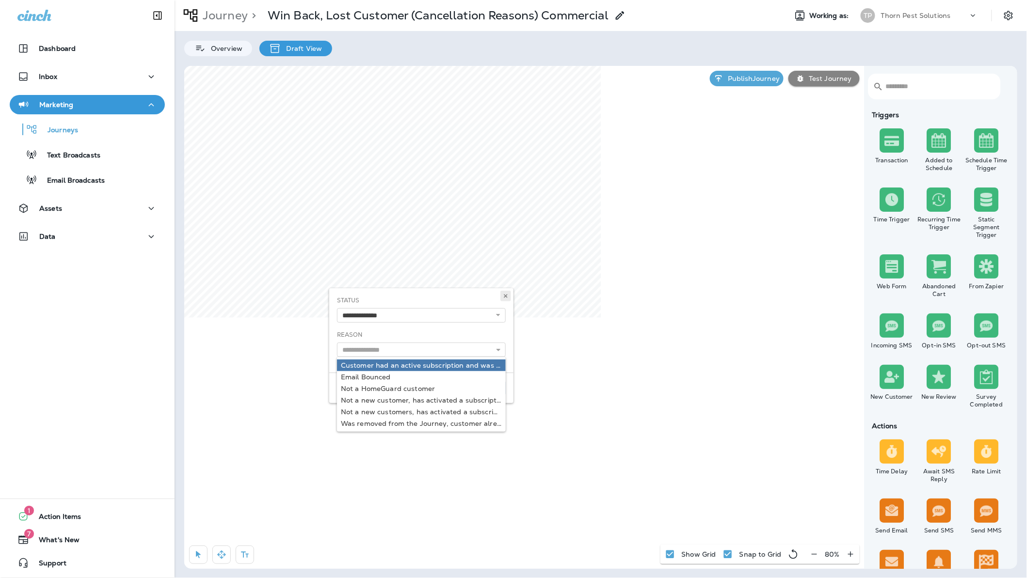
click at [505, 298] on use at bounding box center [505, 296] width 3 height 4
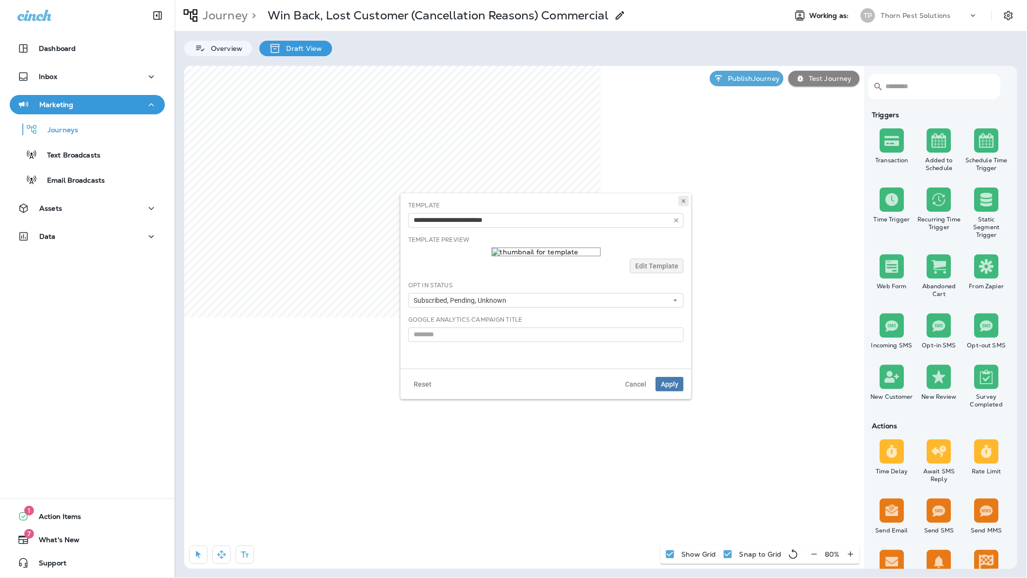
click at [682, 203] on use at bounding box center [683, 201] width 3 height 4
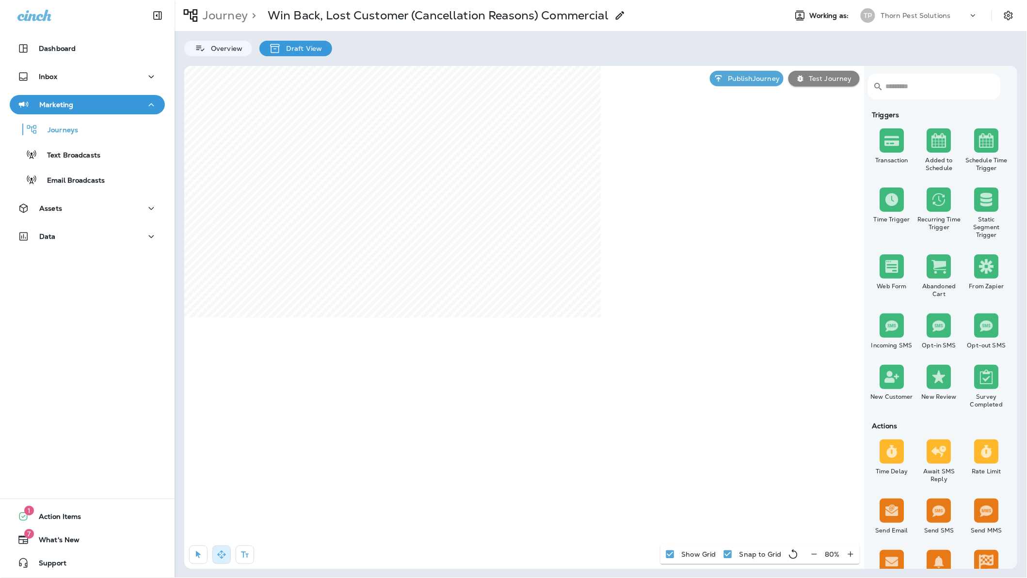
select select "*****"
type input "*"
click at [534, 347] on input "*" at bounding box center [527, 347] width 36 height 15
select select "****"
drag, startPoint x: 522, startPoint y: 349, endPoint x: 511, endPoint y: 348, distance: 11.2
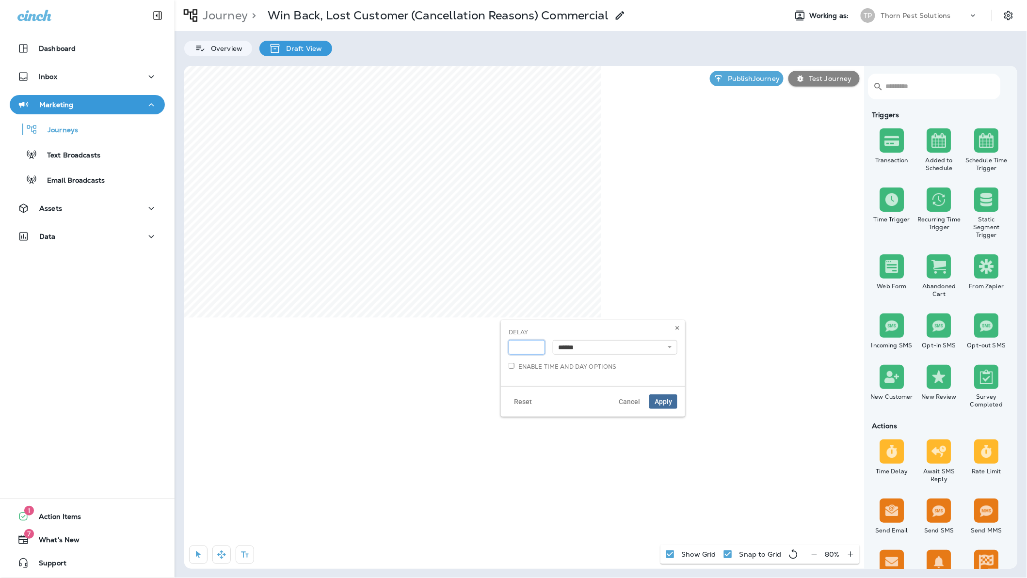
click at [511, 348] on input "*" at bounding box center [527, 347] width 36 height 15
type input "**"
select select "*"
select select "**"
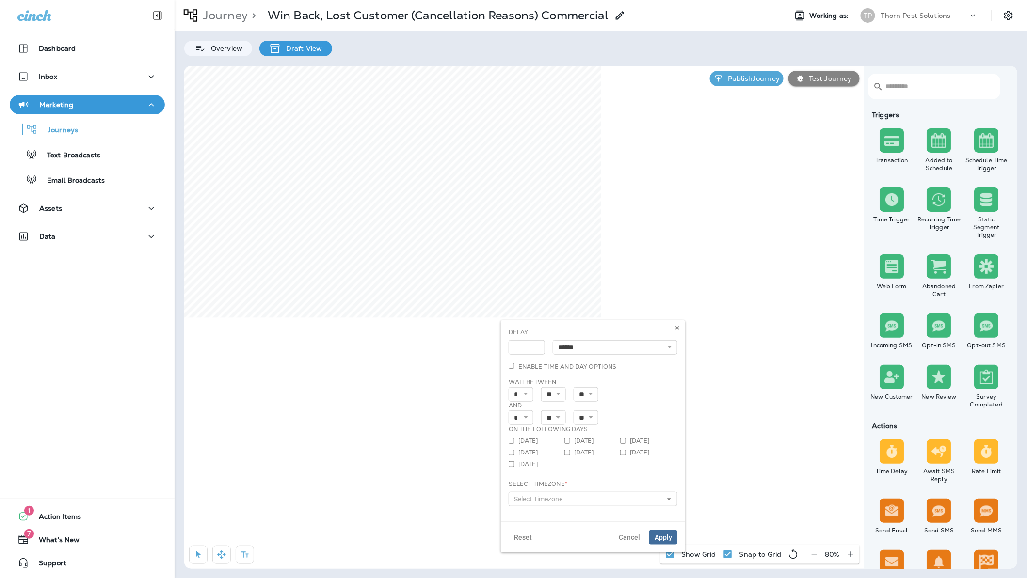
click at [669, 502] on icon at bounding box center [669, 500] width 6 height 6
click at [598, 413] on span "Mountain Standard Time (MST)" at bounding box center [576, 409] width 120 height 8
click at [662, 541] on span "Apply" at bounding box center [663, 537] width 17 height 7
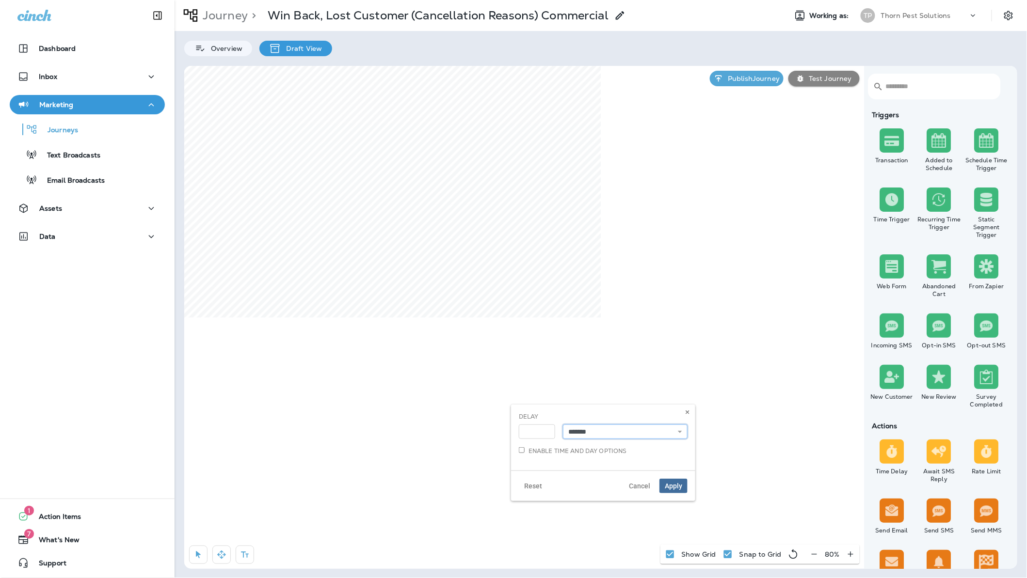
select select "****"
click at [534, 435] on input "*" at bounding box center [537, 432] width 36 height 15
type input "**"
click at [666, 490] on span "Apply" at bounding box center [673, 486] width 17 height 7
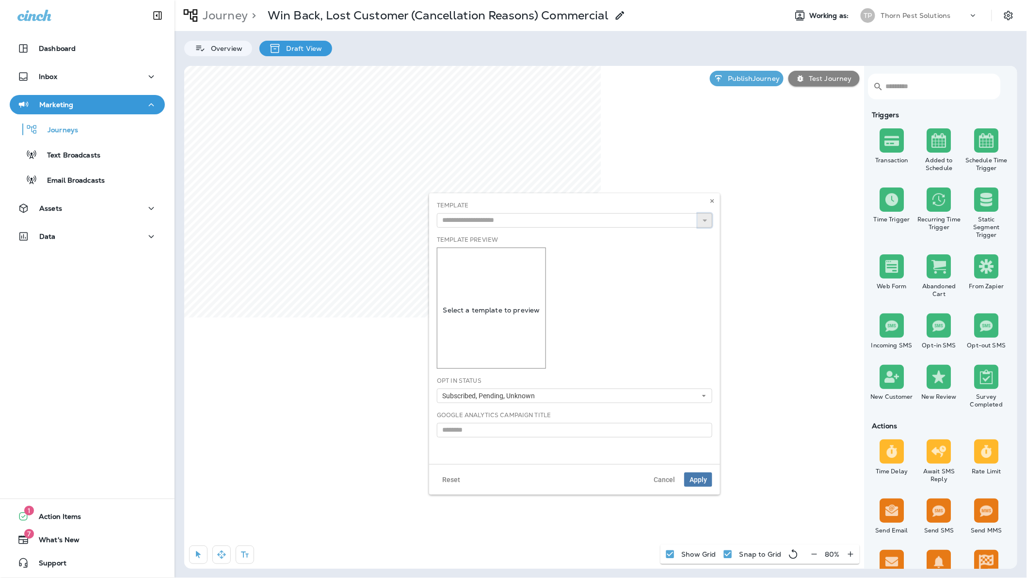
click at [703, 222] on use "button" at bounding box center [705, 221] width 4 height 2
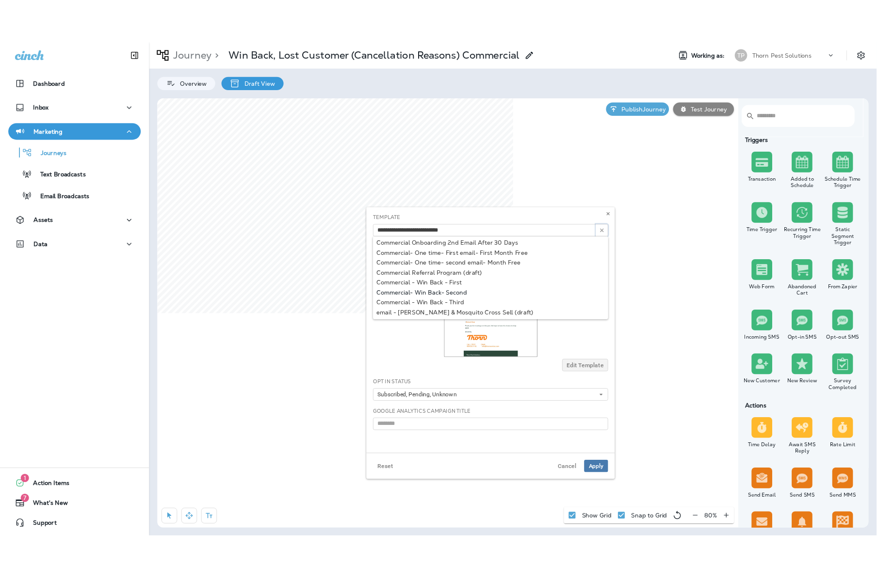
scroll to position [63, 0]
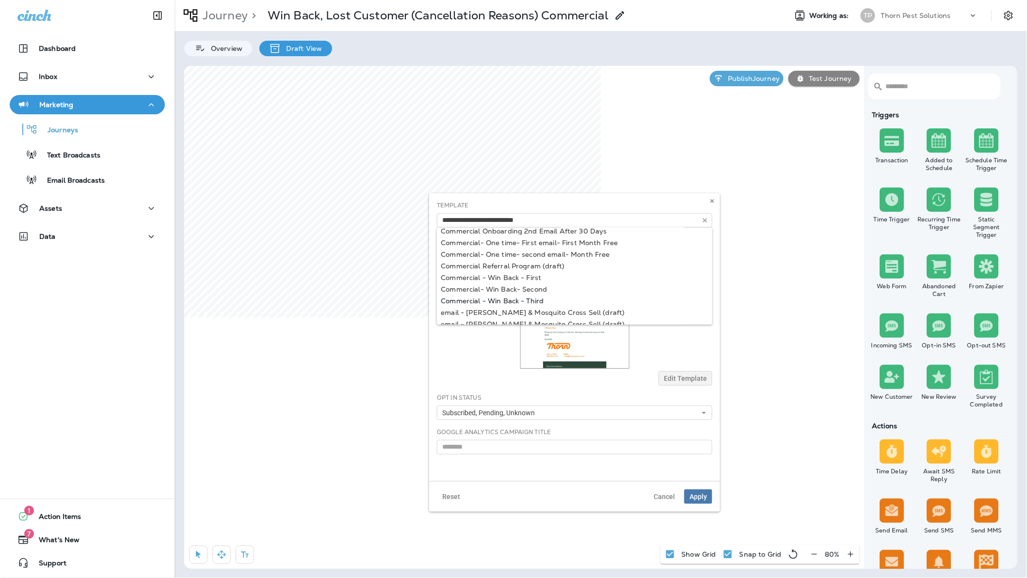
type input "**********"
click at [520, 311] on div "**********" at bounding box center [574, 337] width 291 height 288
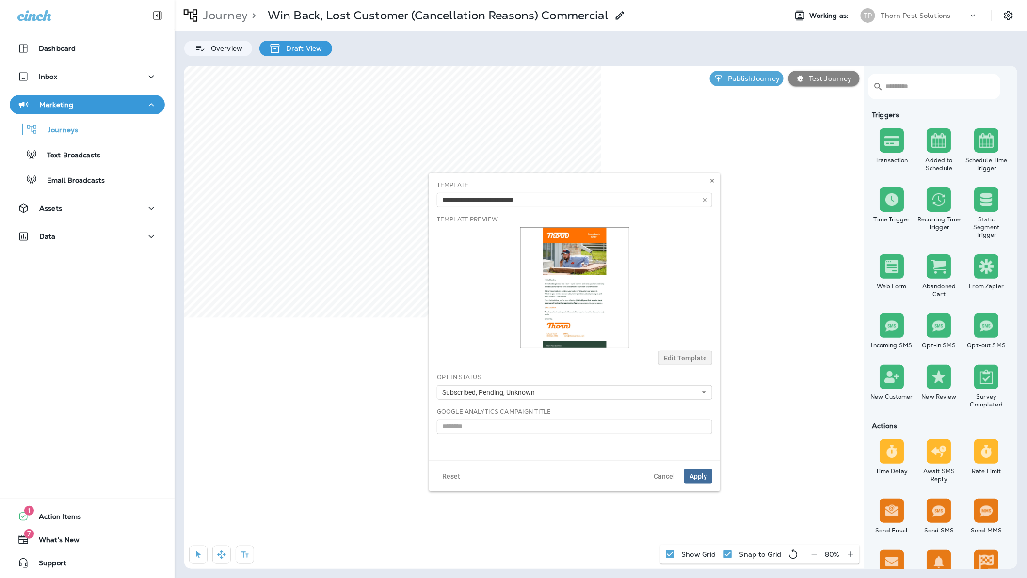
click at [701, 480] on span "Apply" at bounding box center [698, 476] width 17 height 7
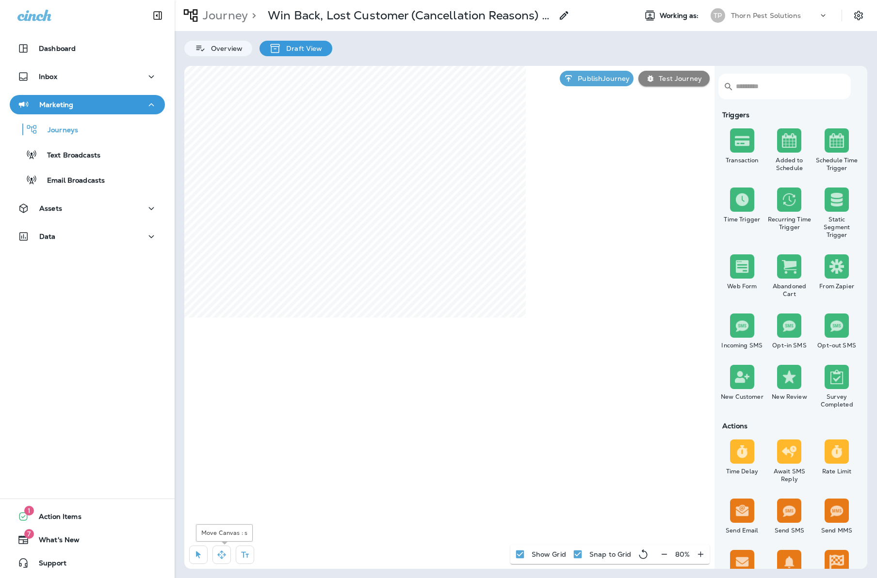
click at [225, 555] on icon "button" at bounding box center [221, 555] width 8 height 8
select select "****"
select select "*"
select select "**"
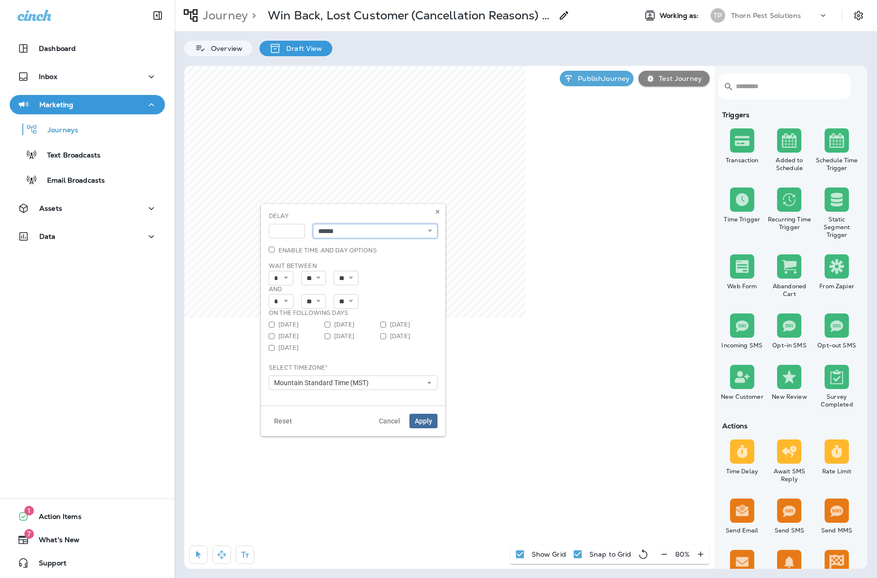
select select "*****"
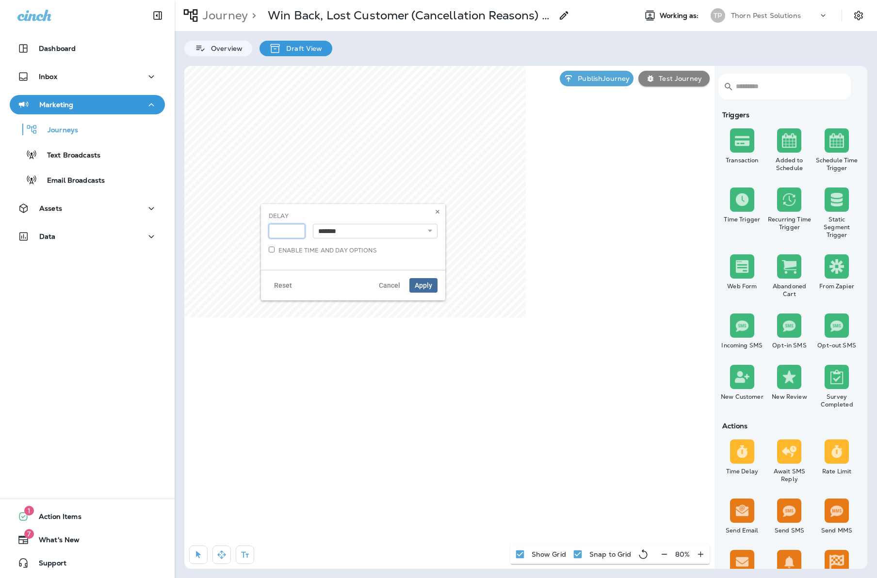
click at [295, 237] on input "*" at bounding box center [287, 231] width 36 height 15
click at [295, 236] on input "*" at bounding box center [287, 231] width 36 height 15
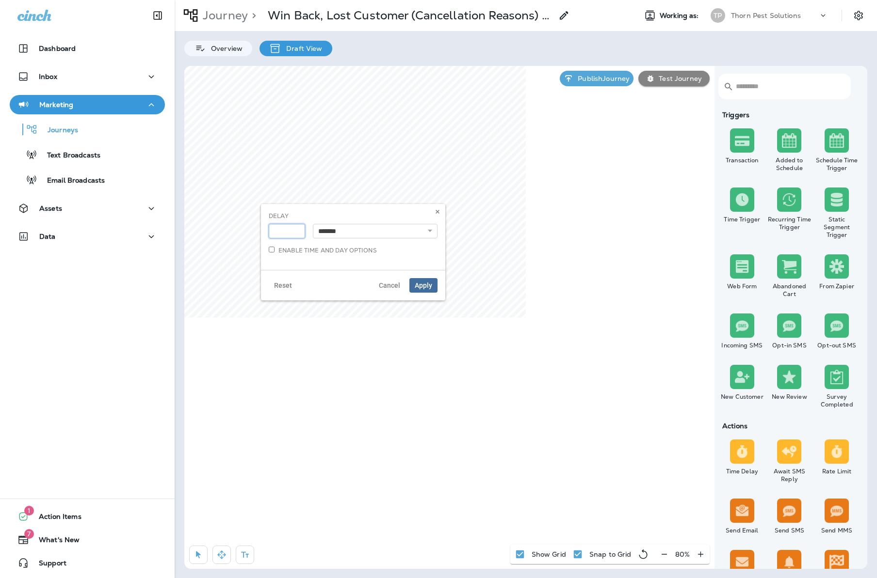
click at [295, 236] on input "*" at bounding box center [287, 231] width 36 height 15
click at [297, 235] on input "*" at bounding box center [287, 231] width 36 height 15
type input "*"
click at [297, 235] on input "*" at bounding box center [287, 231] width 36 height 15
click at [419, 289] on span "Apply" at bounding box center [423, 285] width 17 height 7
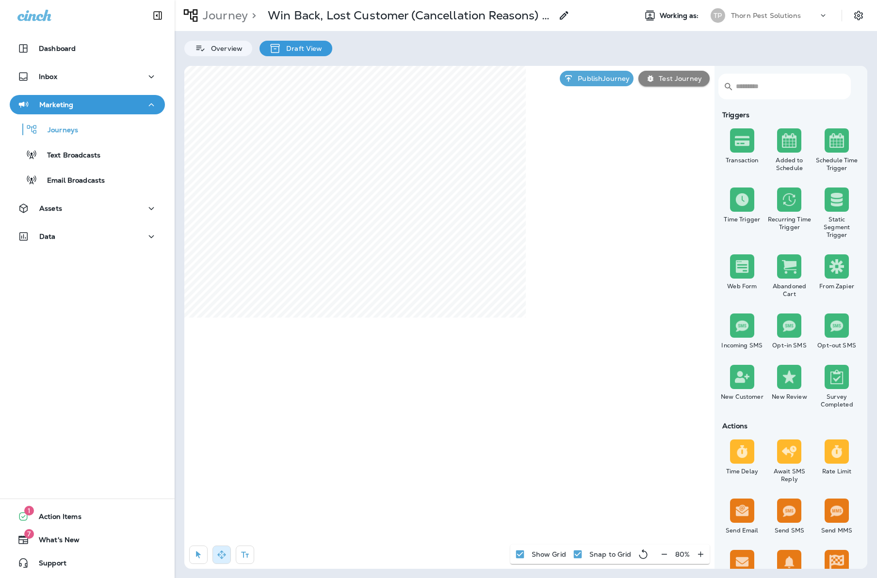
select select "****"
click at [302, 434] on input "*" at bounding box center [293, 431] width 36 height 15
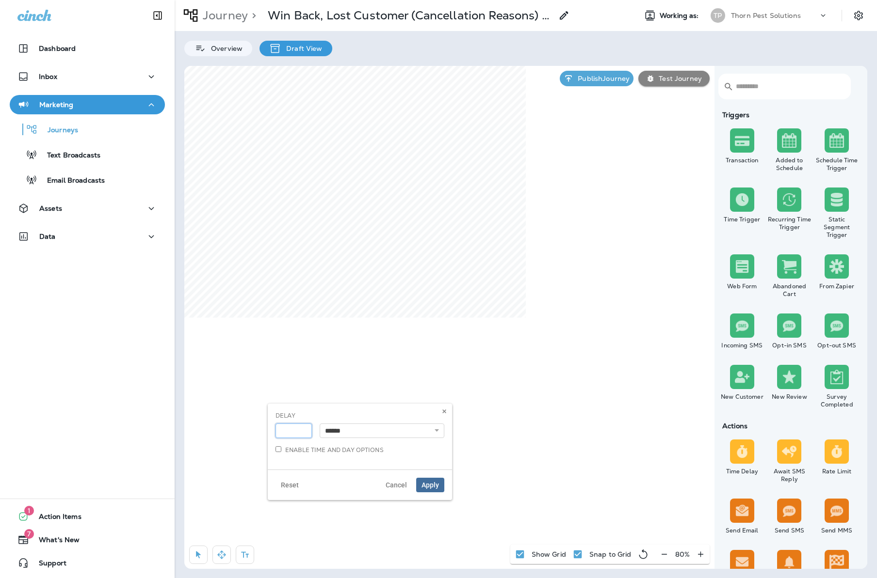
click at [302, 434] on input "*" at bounding box center [293, 431] width 36 height 15
type input "*"
click at [302, 435] on input "*" at bounding box center [293, 431] width 36 height 15
select select "*****"
click at [426, 489] on span "Apply" at bounding box center [429, 485] width 17 height 7
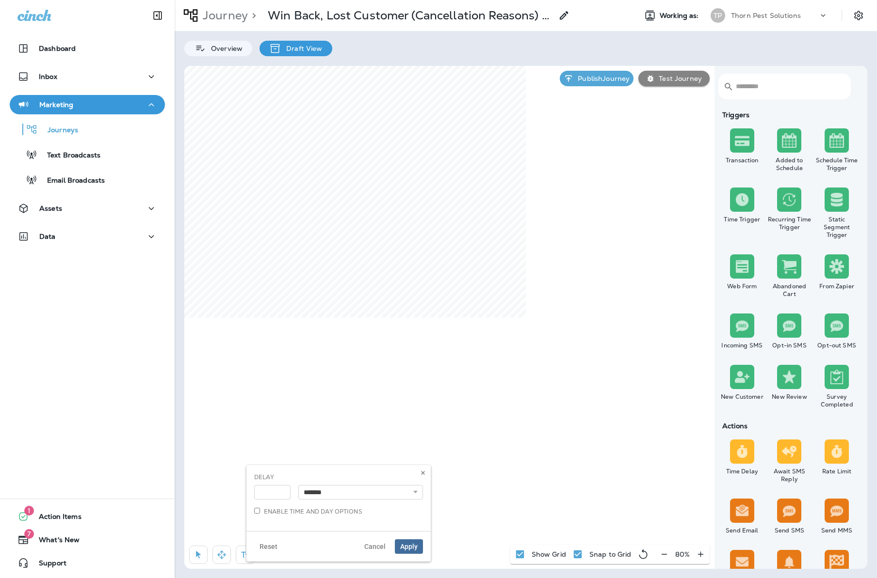
click at [425, 497] on div "**********" at bounding box center [360, 492] width 132 height 15
select select "******"
type input "*"
click at [280, 497] on input "*" at bounding box center [272, 492] width 36 height 15
click at [406, 550] on span "Apply" at bounding box center [408, 547] width 17 height 7
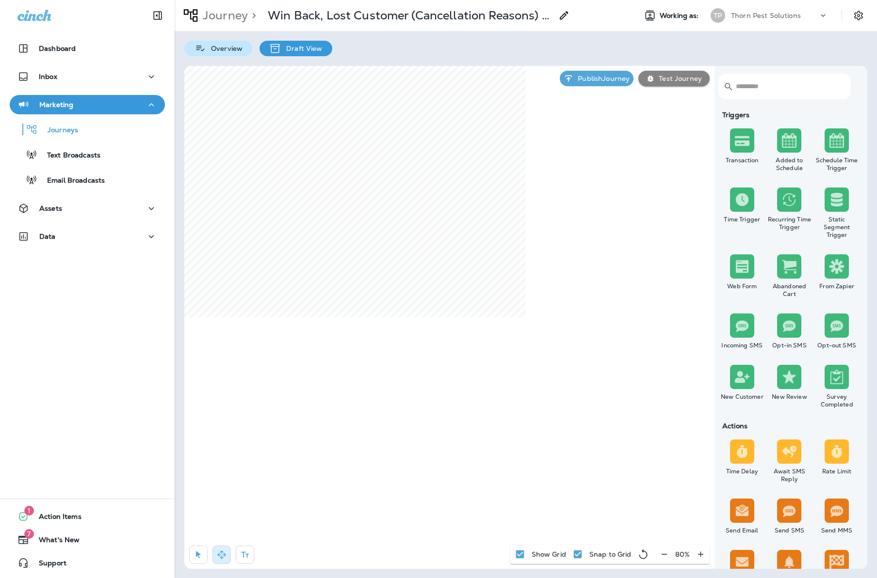
click at [206, 47] on p "Overview" at bounding box center [224, 49] width 36 height 8
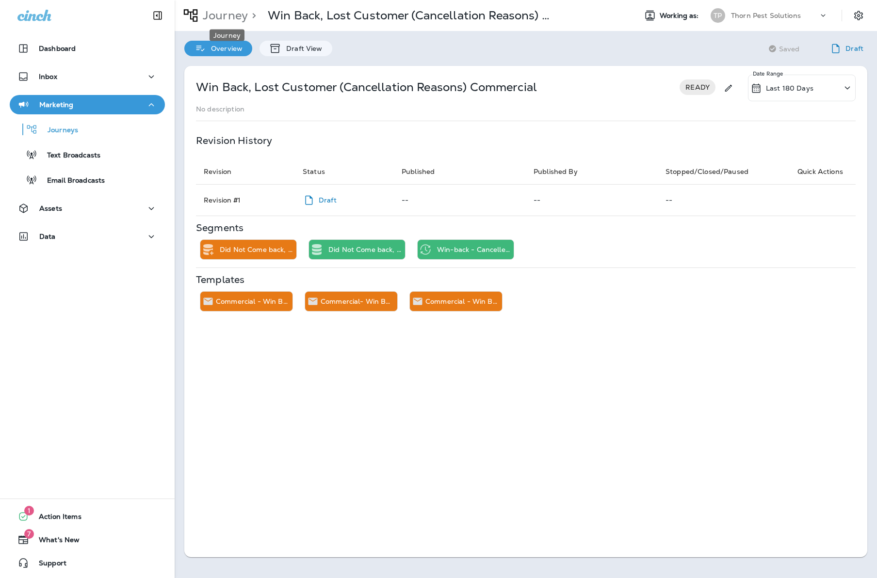
click at [234, 16] on p "Journey" at bounding box center [223, 15] width 49 height 15
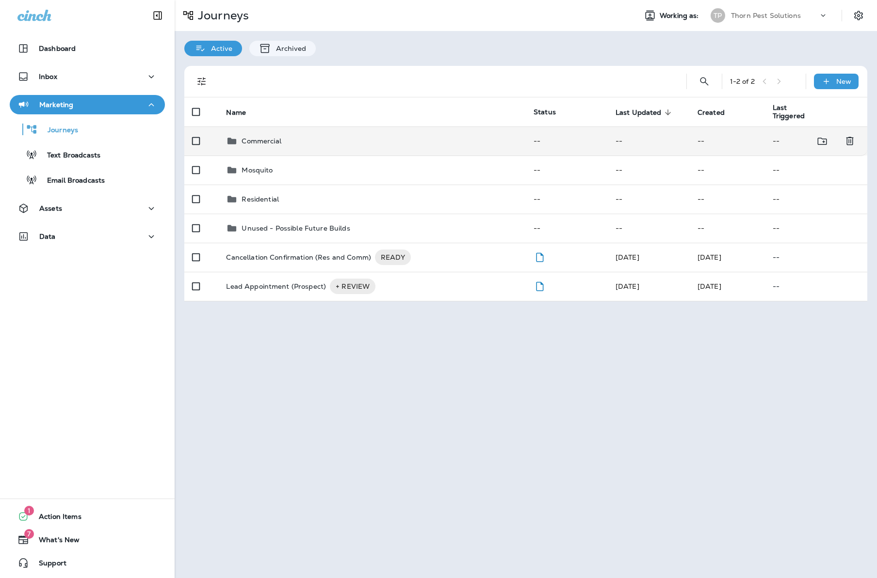
click at [336, 135] on div "Commercial" at bounding box center [372, 141] width 292 height 12
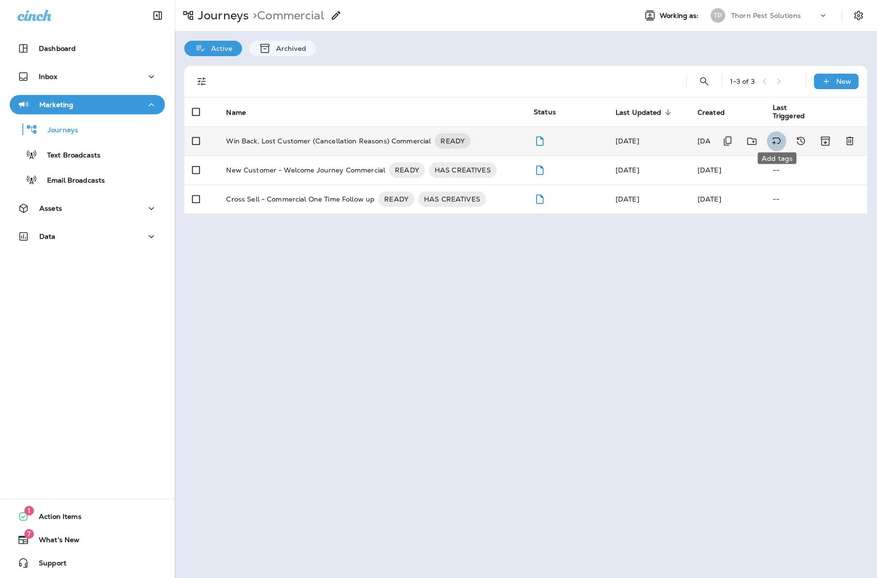
click at [775, 135] on icon "Add tags" at bounding box center [776, 141] width 12 height 12
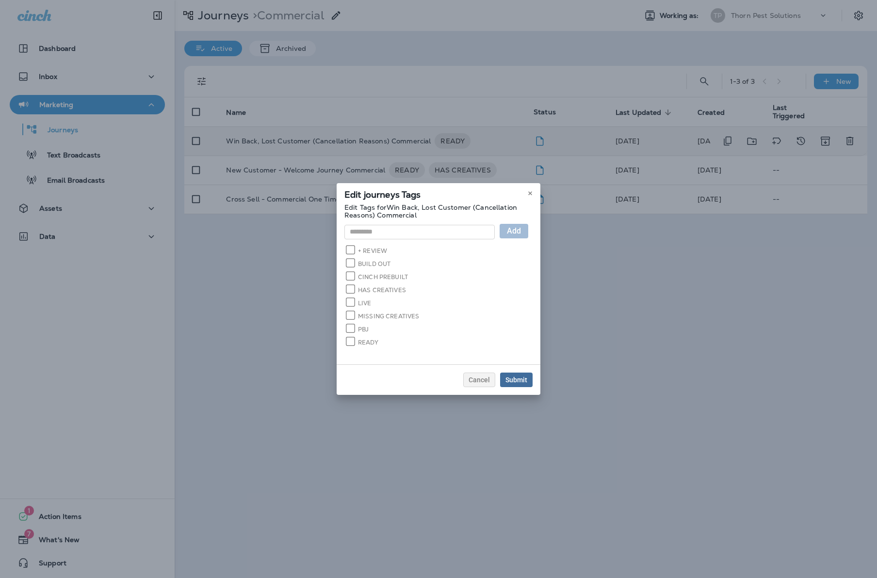
click at [532, 373] on button "Submit" at bounding box center [516, 380] width 32 height 15
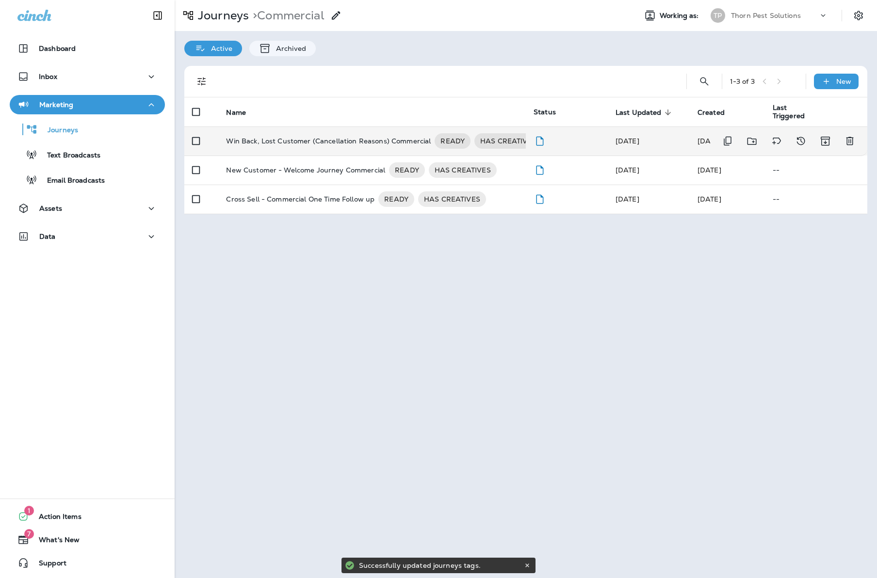
click at [531, 295] on div "Journeys > Commercial Working as: TP Thorn Pest Solutions Active Archived 1 - 3…" at bounding box center [526, 289] width 702 height 578
click at [206, 12] on p "Journeys" at bounding box center [221, 15] width 55 height 15
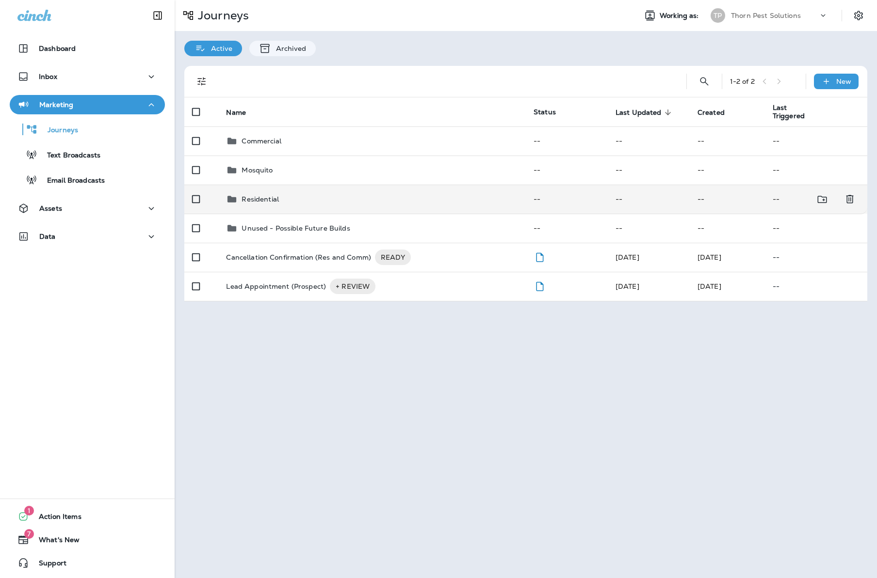
click at [264, 195] on p "Residential" at bounding box center [259, 199] width 37 height 8
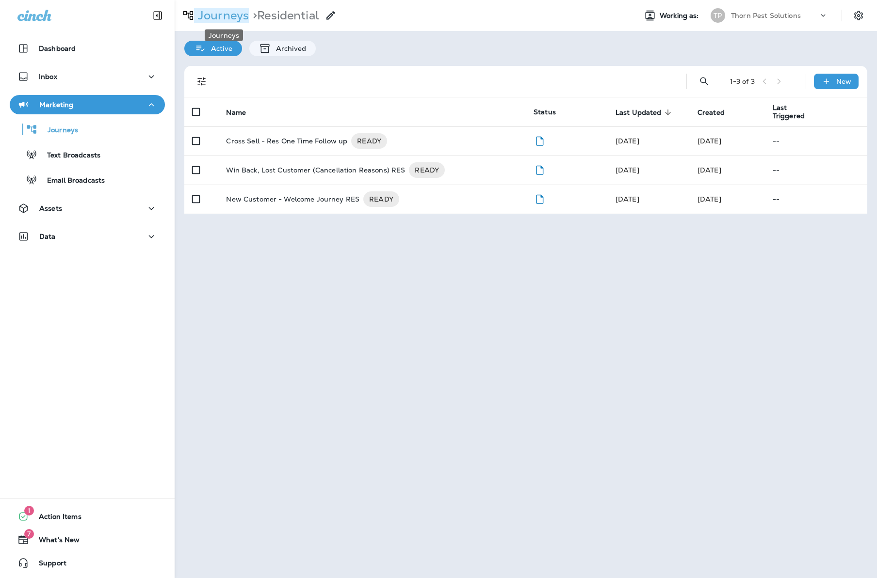
click at [219, 12] on p "Journeys" at bounding box center [221, 15] width 55 height 15
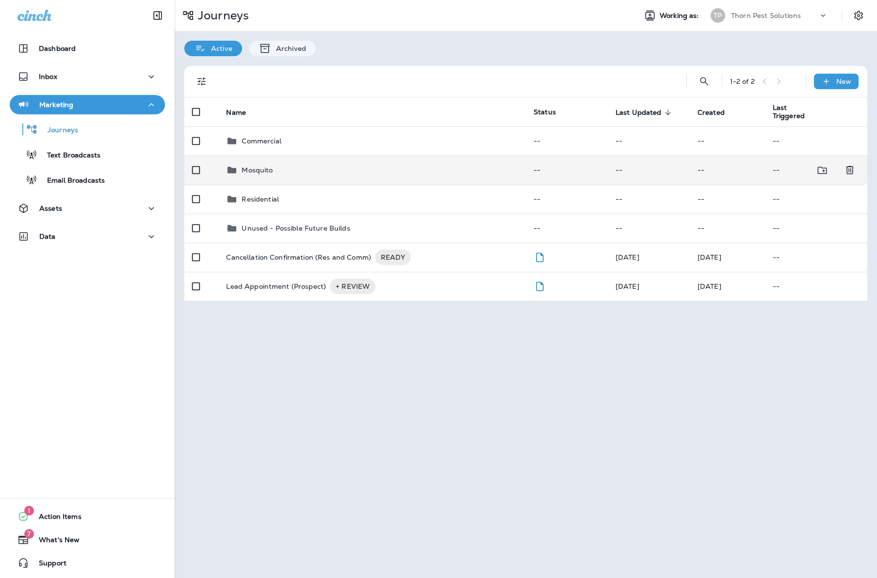
click at [272, 168] on p "Mosquito" at bounding box center [256, 170] width 31 height 8
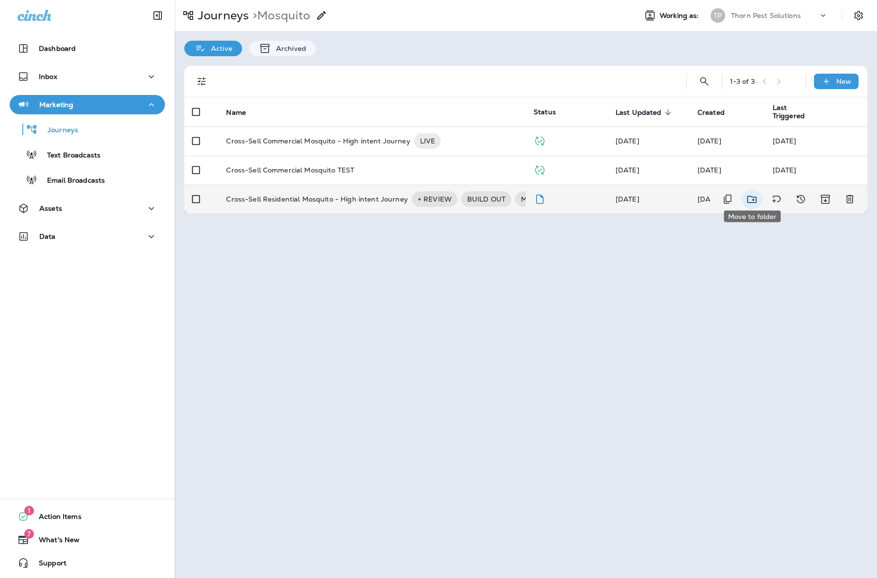
click at [752, 194] on icon "Move to folder" at bounding box center [752, 199] width 12 height 12
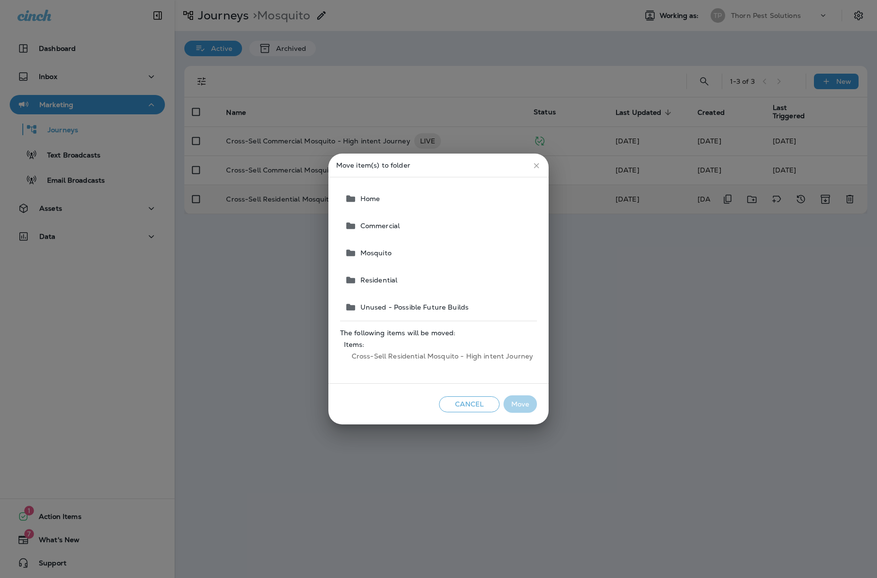
click at [487, 406] on button "Cancel" at bounding box center [469, 405] width 61 height 16
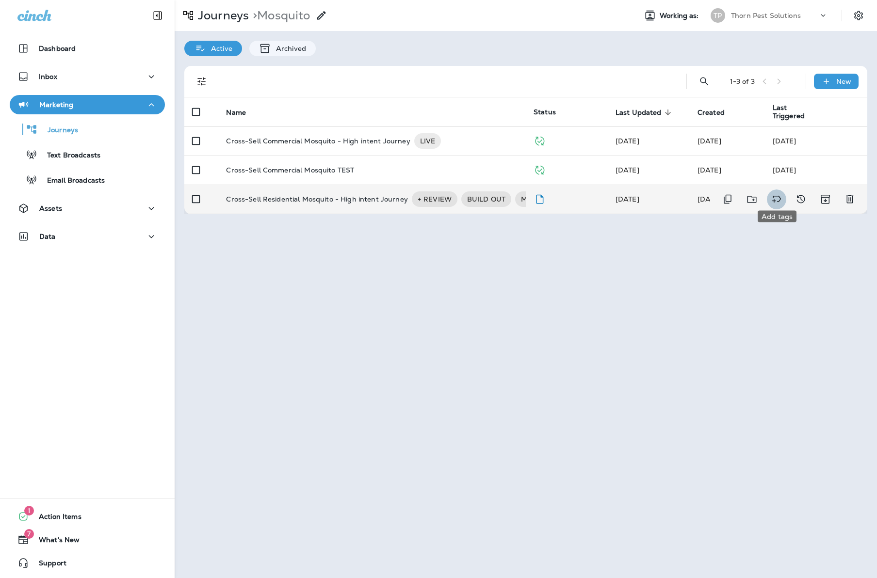
click at [781, 196] on icon "Add tags" at bounding box center [776, 199] width 12 height 12
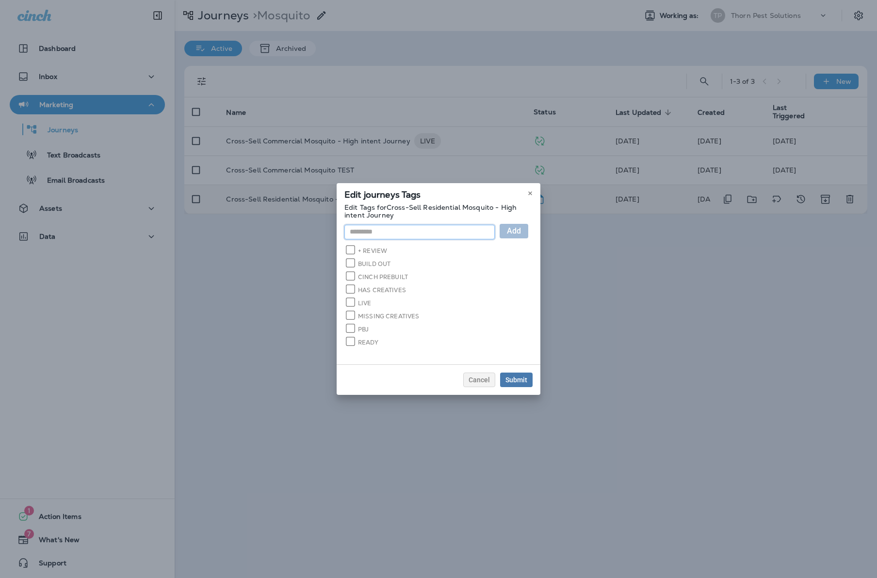
click at [400, 230] on input "text" at bounding box center [419, 232] width 150 height 15
type input "*"
type input "**********"
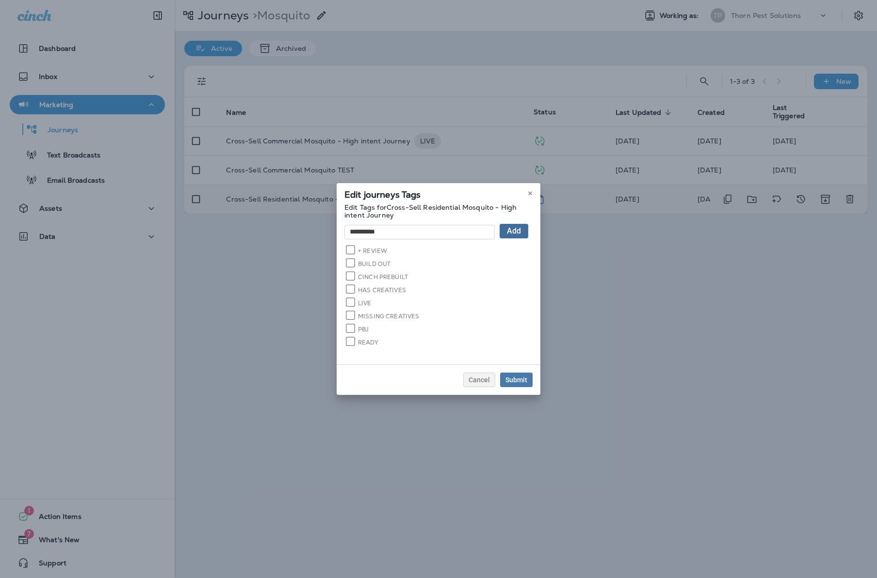
click at [528, 225] on button "Add" at bounding box center [513, 231] width 29 height 15
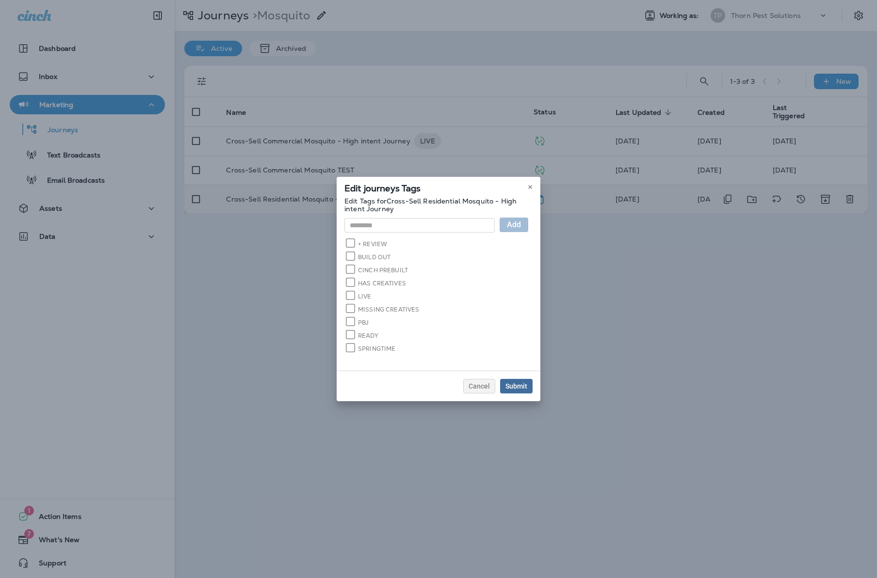
click at [527, 383] on div "Submit" at bounding box center [516, 386] width 22 height 7
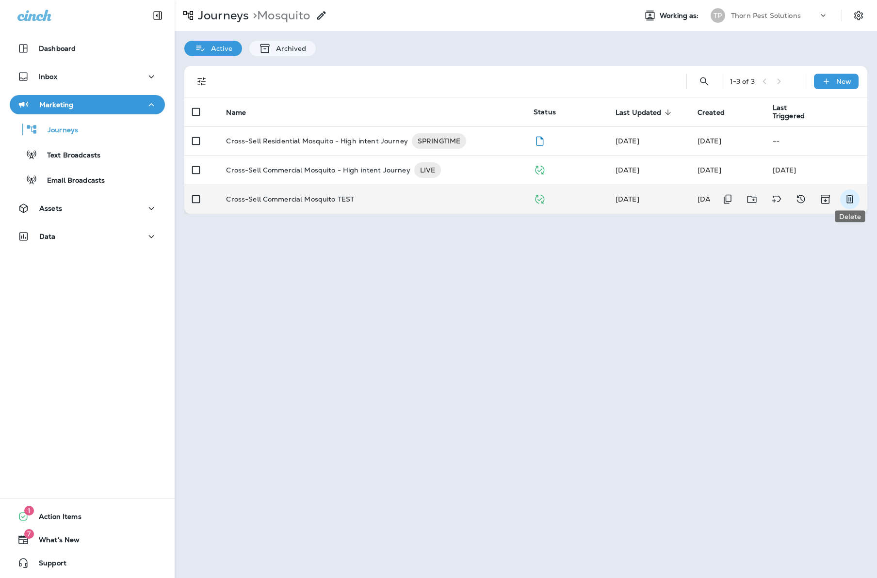
click at [848, 193] on icon "Delete" at bounding box center [850, 199] width 12 height 12
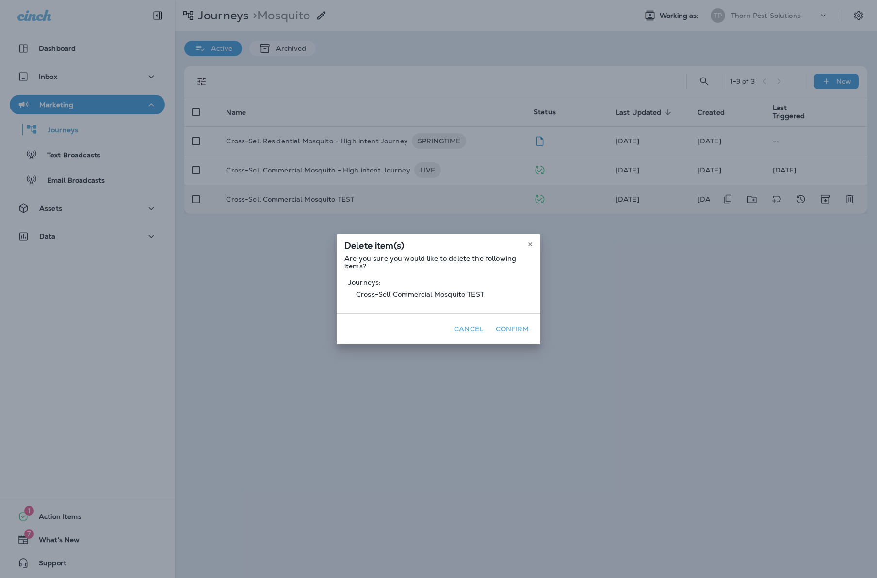
click at [532, 326] on button "Confirm" at bounding box center [512, 329] width 41 height 15
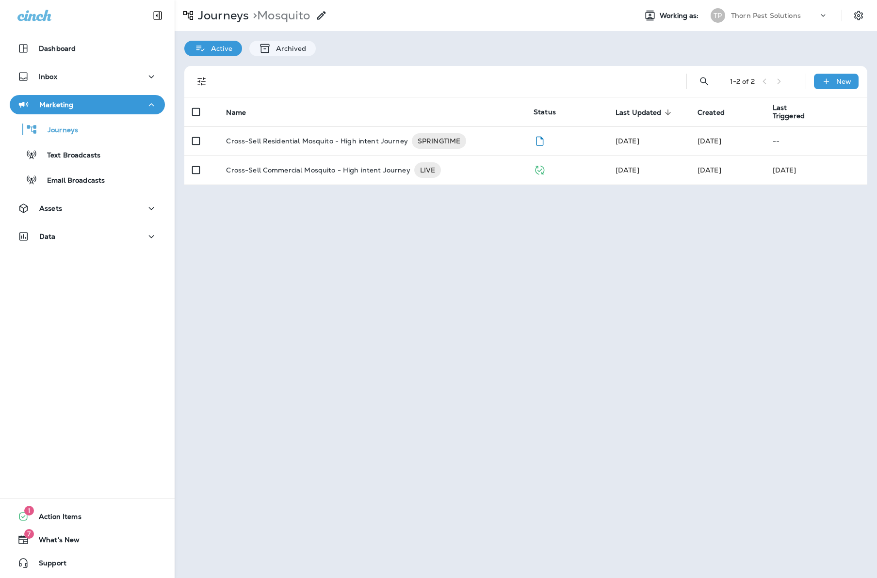
click at [557, 284] on div "Journeys > Mosquito Working as: TP Thorn Pest Solutions Active Archived 1 - 2 o…" at bounding box center [526, 289] width 702 height 578
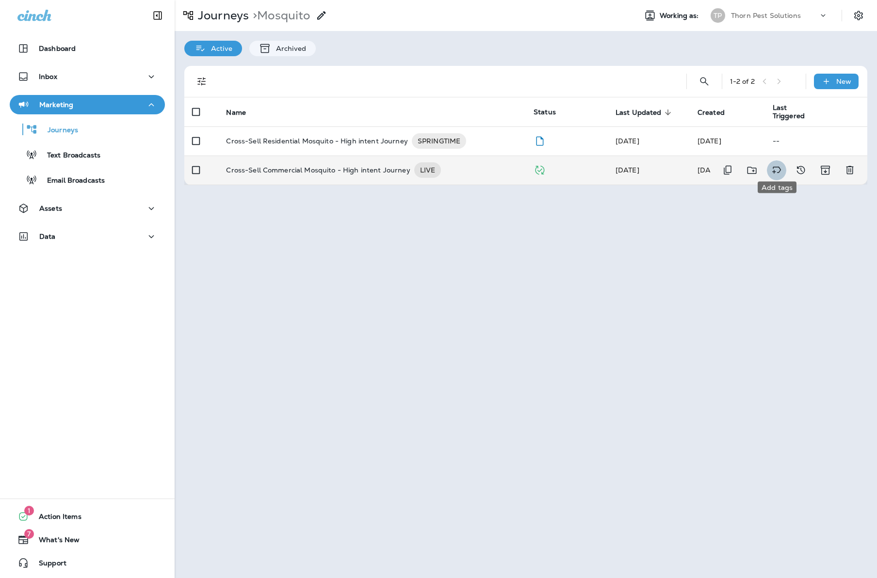
click at [771, 165] on icon "Add tags" at bounding box center [776, 170] width 12 height 12
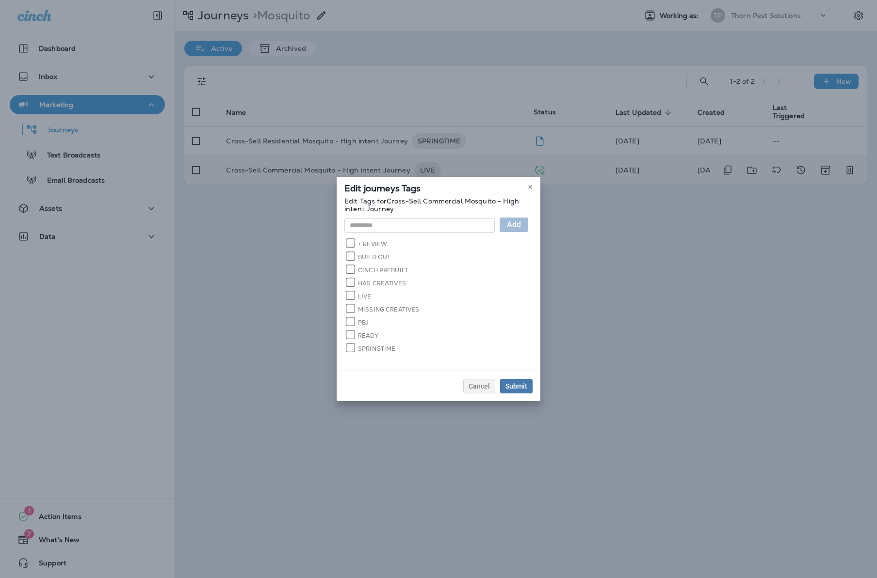
click at [347, 344] on label "SPRINGTIME" at bounding box center [371, 348] width 48 height 9
click at [527, 383] on div "Submit" at bounding box center [516, 386] width 22 height 7
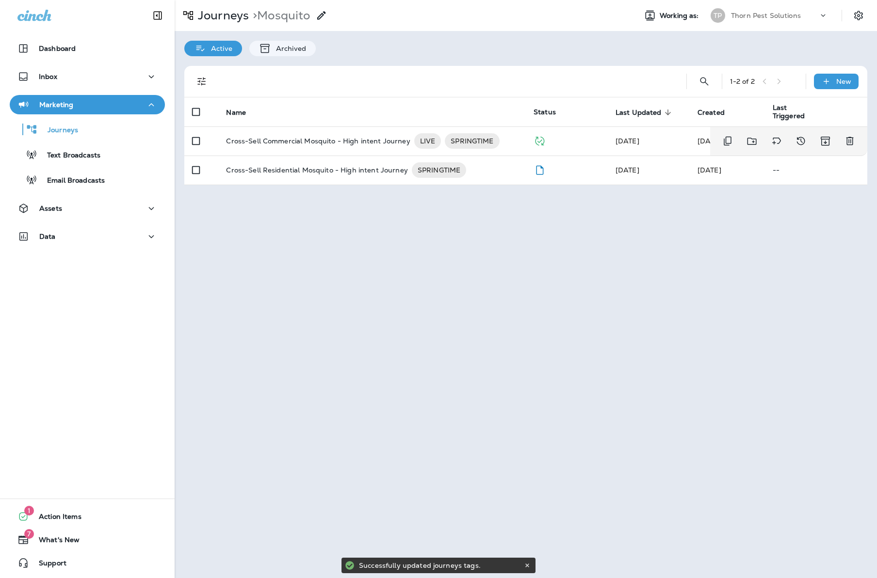
click at [453, 324] on div "Journeys > Mosquito Working as: TP Thorn Pest Solutions Active Archived 1 - 2 o…" at bounding box center [526, 289] width 702 height 578
click at [238, 10] on p "Journeys" at bounding box center [221, 15] width 55 height 15
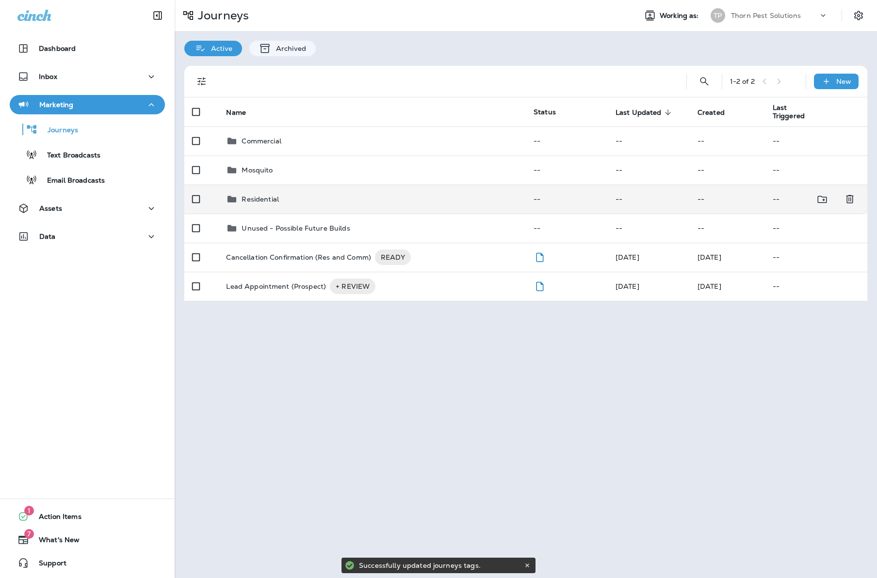
click at [313, 197] on div "Residential" at bounding box center [372, 199] width 292 height 12
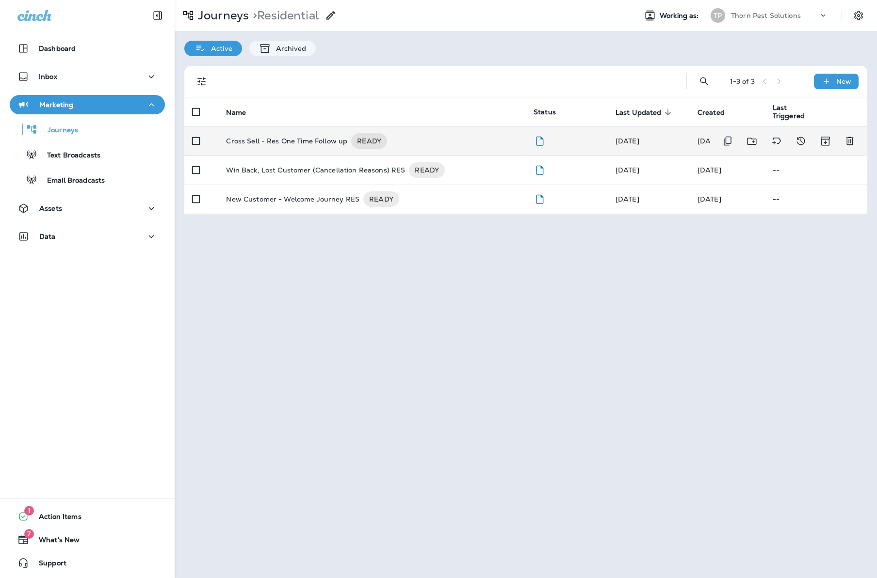
click at [306, 140] on p "Cross Sell - Res One Time Follow up" at bounding box center [286, 141] width 121 height 16
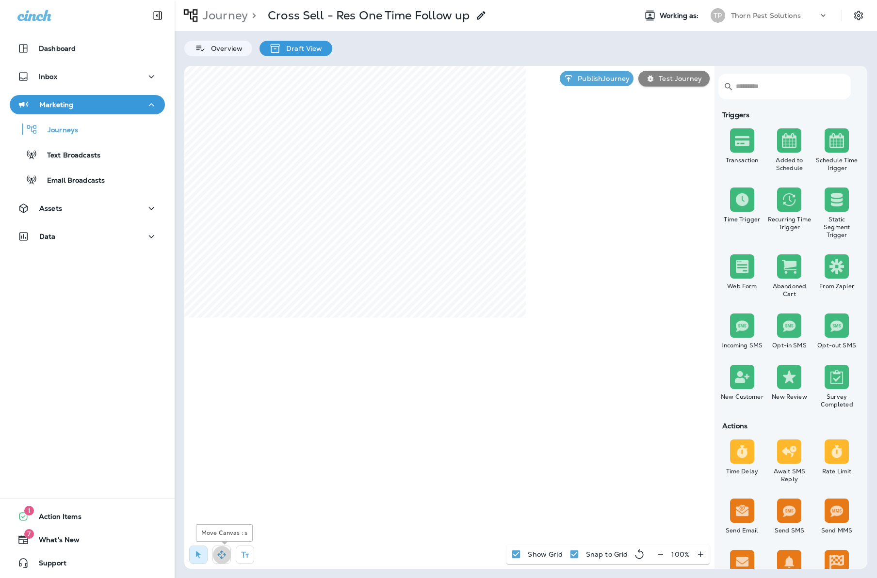
click at [224, 548] on button "button" at bounding box center [221, 555] width 18 height 18
click at [62, 130] on p "Journeys" at bounding box center [58, 130] width 40 height 9
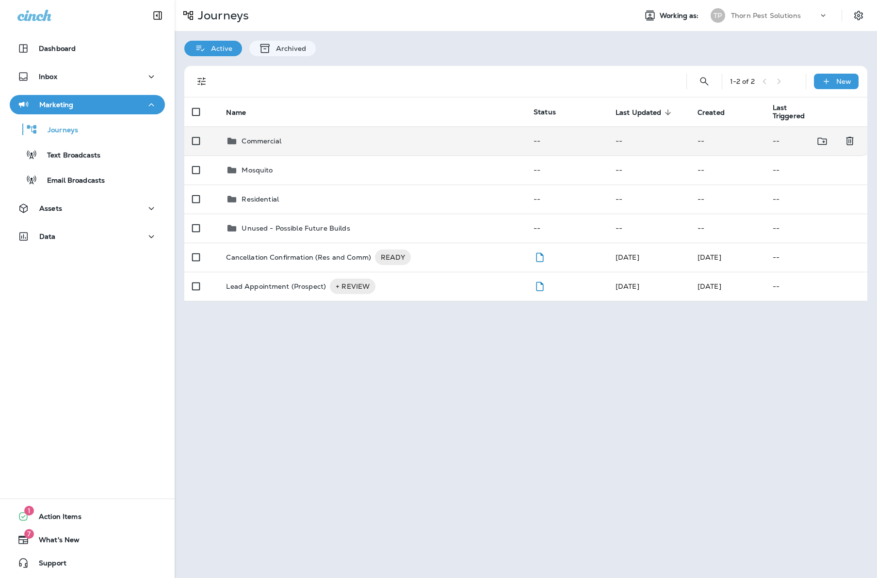
click at [259, 137] on p "Commercial" at bounding box center [260, 141] width 39 height 8
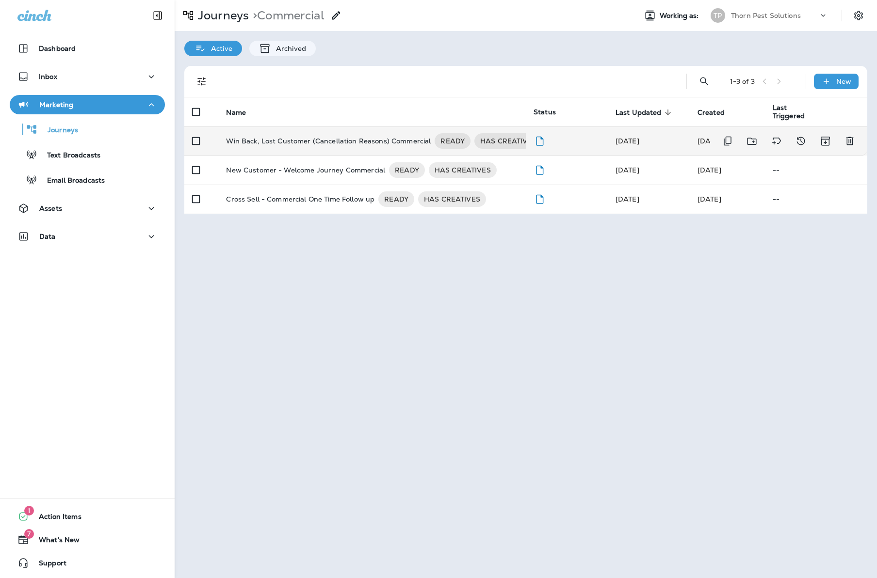
click at [376, 138] on p "Win Back, Lost Customer (Cancellation Reasons) Commercial" at bounding box center [328, 141] width 205 height 16
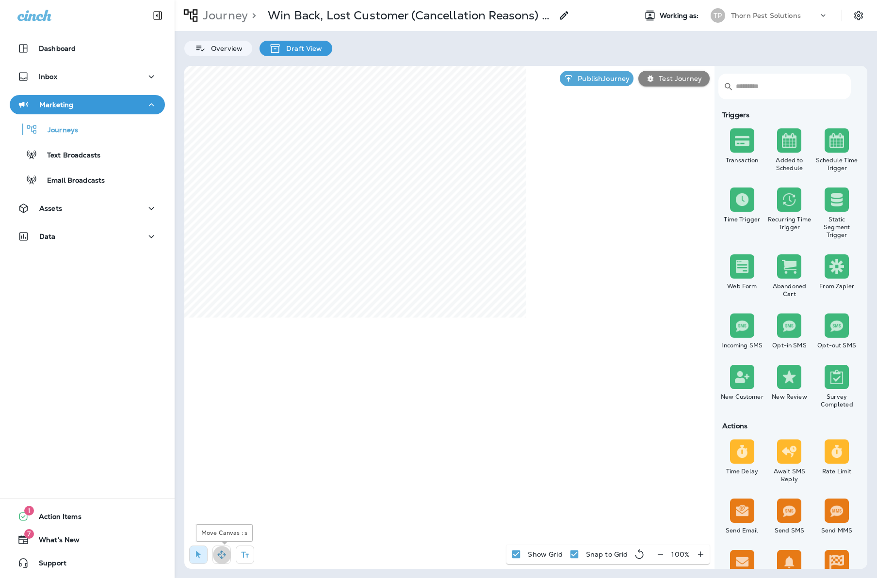
click at [224, 560] on button "button" at bounding box center [221, 555] width 18 height 18
click at [225, 14] on p "Journey" at bounding box center [223, 15] width 49 height 15
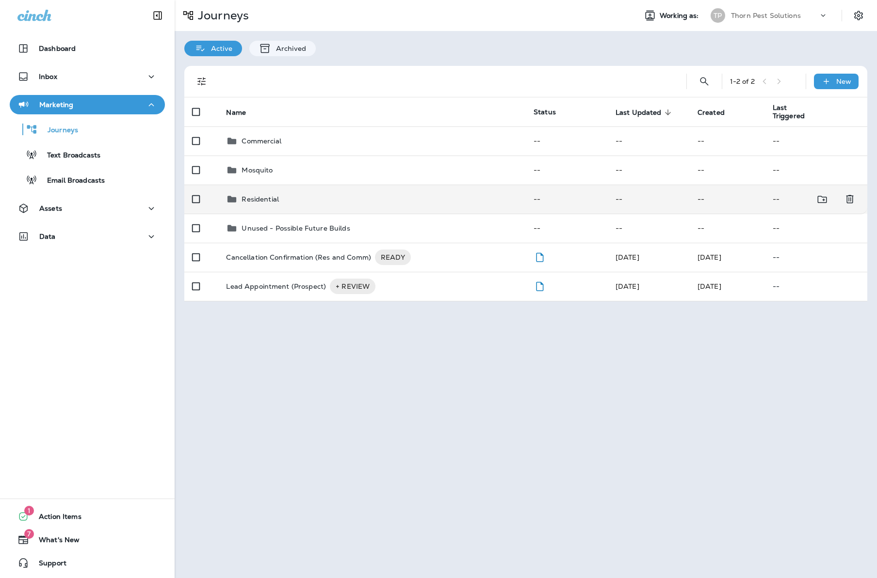
click at [282, 198] on div "Residential" at bounding box center [372, 199] width 292 height 12
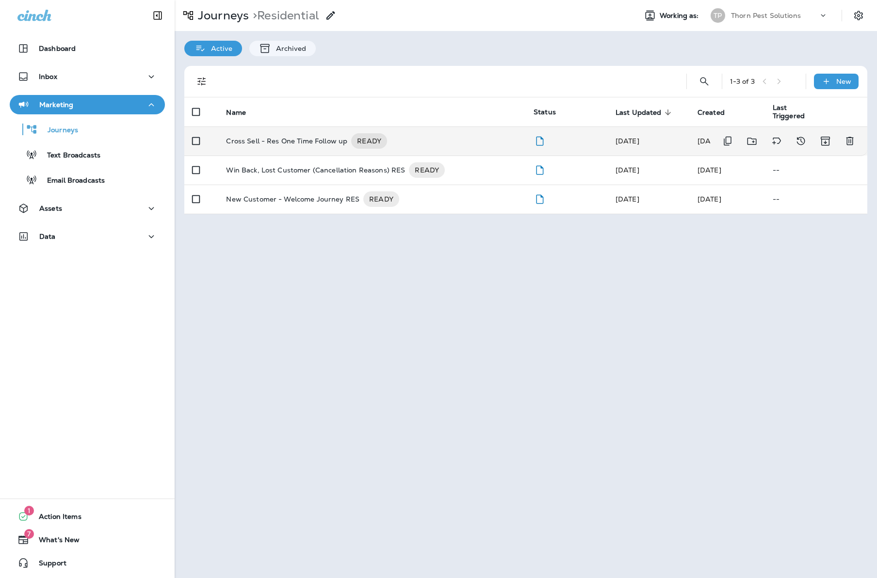
click at [313, 136] on p "Cross Sell - Res One Time Follow up" at bounding box center [286, 141] width 121 height 16
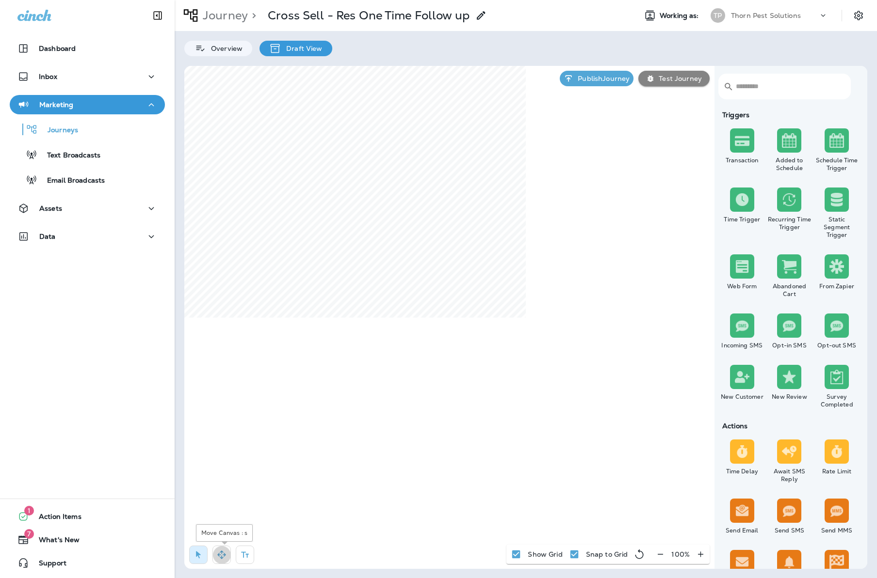
click at [222, 550] on icon "button" at bounding box center [222, 555] width 10 height 10
select select "**********"
click at [465, 299] on icon at bounding box center [463, 298] width 6 height 6
click at [249, 554] on icon "button" at bounding box center [245, 555] width 8 height 6
click at [485, 200] on div "rdw-editor" at bounding box center [526, 196] width 158 height 7
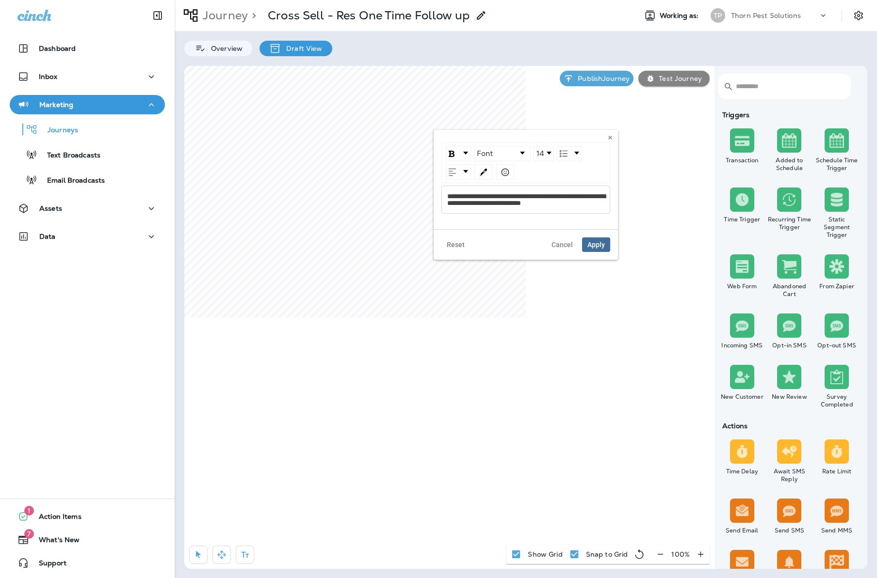
click at [587, 248] on span "Apply" at bounding box center [595, 244] width 17 height 7
click at [194, 555] on icon "button" at bounding box center [198, 555] width 10 height 10
click at [481, 49] on body "Dashboard Inbox Marketing Journeys Text Broadcasts Email Broadcasts Assets Data…" at bounding box center [438, 24] width 877 height 49
click at [608, 140] on use at bounding box center [609, 138] width 3 height 4
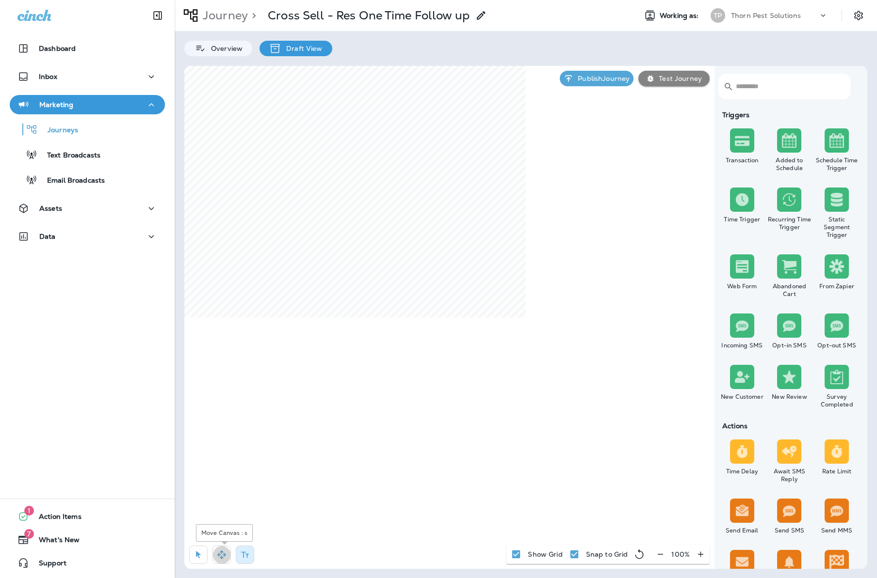
drag, startPoint x: 222, startPoint y: 556, endPoint x: 231, endPoint y: 524, distance: 33.0
click at [222, 555] on icon "button" at bounding box center [222, 555] width 10 height 10
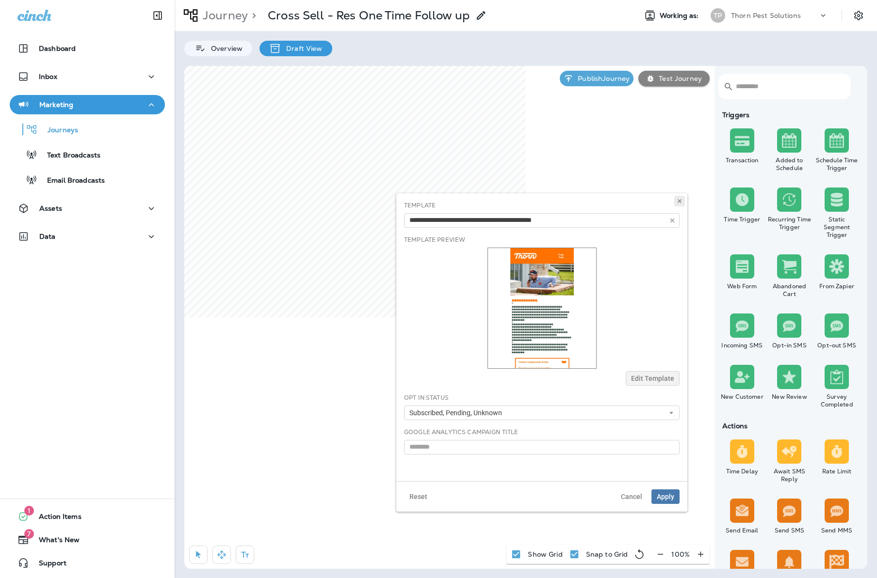
click at [674, 202] on button at bounding box center [679, 201] width 11 height 11
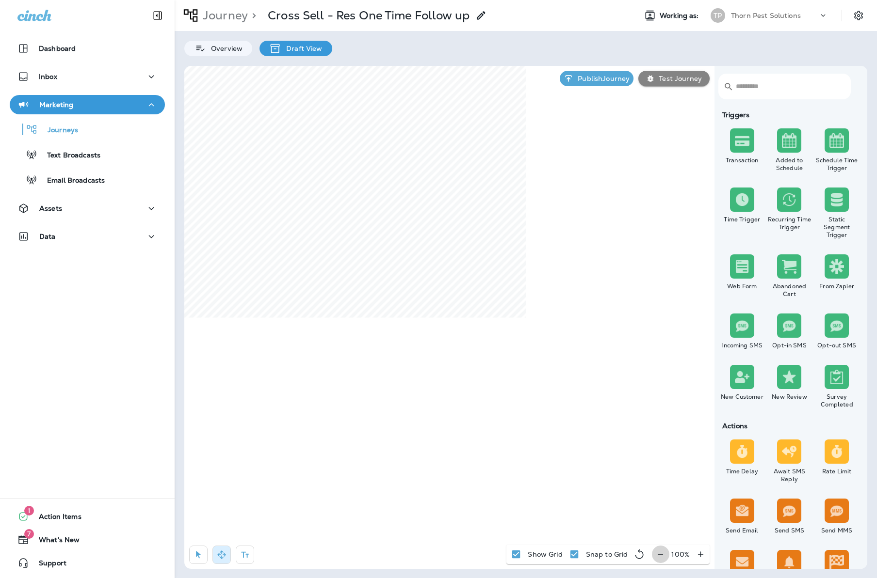
click at [657, 550] on icon "button" at bounding box center [660, 555] width 10 height 10
click at [661, 551] on icon "button" at bounding box center [664, 555] width 10 height 10
click at [235, 16] on p "Journey" at bounding box center [223, 15] width 49 height 15
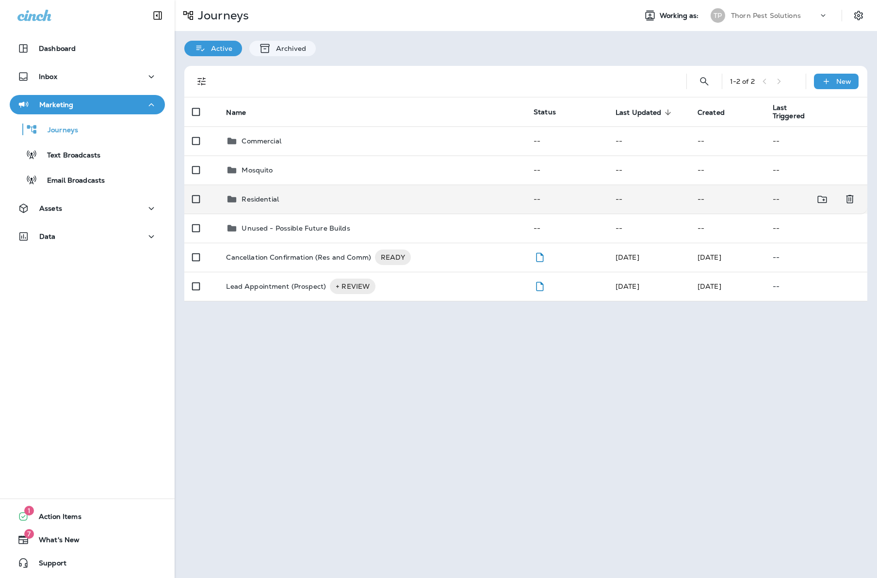
click at [306, 193] on div "Residential" at bounding box center [372, 199] width 292 height 12
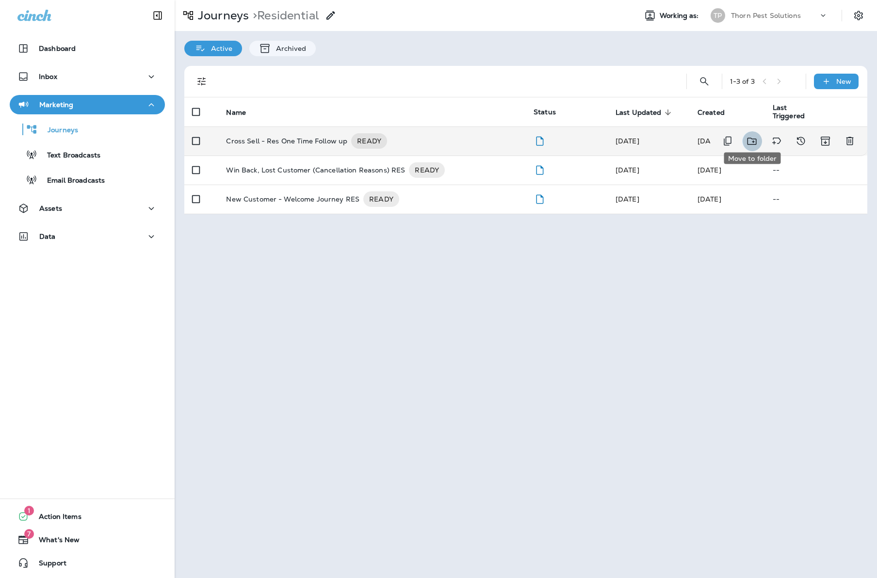
click at [752, 138] on icon "Move to folder" at bounding box center [751, 141] width 9 height 7
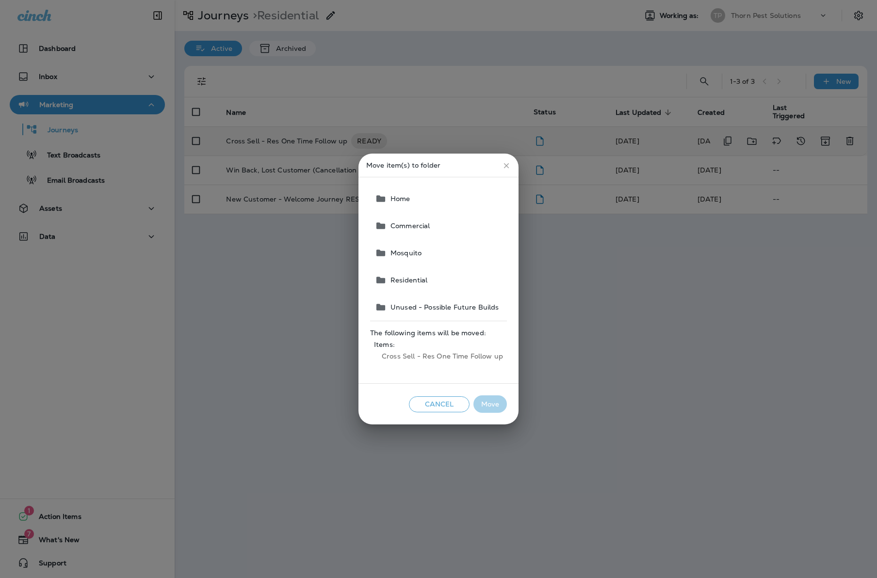
click at [502, 162] on icon "close" at bounding box center [506, 165] width 9 height 9
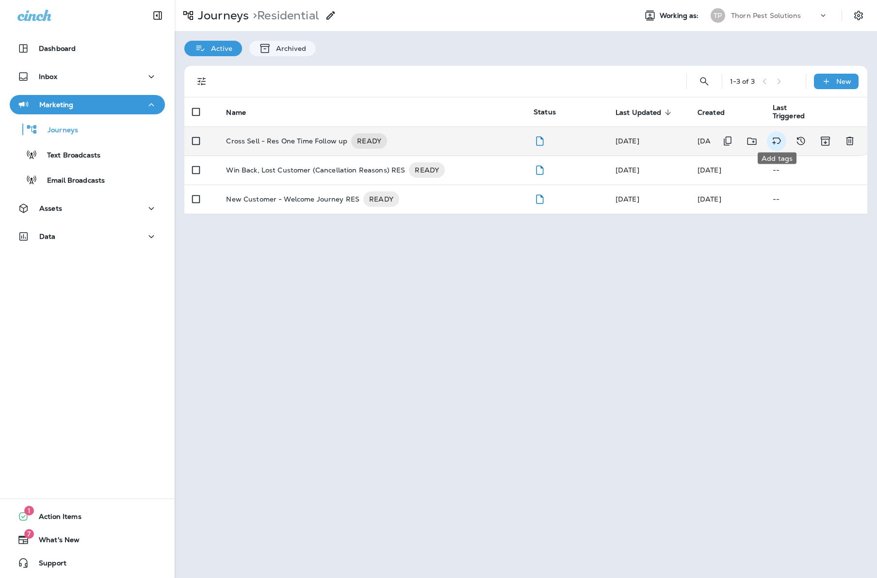
click at [778, 135] on icon "Add tags" at bounding box center [776, 141] width 12 height 12
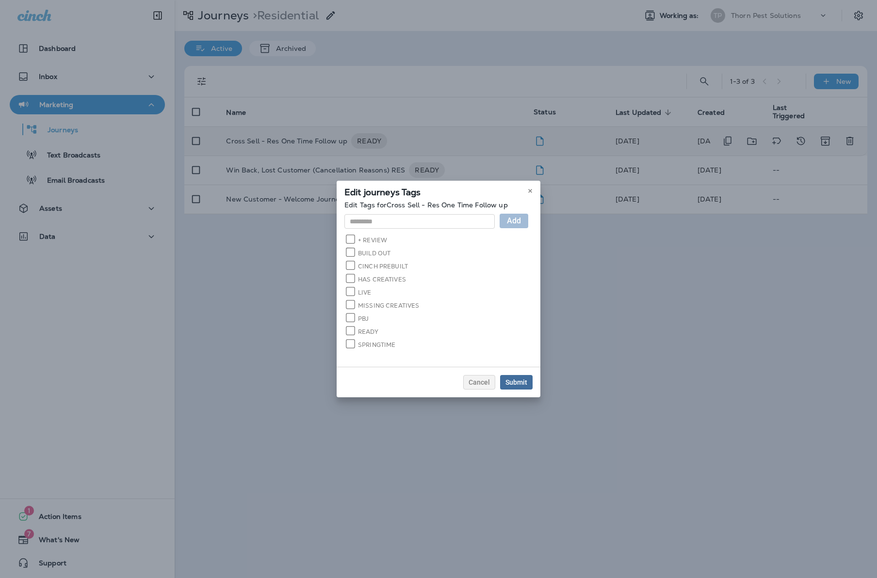
click at [532, 383] on button "Submit" at bounding box center [516, 382] width 32 height 15
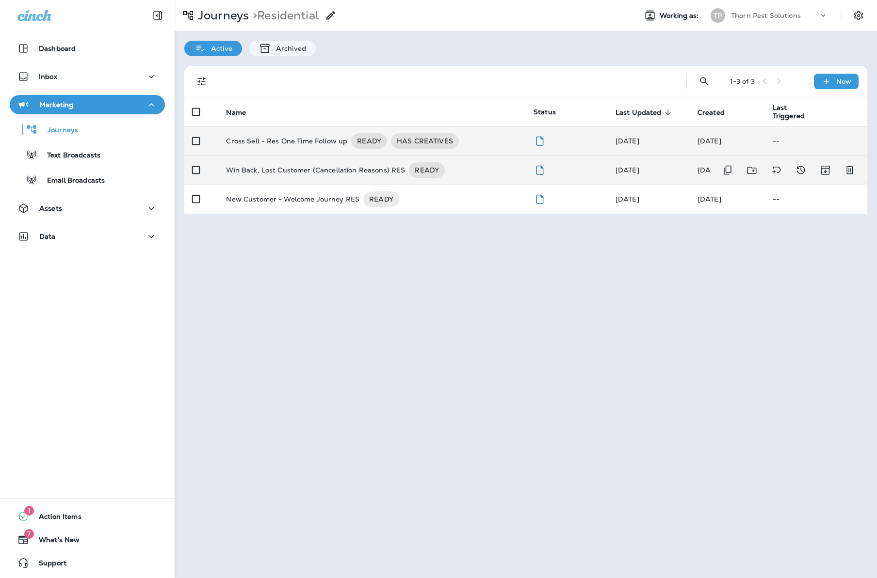
click at [472, 162] on div "Win Back, Lost Customer (Cancellation Reasons) RES READY" at bounding box center [372, 170] width 292 height 16
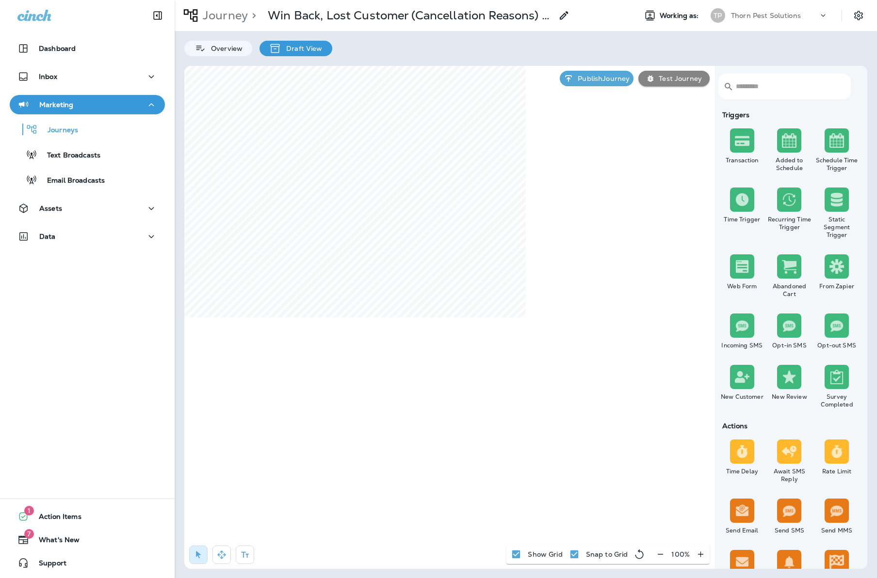
click at [660, 553] on icon "button" at bounding box center [660, 555] width 10 height 10
click at [660, 553] on icon "button" at bounding box center [664, 555] width 10 height 10
click at [222, 551] on icon "button" at bounding box center [222, 555] width 10 height 10
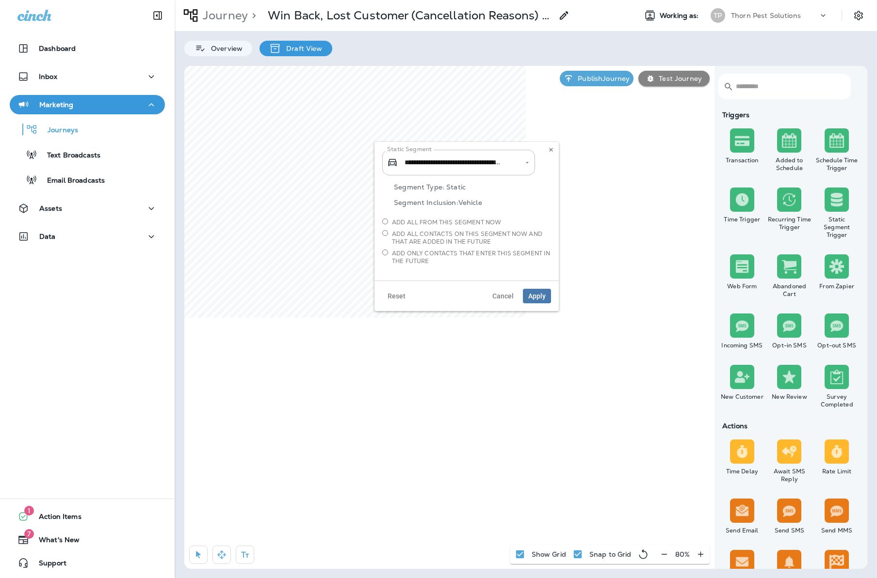
type input "**********"
click at [548, 150] on icon at bounding box center [551, 150] width 6 height 6
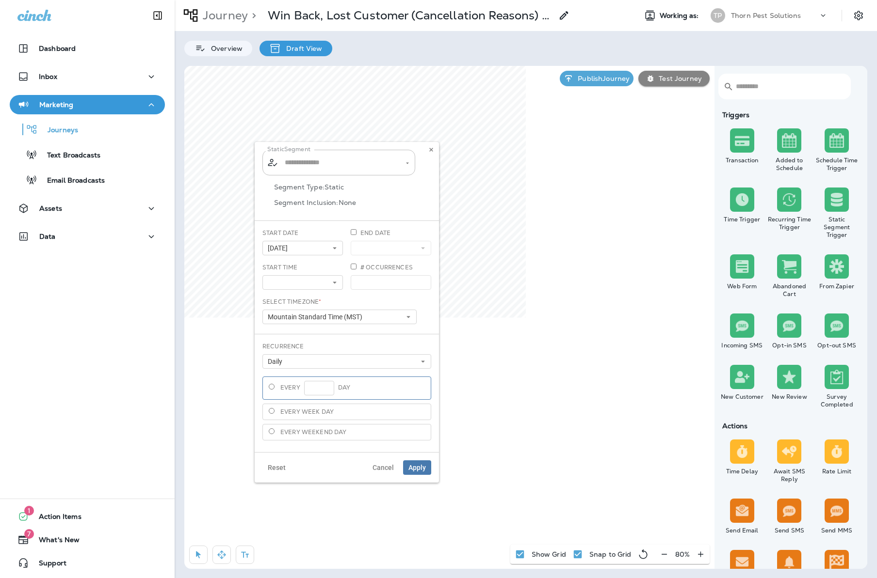
type input "**********"
click at [432, 150] on icon at bounding box center [431, 150] width 6 height 6
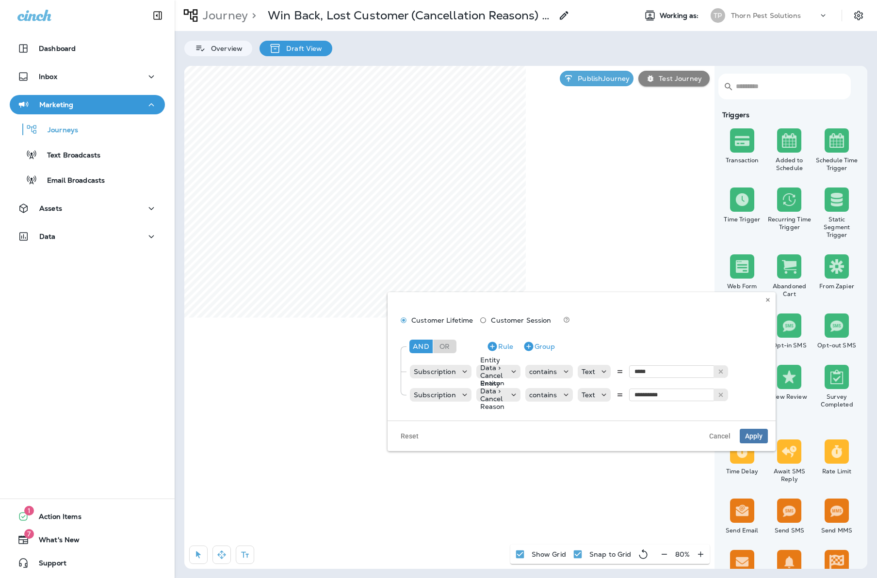
click at [765, 301] on icon at bounding box center [768, 300] width 6 height 6
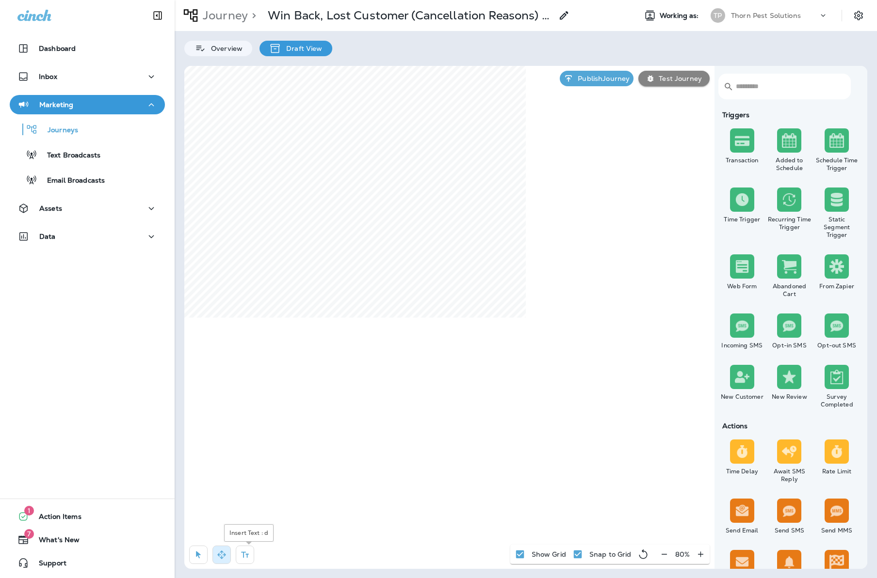
click at [254, 551] on button "button" at bounding box center [245, 555] width 18 height 18
click at [458, 325] on div "rdw-editor" at bounding box center [432, 322] width 158 height 7
click at [503, 365] on button "Apply" at bounding box center [502, 364] width 28 height 15
click at [201, 550] on icon "button" at bounding box center [198, 555] width 10 height 10
click at [230, 557] on button "button" at bounding box center [221, 555] width 18 height 18
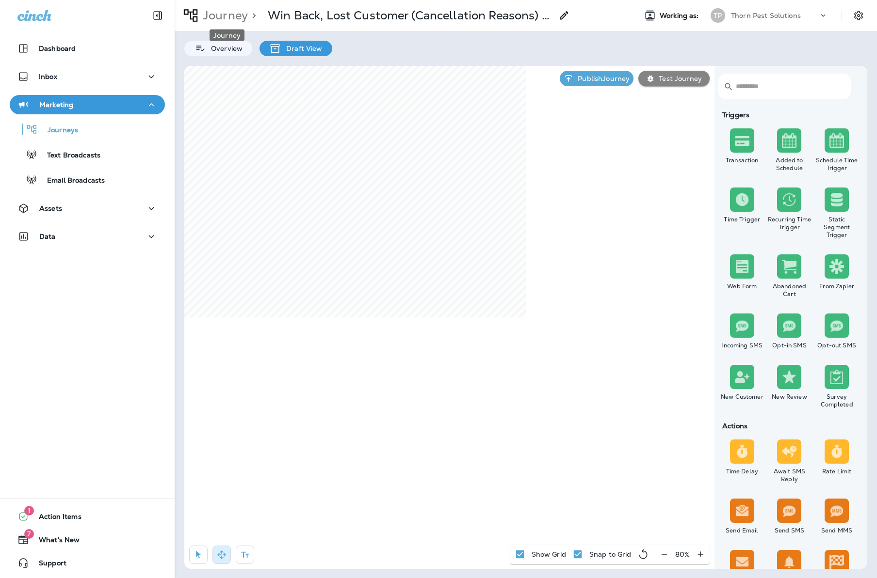
click at [224, 18] on p "Journey" at bounding box center [223, 15] width 49 height 15
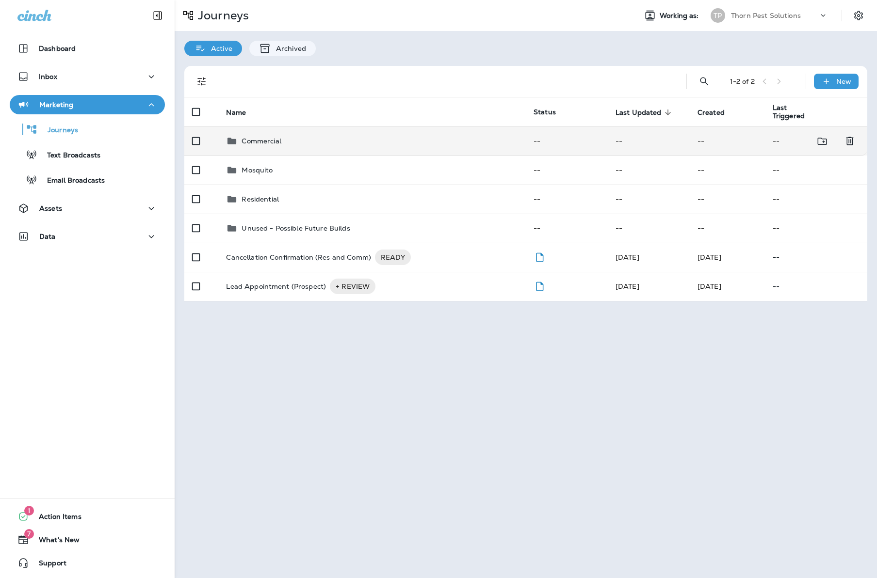
click at [299, 136] on div "Commercial" at bounding box center [372, 141] width 292 height 12
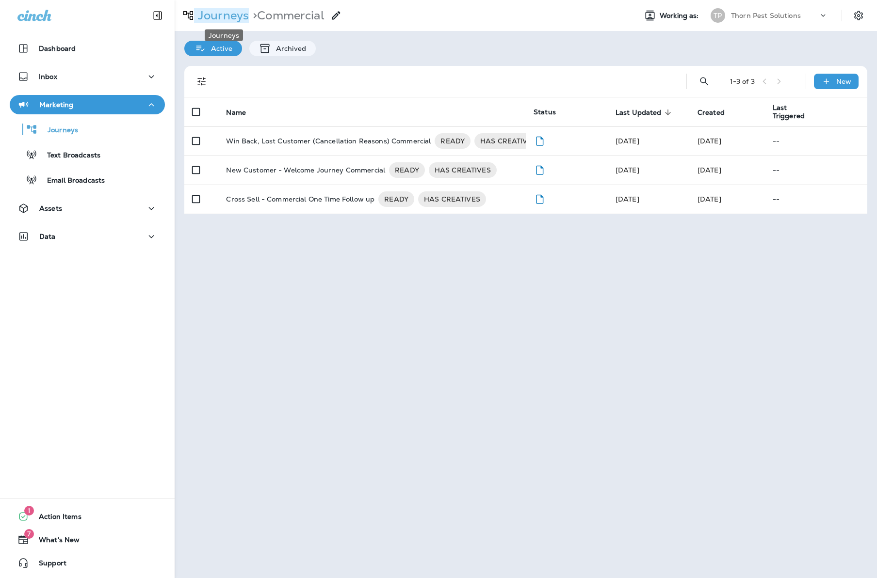
click at [206, 13] on p "Journeys" at bounding box center [221, 15] width 55 height 15
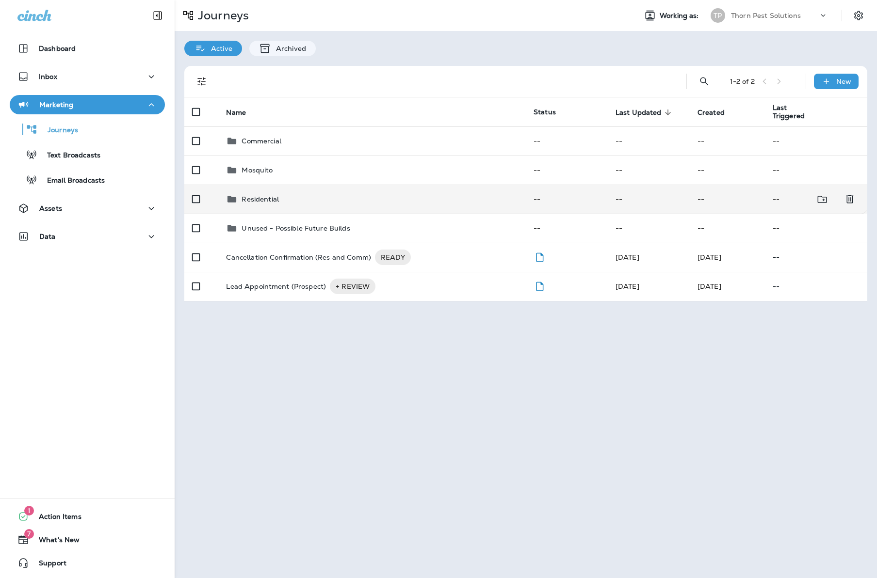
click at [286, 193] on div "Residential" at bounding box center [372, 199] width 292 height 12
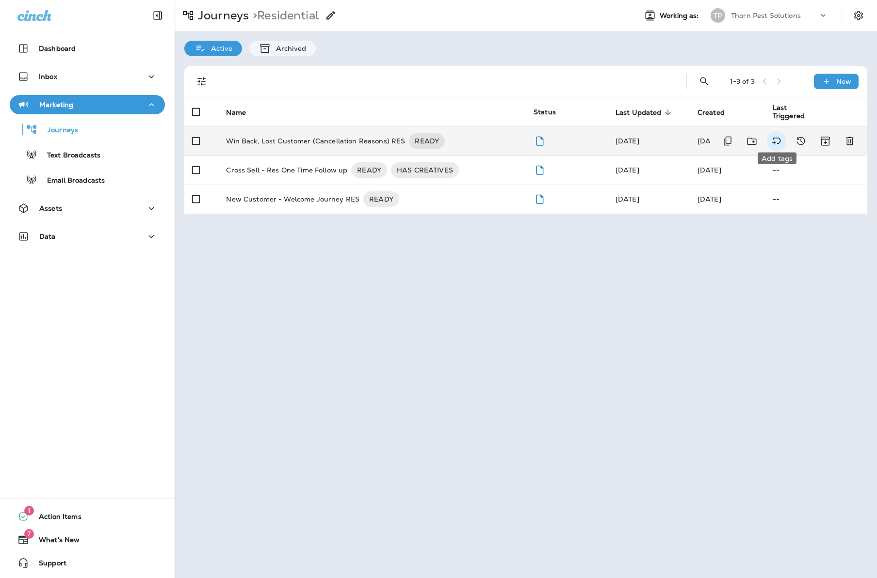
click at [776, 135] on icon "Add tags" at bounding box center [776, 141] width 12 height 12
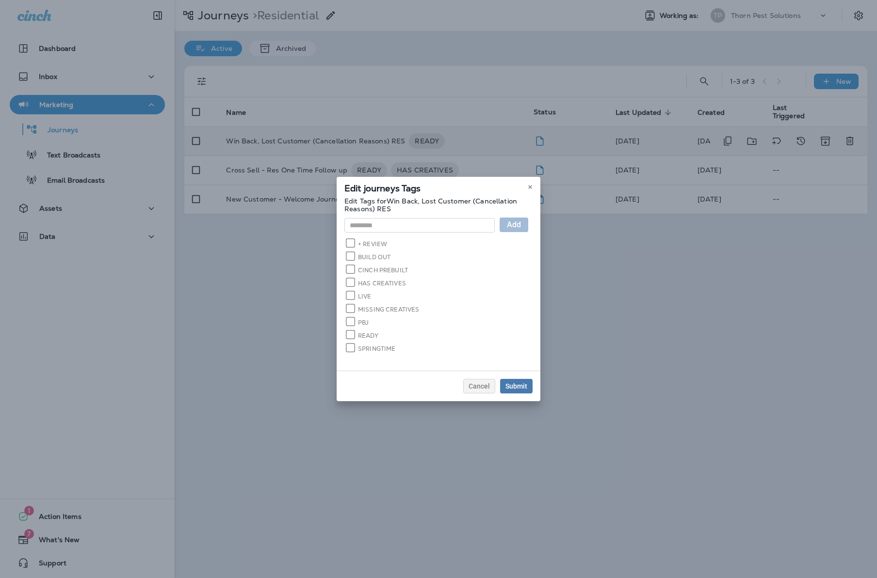
click at [368, 278] on label "HAS CREATIVES" at bounding box center [376, 282] width 59 height 9
click at [527, 383] on div "Submit" at bounding box center [516, 386] width 22 height 7
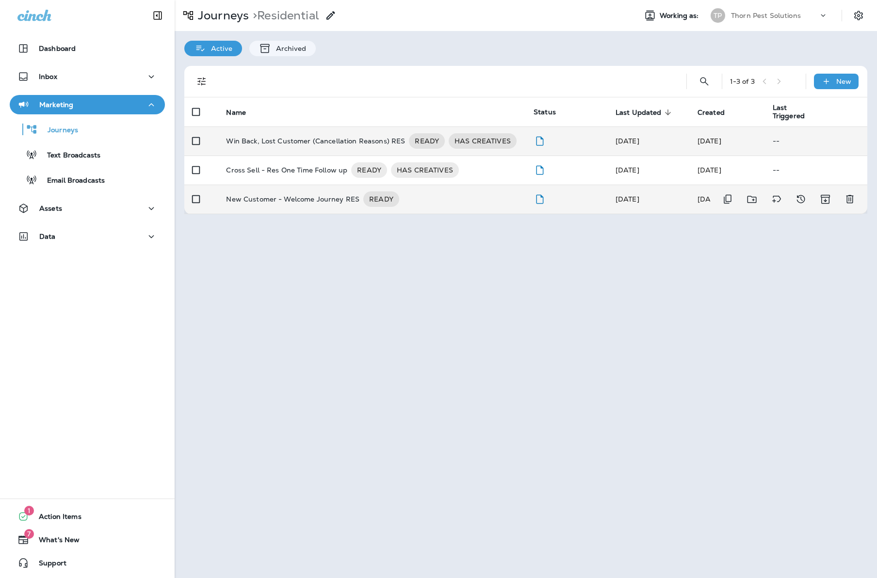
click at [443, 195] on div "New Customer - Welcome Journey RES READY" at bounding box center [372, 200] width 292 height 16
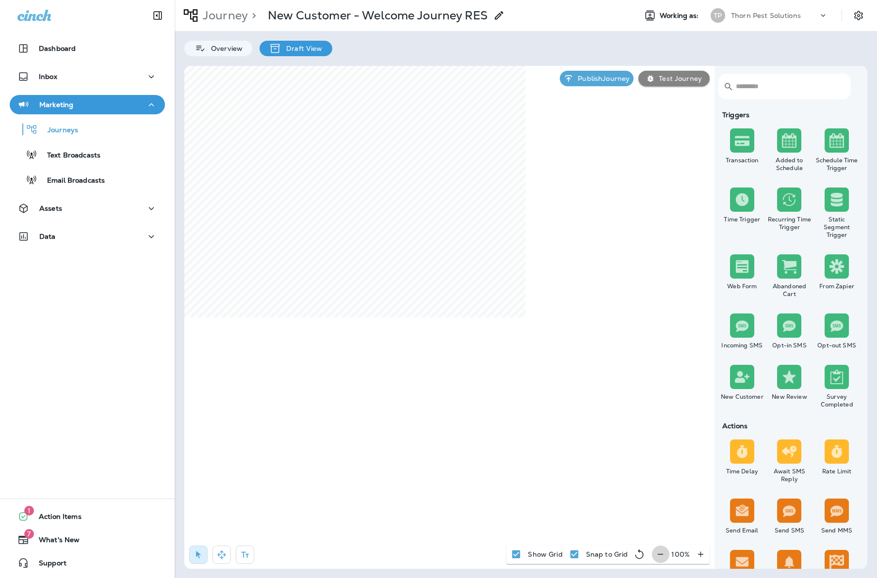
click at [662, 553] on icon "button" at bounding box center [660, 555] width 10 height 10
click at [662, 553] on icon "button" at bounding box center [664, 555] width 10 height 10
click at [225, 555] on icon "button" at bounding box center [222, 555] width 10 height 10
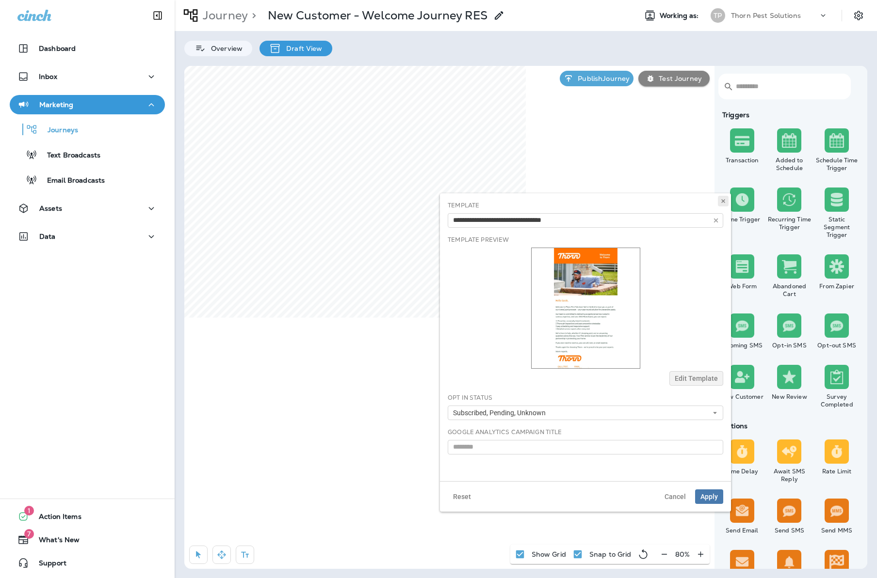
click at [722, 202] on icon at bounding box center [723, 201] width 6 height 6
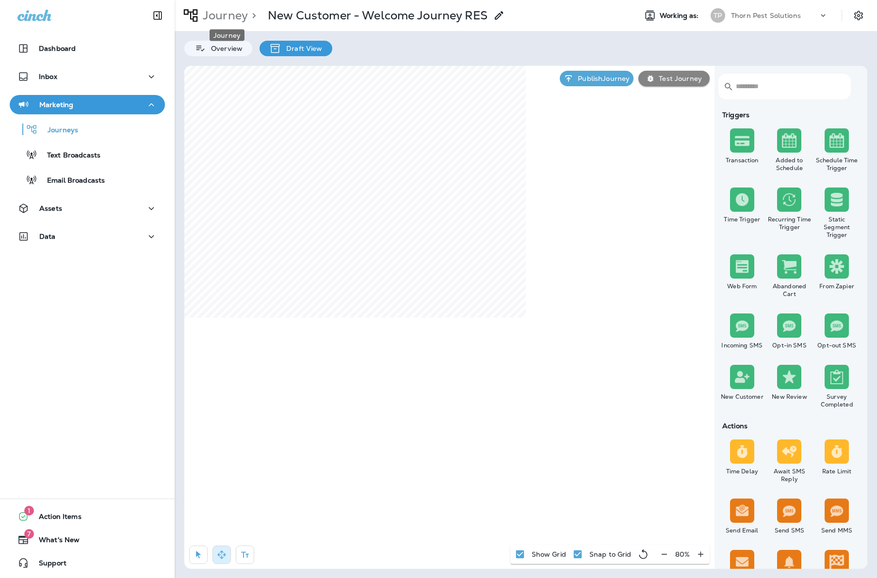
click at [221, 16] on p "Journey" at bounding box center [223, 15] width 49 height 15
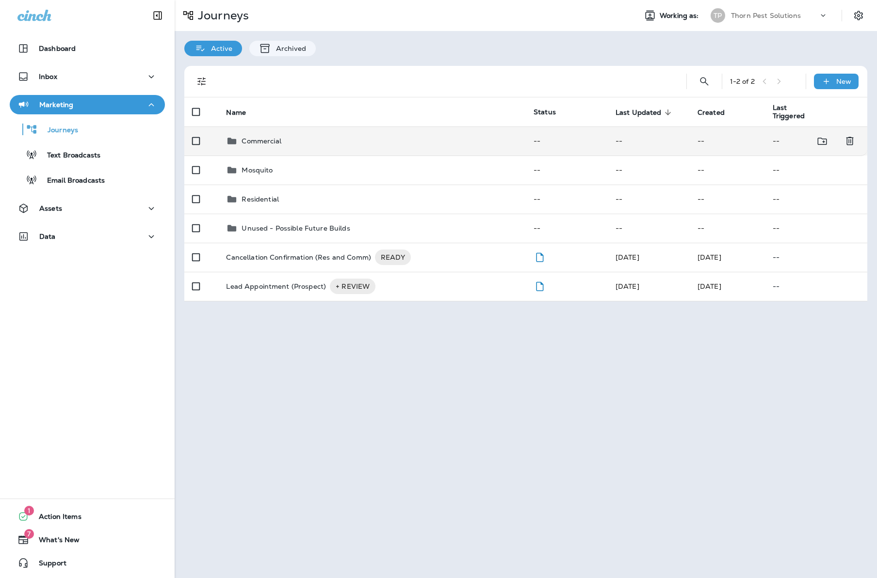
click at [263, 140] on div "Commercial" at bounding box center [260, 141] width 39 height 12
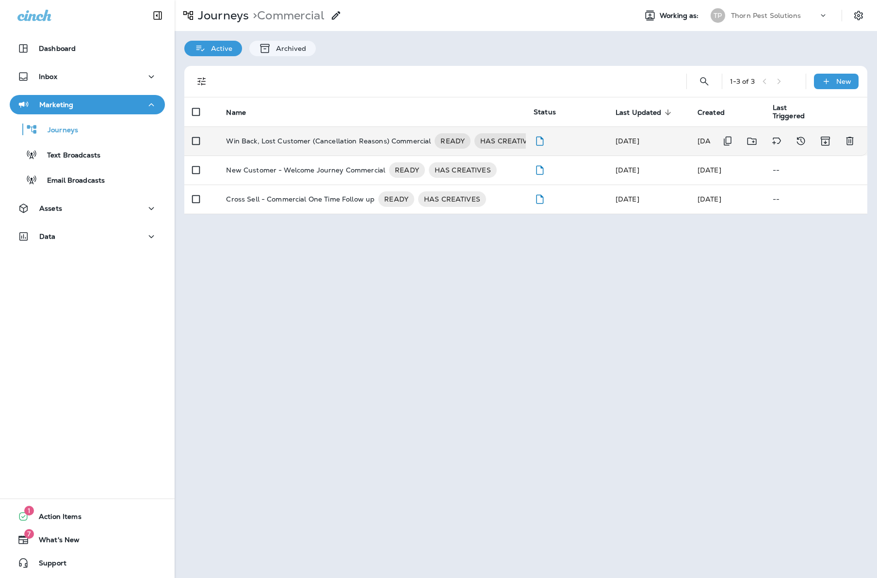
click at [331, 133] on p "Win Back, Lost Customer (Cancellation Reasons) Commercial" at bounding box center [328, 141] width 205 height 16
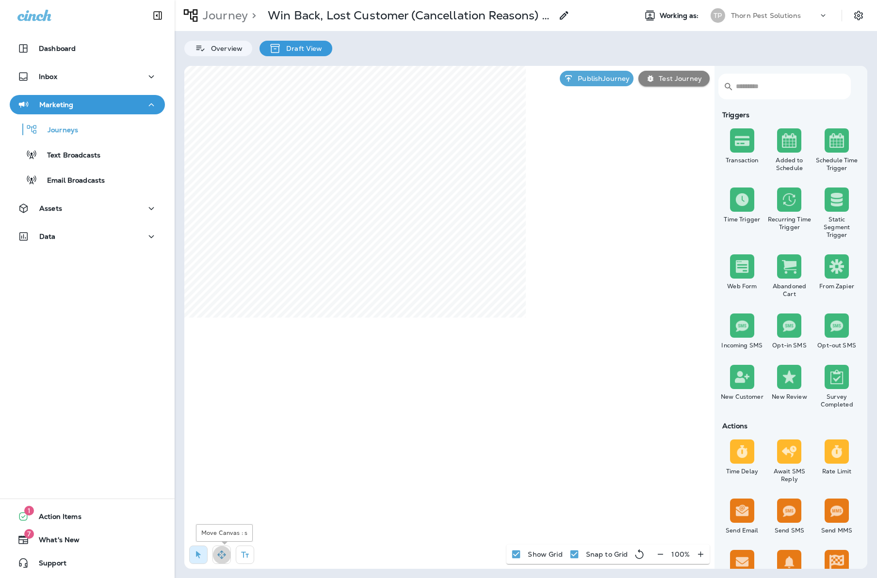
click at [220, 547] on button "button" at bounding box center [221, 555] width 18 height 18
click at [219, 16] on p "Journey" at bounding box center [223, 15] width 49 height 15
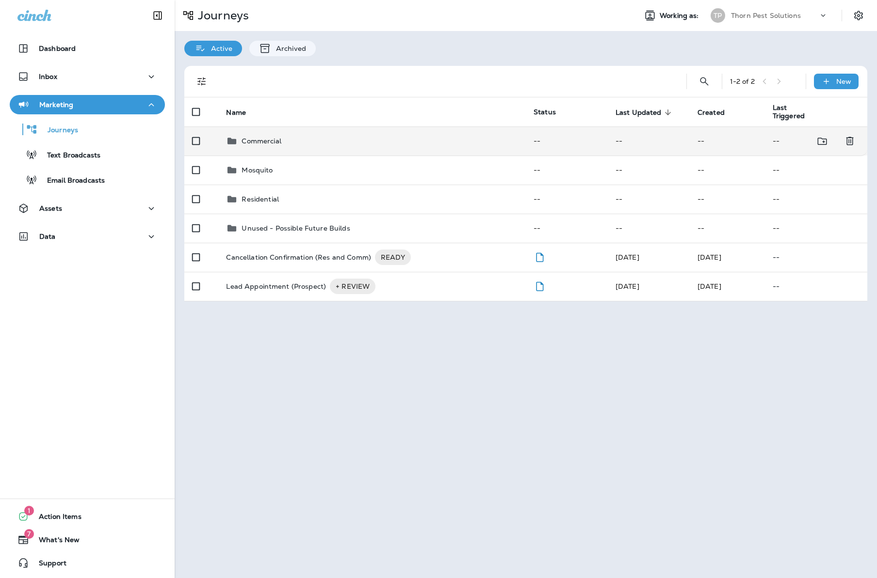
click at [297, 139] on div "Commercial" at bounding box center [372, 141] width 292 height 12
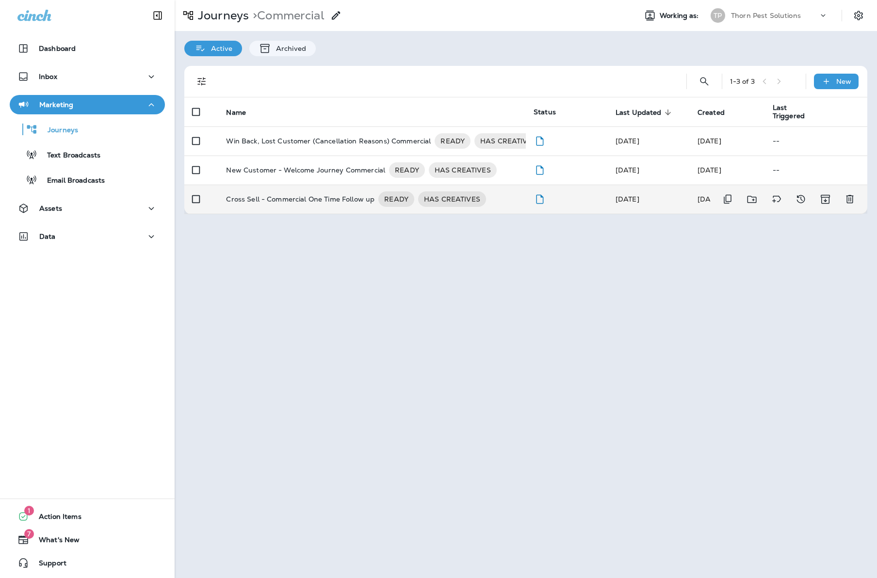
click at [328, 196] on p "Cross Sell - Commercial One Time Follow up" at bounding box center [300, 200] width 148 height 16
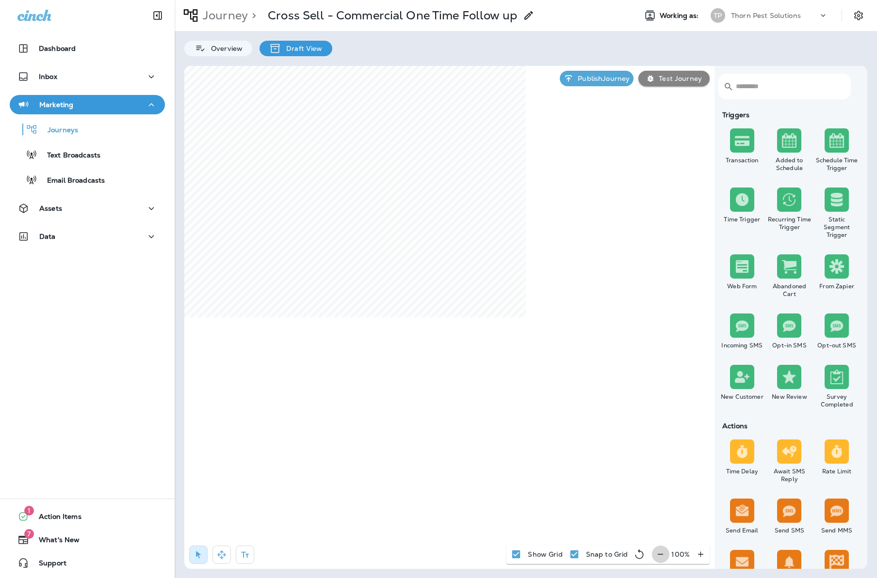
click at [654, 552] on button "button" at bounding box center [660, 554] width 18 height 17
click at [222, 552] on icon "button" at bounding box center [222, 555] width 10 height 10
click at [220, 5] on div "Journey > Cross Sell - Commercial One Time Follow up" at bounding box center [355, 15] width 360 height 24
click at [220, 14] on p "Journey" at bounding box center [223, 15] width 49 height 15
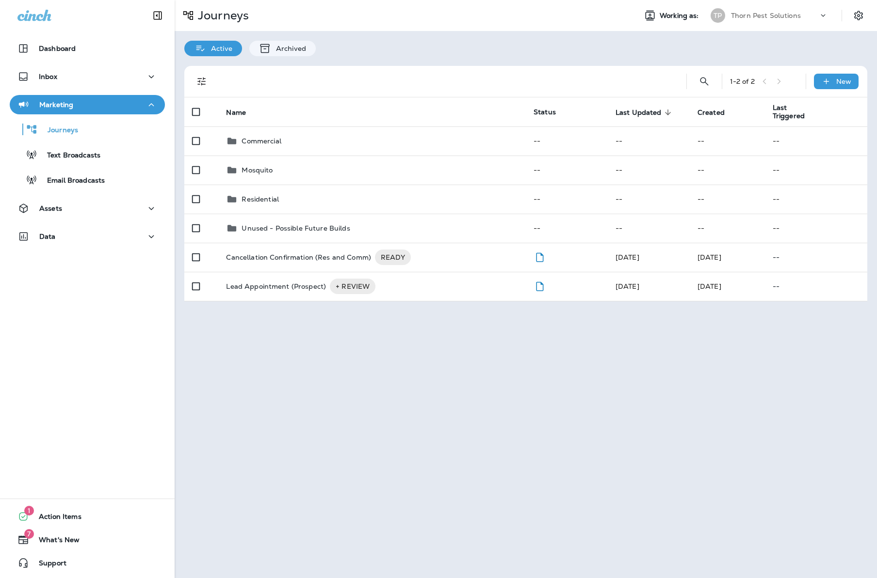
drag, startPoint x: 288, startPoint y: 452, endPoint x: 250, endPoint y: 572, distance: 126.1
click at [287, 453] on div "Journeys Working as: TP Thorn Pest Solutions Active Archived 1 - 2 of 2 New Nam…" at bounding box center [526, 289] width 702 height 578
click at [558, 419] on div "Journeys Working as: TP Thorn Pest Solutions Active Archived 1 - 2 of 2 New Nam…" at bounding box center [526, 289] width 702 height 578
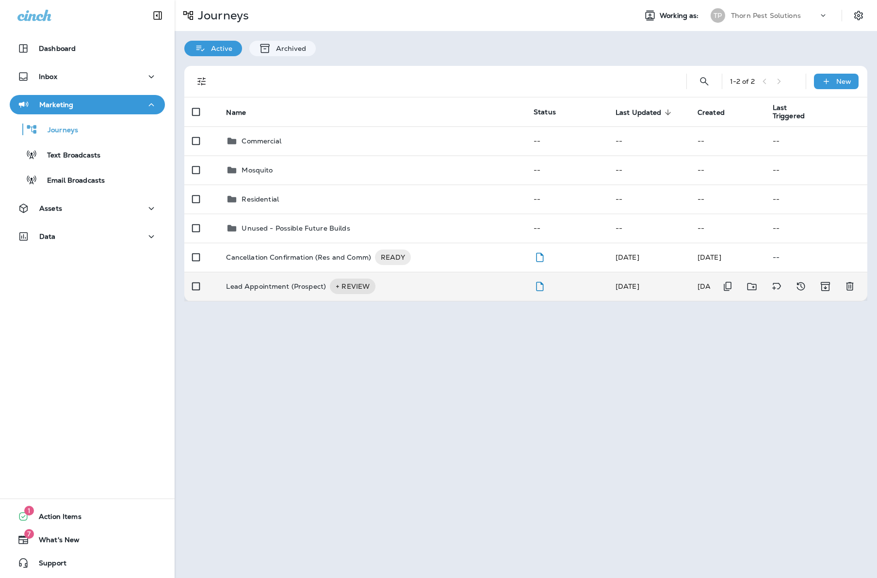
click at [434, 279] on div "Lead Appointment (Prospect) + REVIEW" at bounding box center [372, 287] width 292 height 16
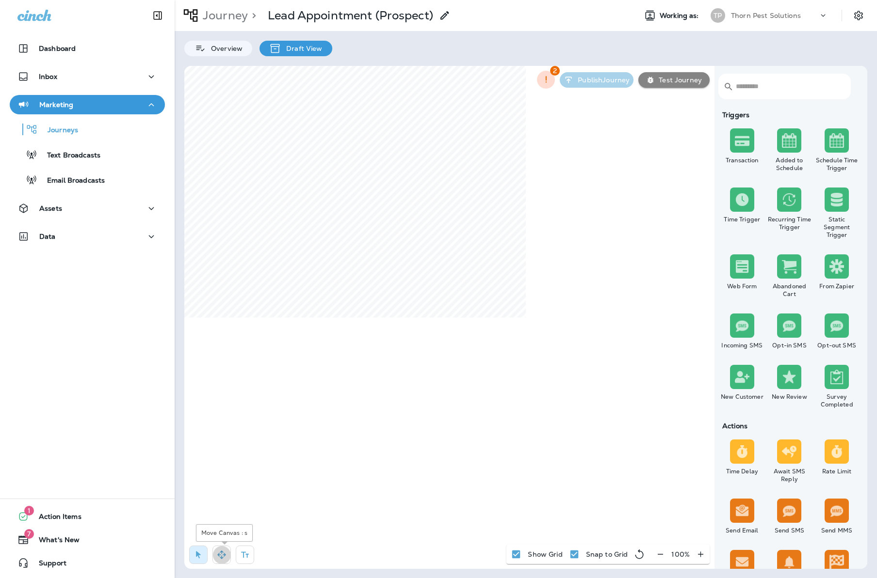
drag, startPoint x: 220, startPoint y: 549, endPoint x: 231, endPoint y: 528, distance: 24.3
click at [221, 550] on icon "button" at bounding box center [222, 555] width 10 height 10
click at [658, 550] on icon "button" at bounding box center [660, 555] width 10 height 10
click at [659, 550] on icon "button" at bounding box center [664, 555] width 10 height 10
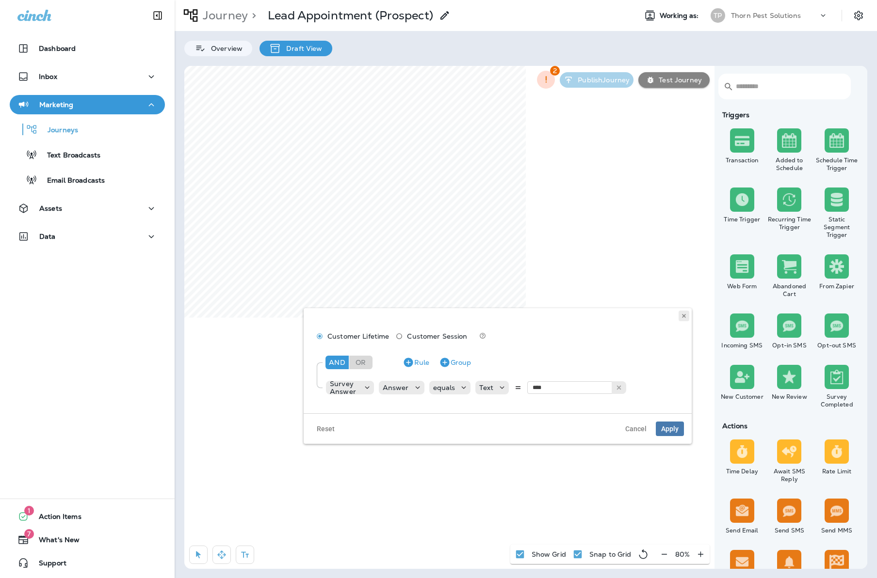
click at [681, 317] on icon at bounding box center [684, 316] width 6 height 6
click at [682, 318] on use at bounding box center [683, 316] width 3 height 4
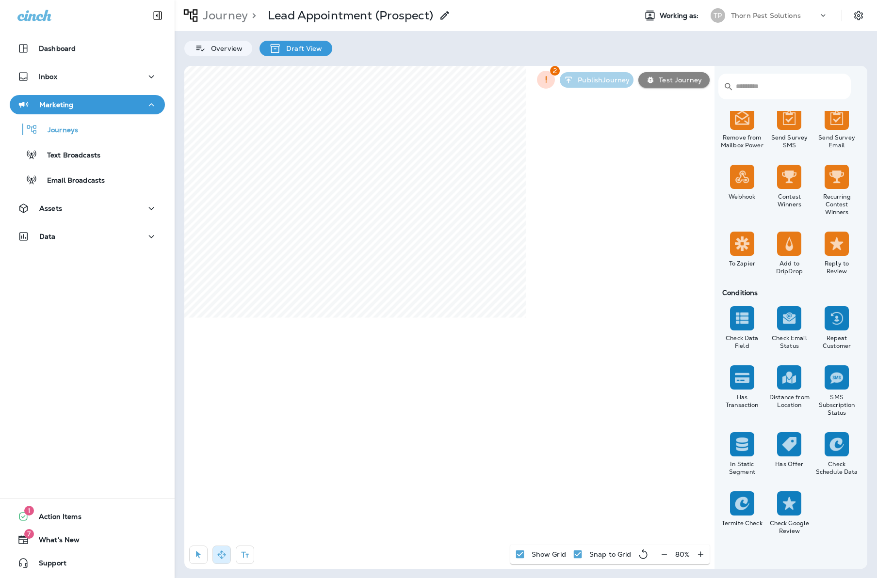
scroll to position [712, 0]
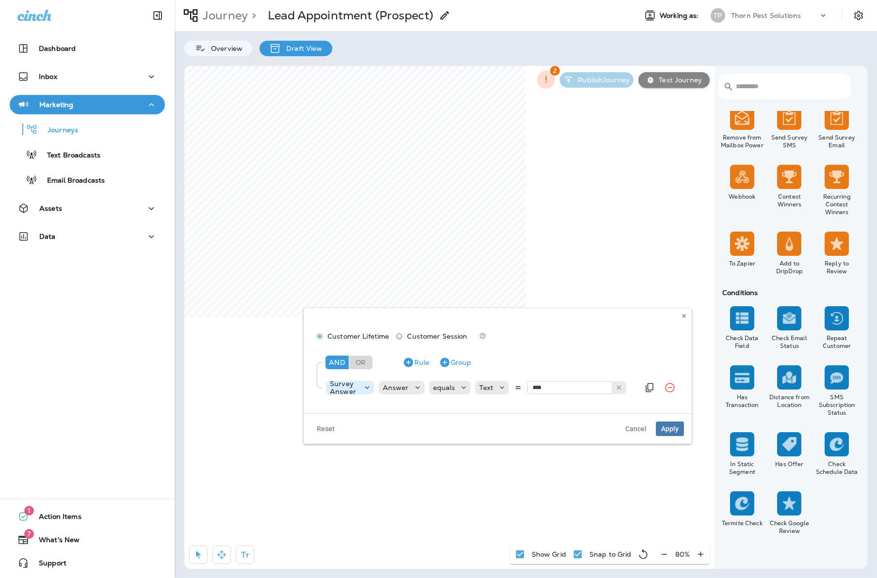
click at [363, 390] on icon at bounding box center [367, 388] width 10 height 10
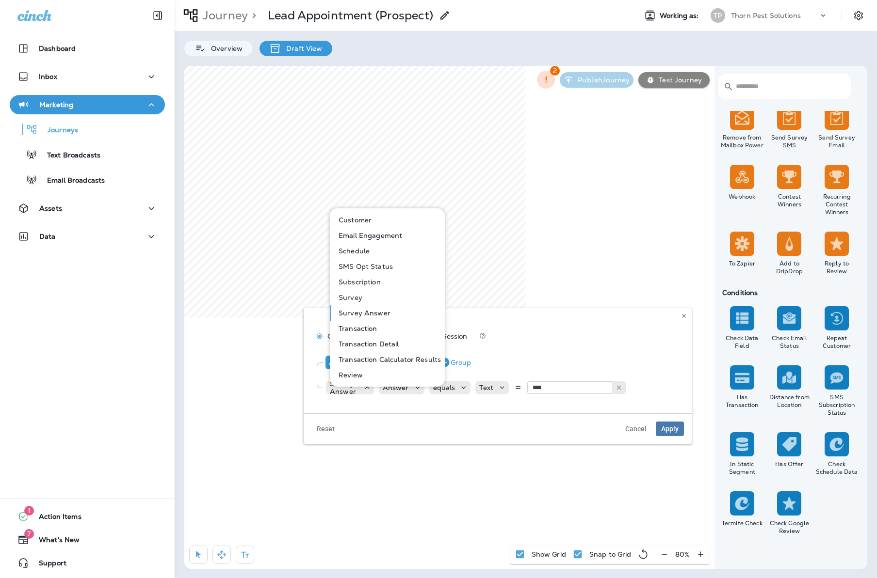
click at [571, 338] on div "Customer Lifetime Customer Session" at bounding box center [497, 338] width 372 height 18
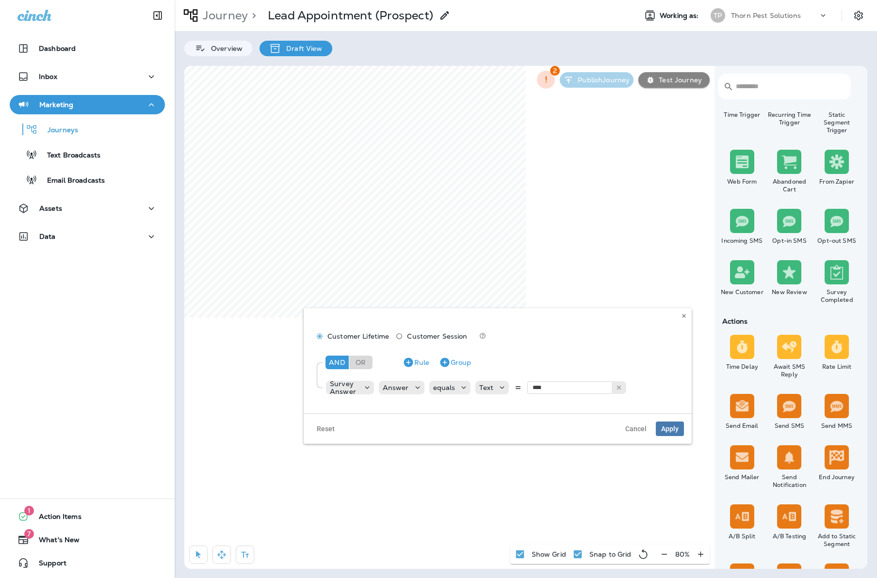
scroll to position [102, 0]
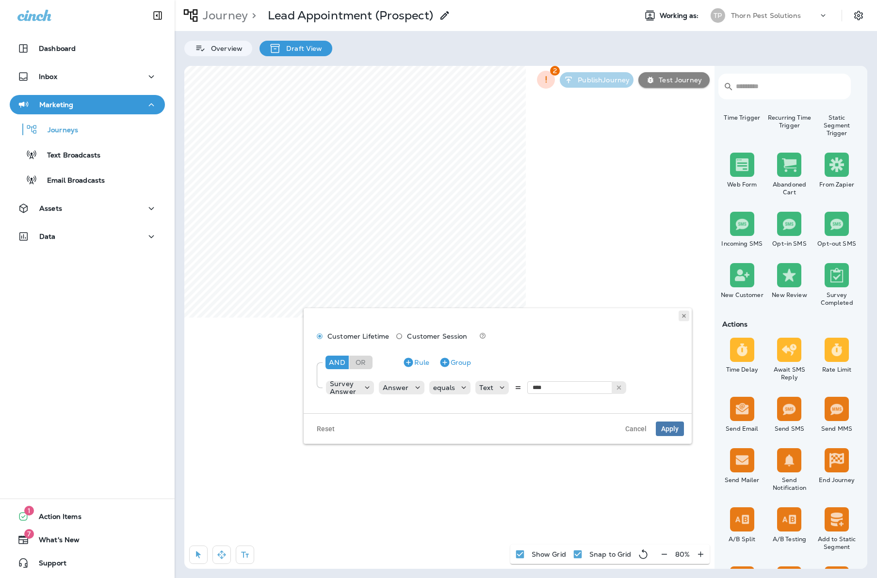
click at [681, 315] on icon at bounding box center [684, 316] width 6 height 6
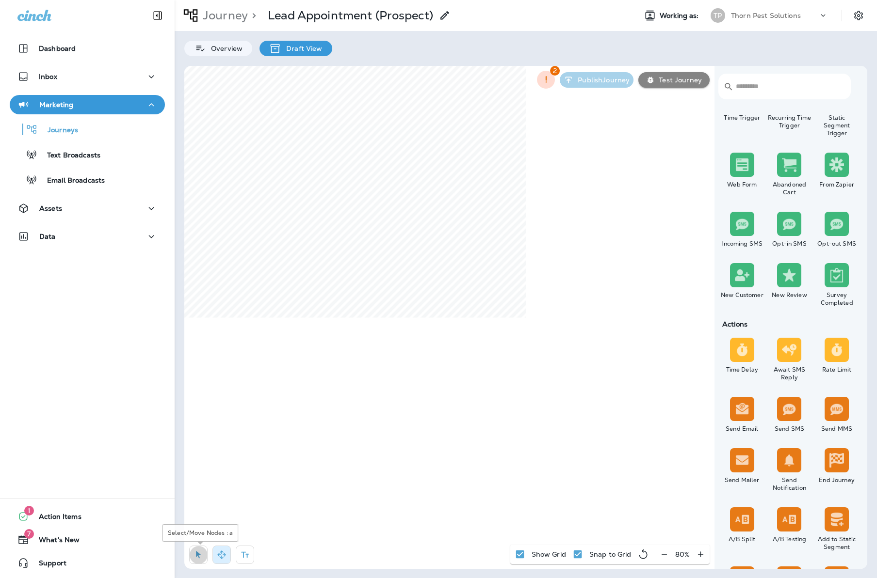
click at [195, 556] on icon "button" at bounding box center [198, 555] width 10 height 10
click at [747, 354] on img at bounding box center [742, 350] width 15 height 15
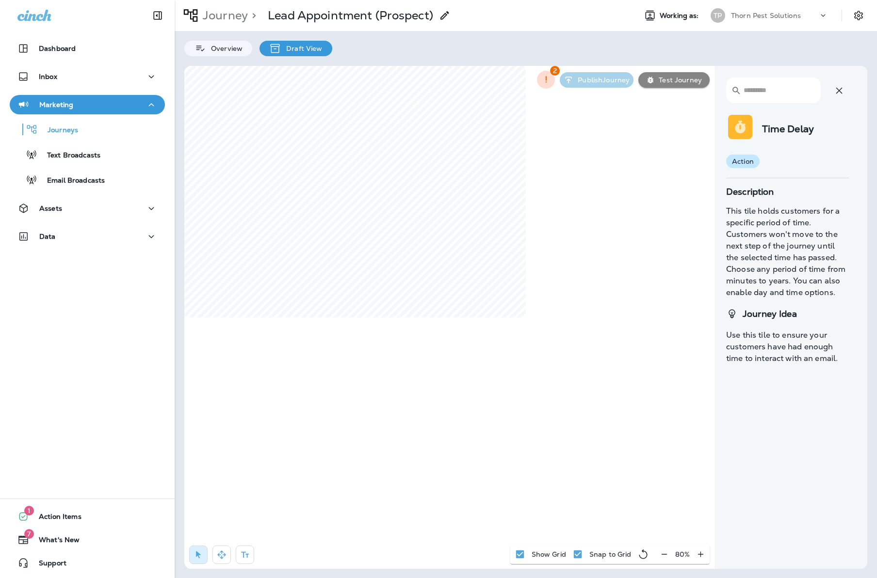
click at [834, 90] on icon "button" at bounding box center [839, 91] width 12 height 12
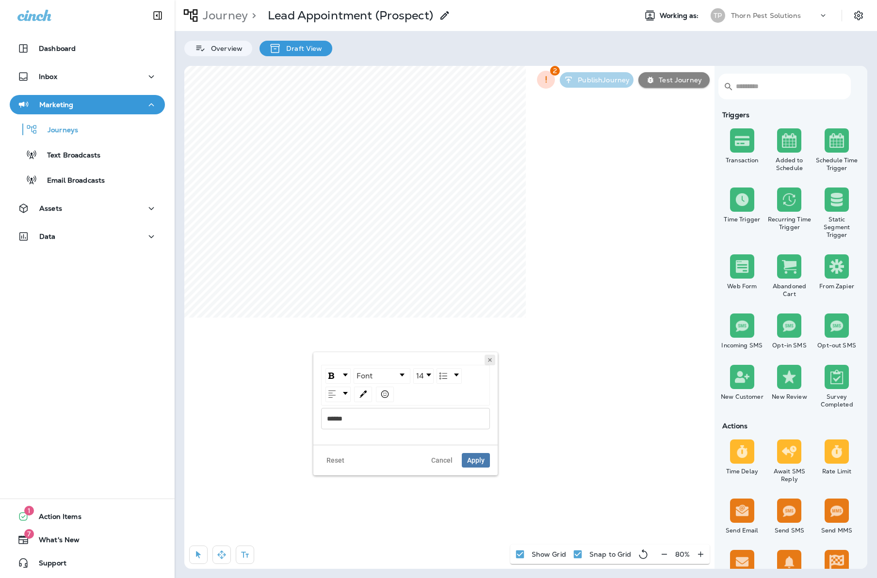
click at [487, 363] on icon at bounding box center [490, 360] width 6 height 6
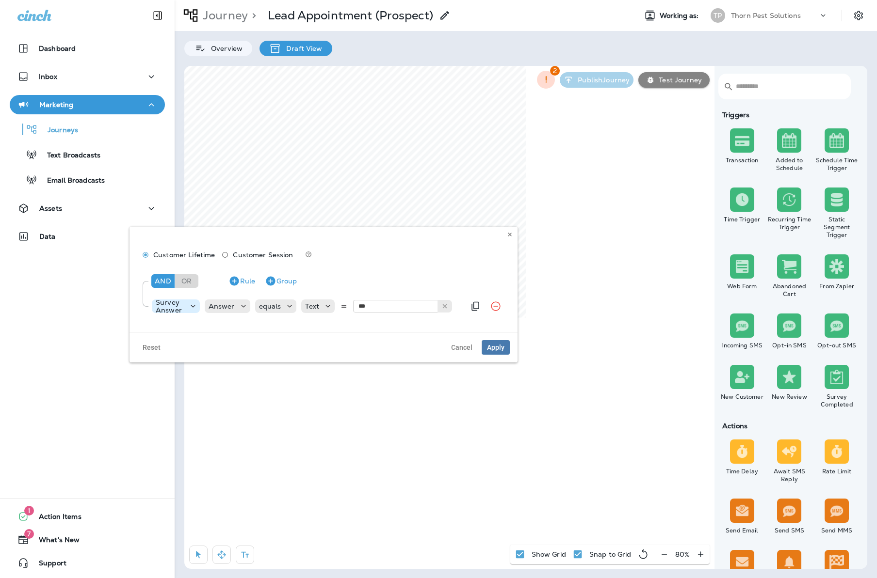
click at [182, 312] on p "Survey Answer" at bounding box center [170, 307] width 29 height 16
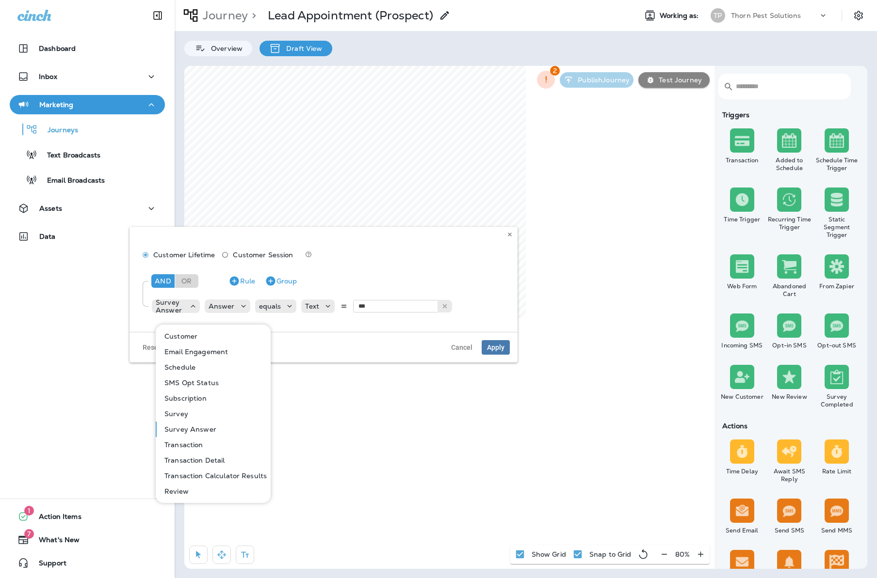
click at [216, 431] on button "Survey Answer" at bounding box center [214, 430] width 114 height 16
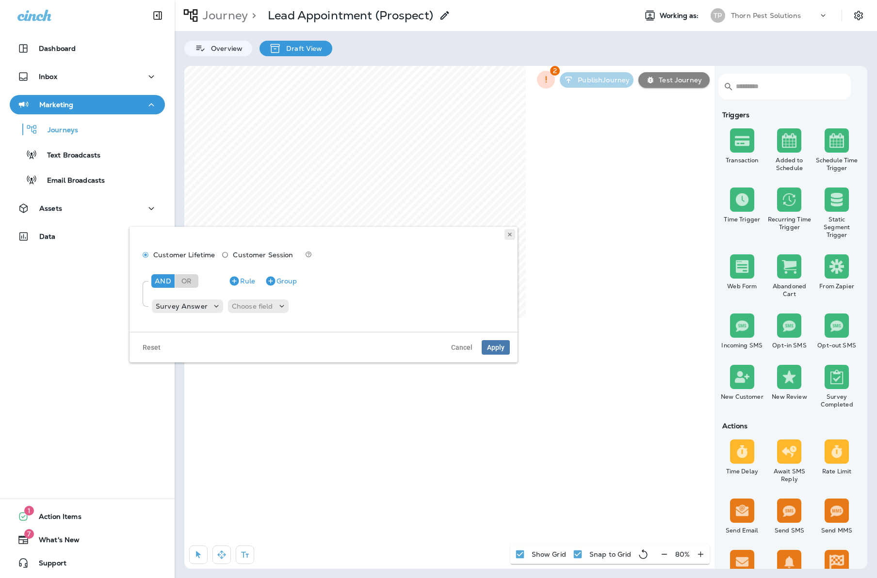
click at [507, 236] on icon at bounding box center [510, 235] width 6 height 6
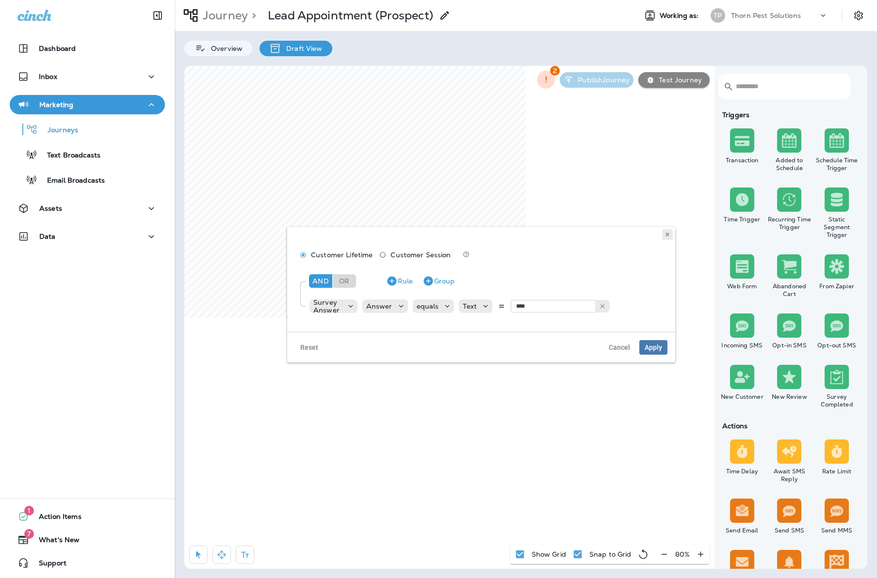
click at [666, 237] on use at bounding box center [666, 235] width 3 height 4
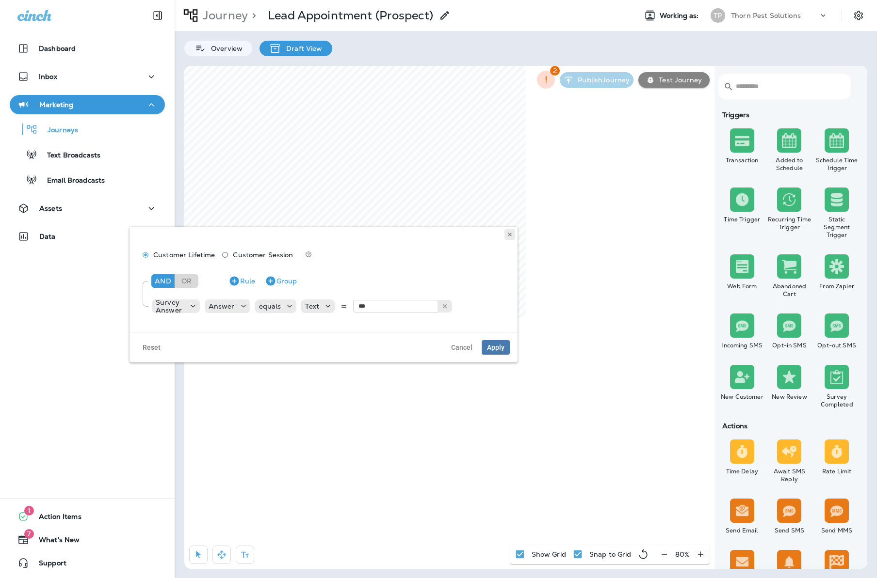
click at [507, 233] on icon at bounding box center [510, 235] width 6 height 6
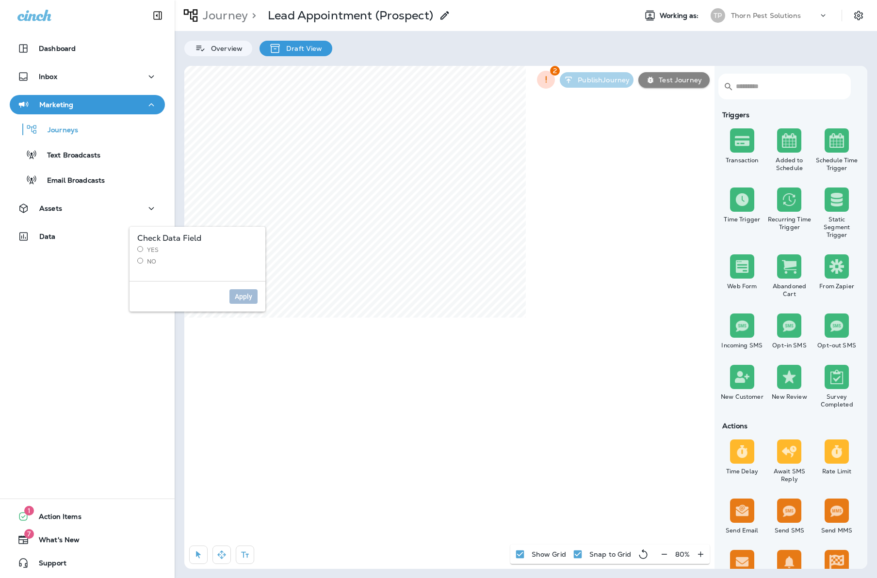
click at [150, 251] on label "Yes" at bounding box center [197, 250] width 120 height 8
click at [235, 300] on span "Apply" at bounding box center [243, 296] width 17 height 7
click at [398, 300] on span "Apply" at bounding box center [400, 296] width 17 height 7
select select "*****"
click at [544, 275] on icon at bounding box center [545, 276] width 6 height 6
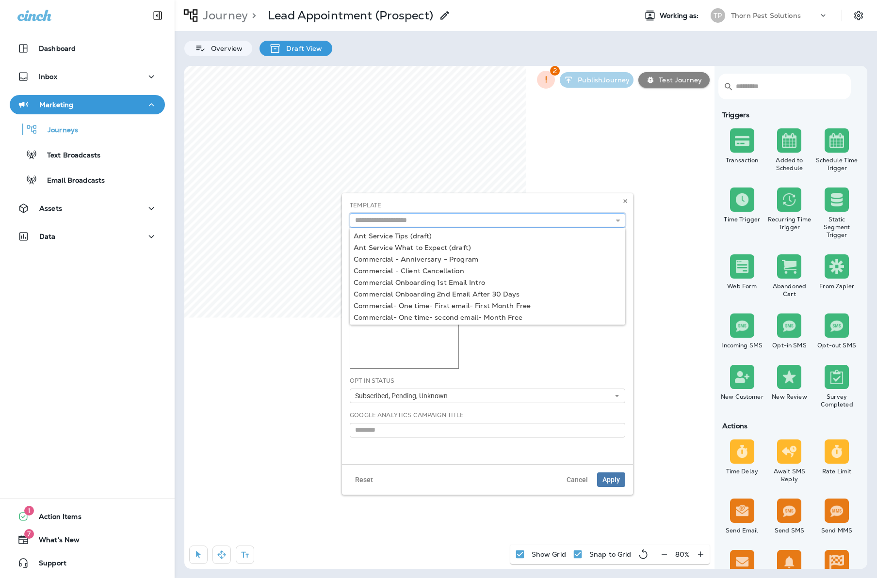
click at [593, 228] on input "text" at bounding box center [487, 220] width 275 height 15
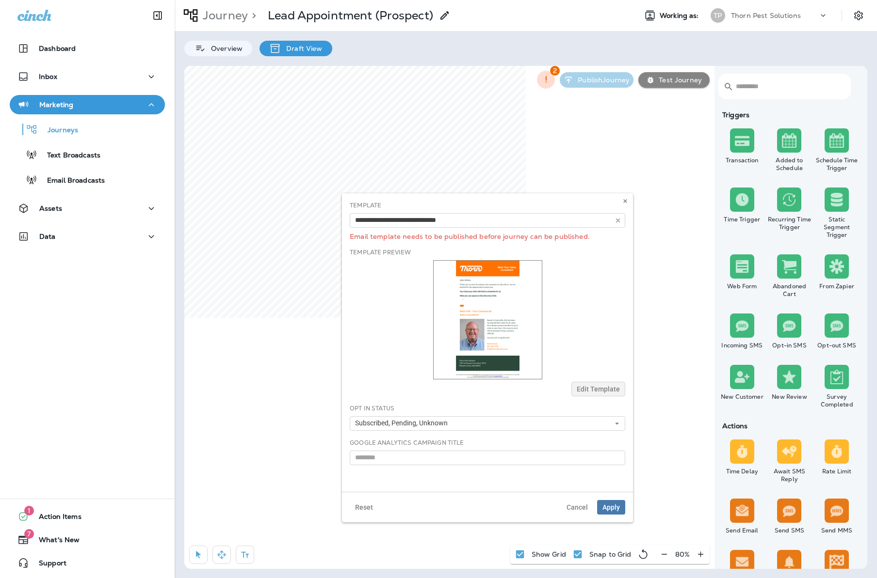
drag, startPoint x: 592, startPoint y: 366, endPoint x: 585, endPoint y: 326, distance: 40.4
click at [592, 366] on div at bounding box center [487, 319] width 275 height 119
click at [626, 201] on icon at bounding box center [625, 201] width 6 height 6
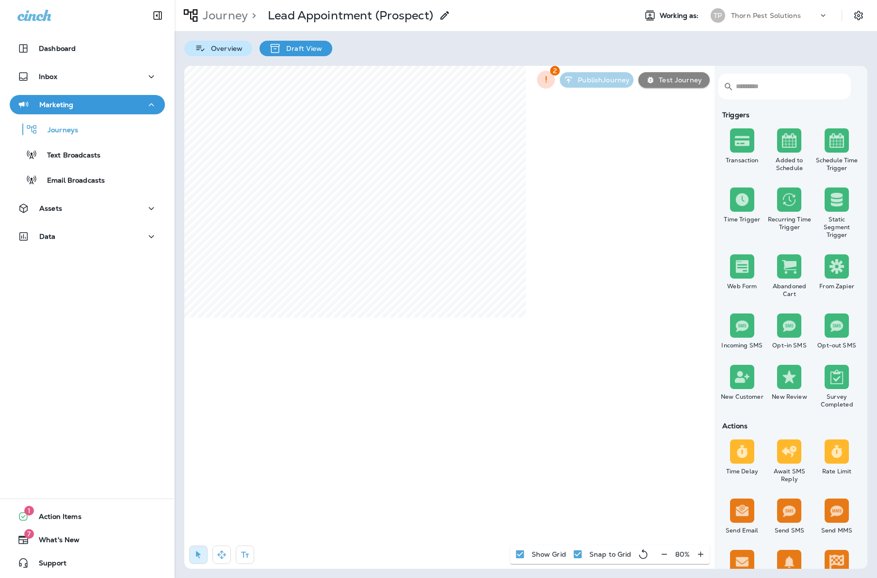
click at [241, 47] on p "Overview" at bounding box center [224, 49] width 36 height 8
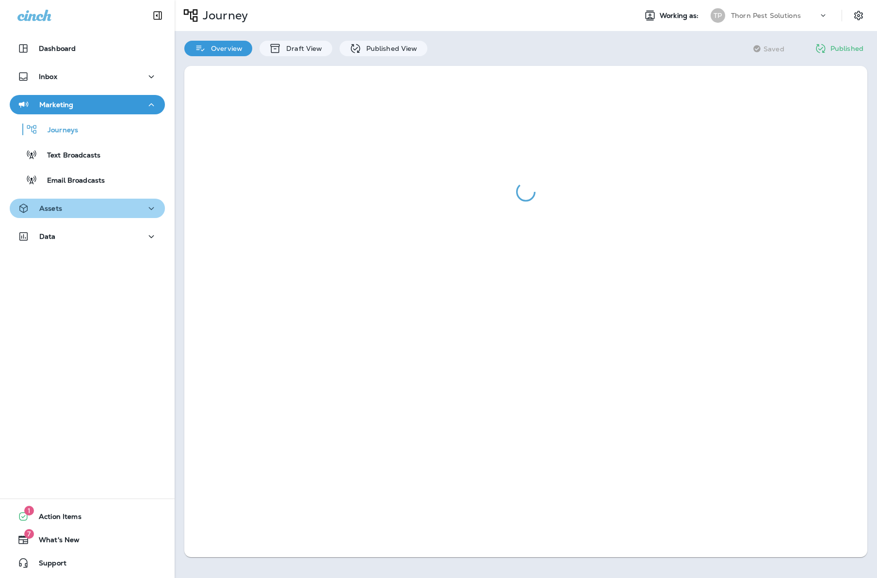
click at [114, 209] on div "Assets" at bounding box center [87, 209] width 140 height 12
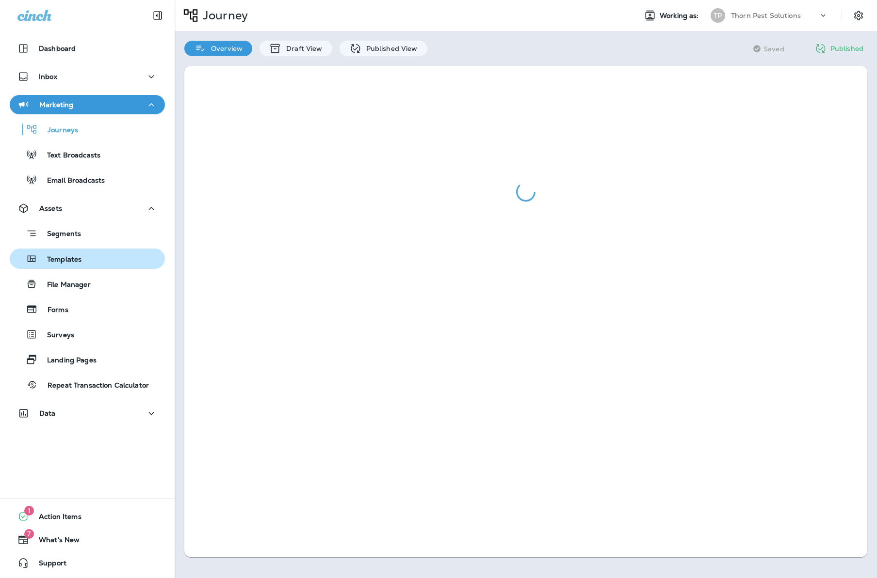
click at [88, 262] on div "Templates" at bounding box center [87, 259] width 147 height 15
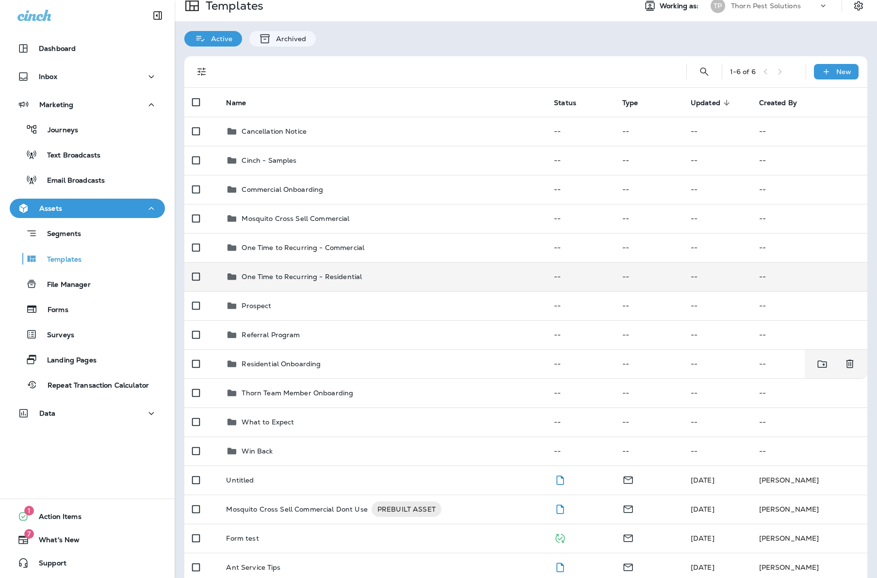
scroll to position [9, 0]
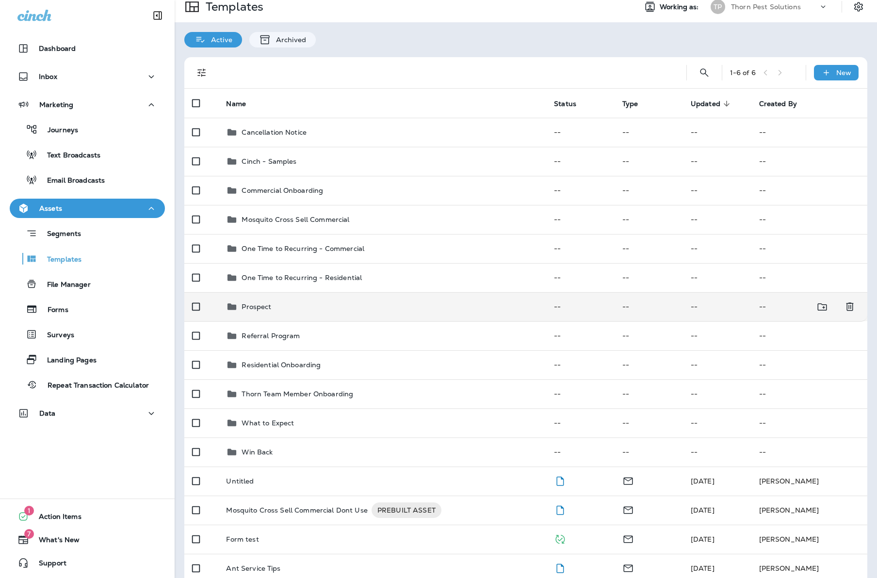
click at [304, 307] on td "Prospect" at bounding box center [382, 306] width 328 height 29
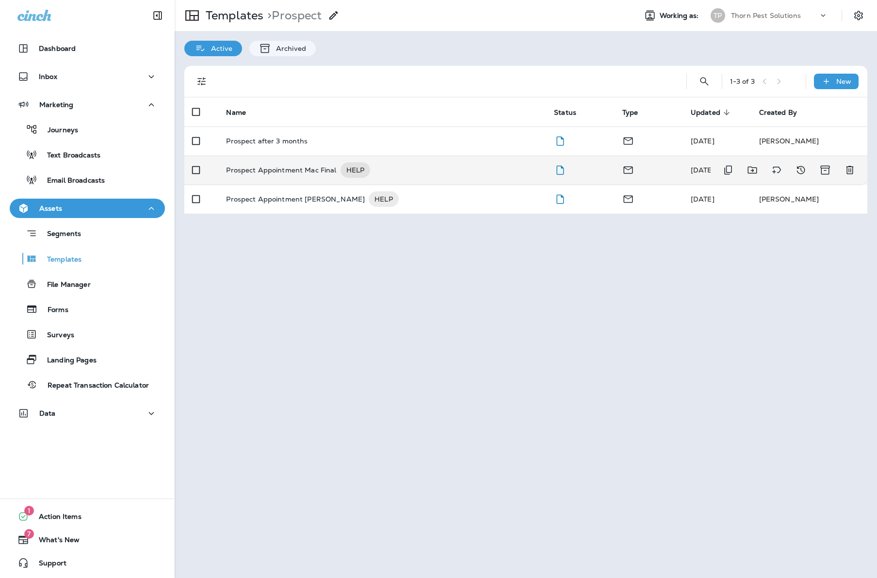
click at [300, 171] on p "Prospect Appointment Mac Final" at bounding box center [281, 170] width 110 height 16
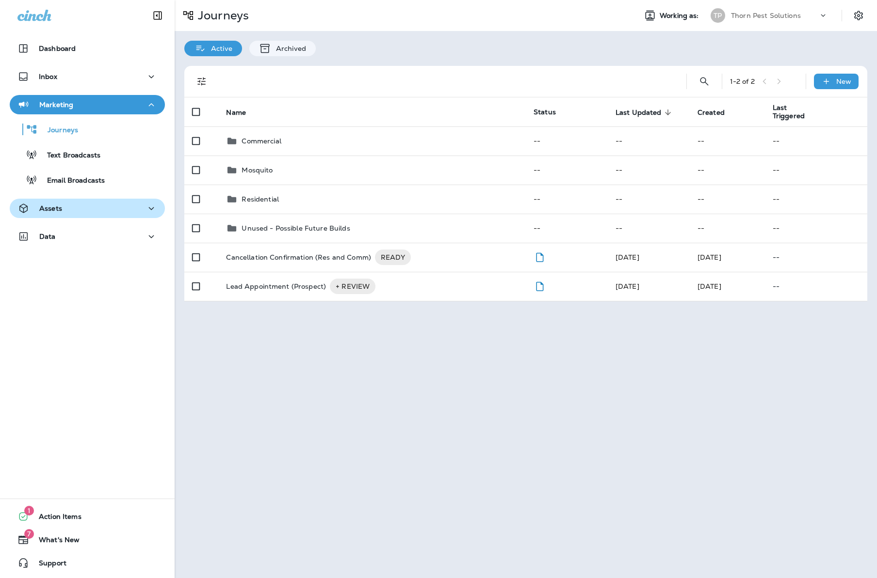
click at [76, 211] on div "Assets" at bounding box center [87, 209] width 140 height 12
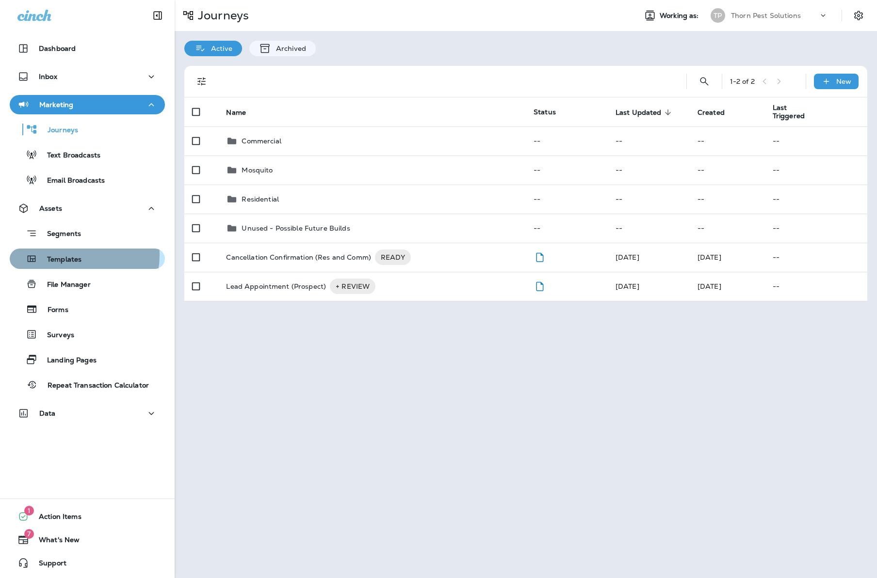
click at [72, 256] on p "Templates" at bounding box center [59, 260] width 44 height 9
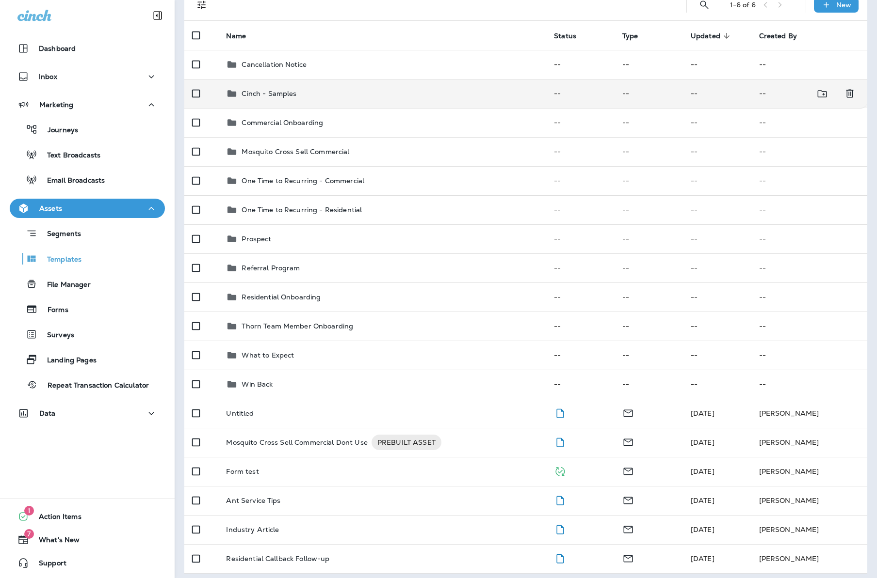
scroll to position [76, 0]
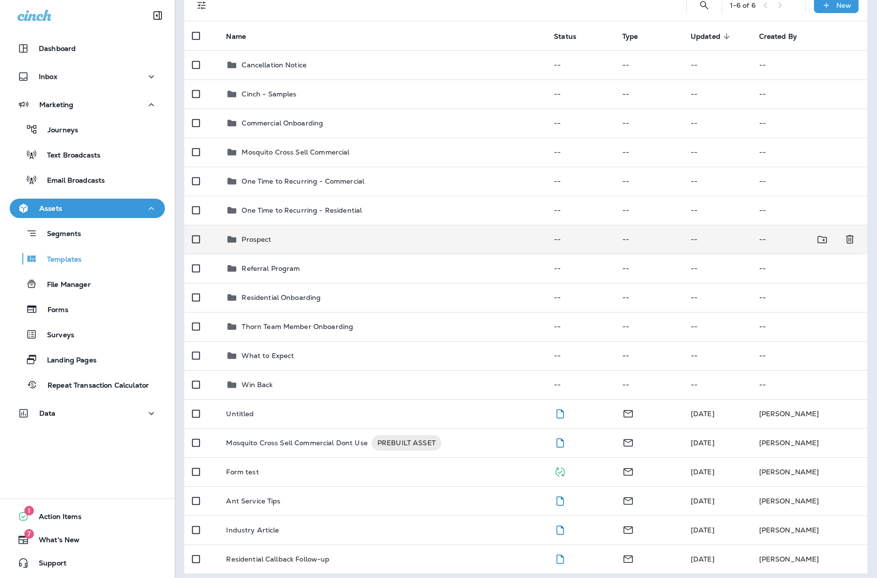
click at [247, 236] on p "Prospect" at bounding box center [256, 240] width 30 height 8
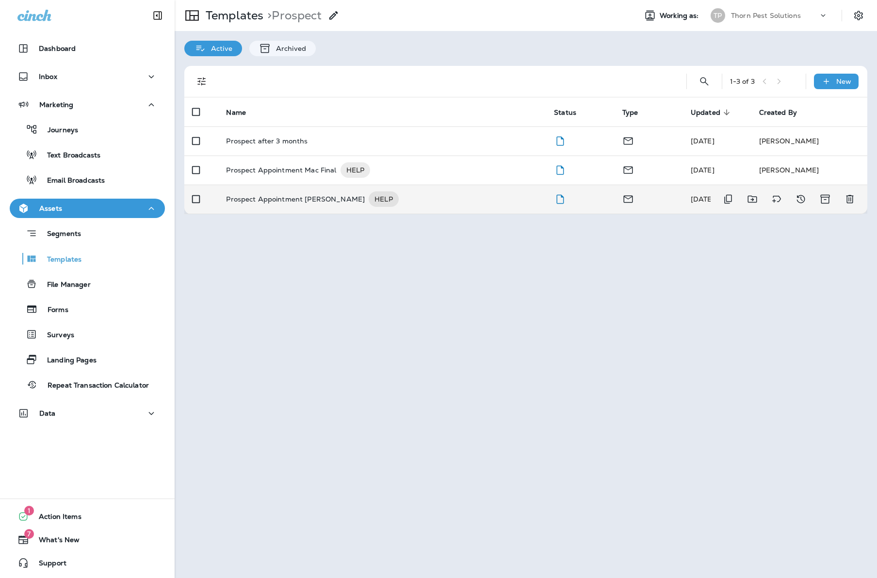
click at [262, 192] on p "Prospect Appointment [PERSON_NAME]" at bounding box center [295, 200] width 139 height 16
